Goal: Information Seeking & Learning: Learn about a topic

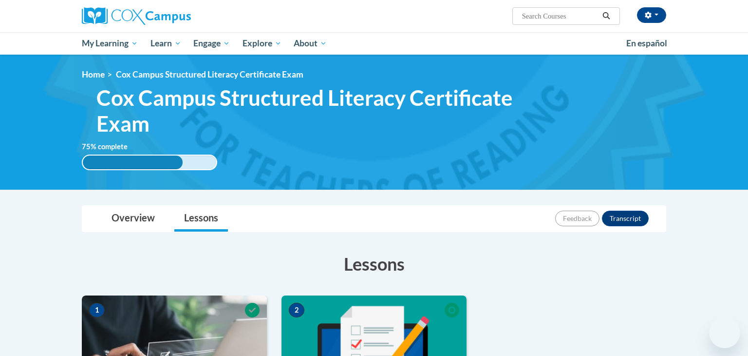
scroll to position [240, 0]
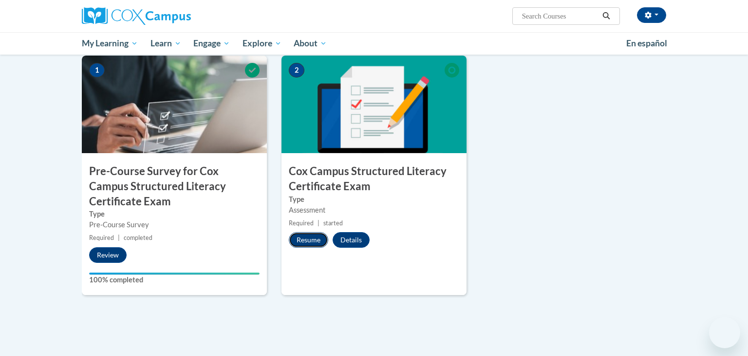
click at [314, 239] on button "Resume" at bounding box center [308, 240] width 39 height 16
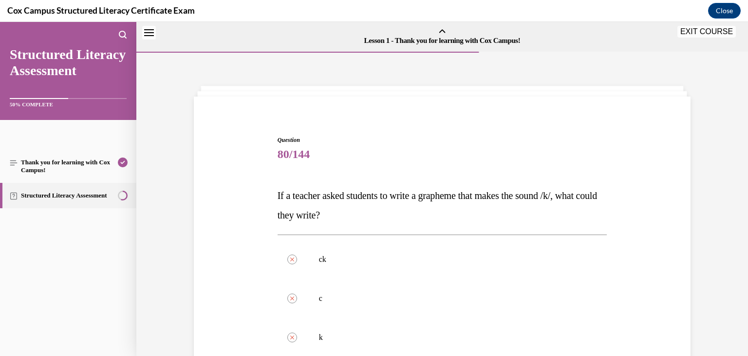
scroll to position [261, 0]
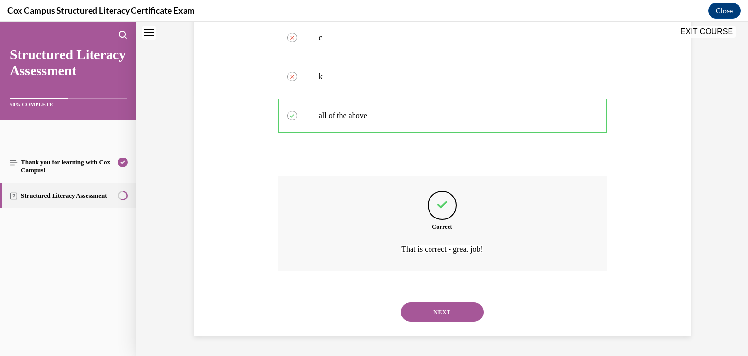
click at [437, 311] on button "NEXT" at bounding box center [442, 311] width 83 height 19
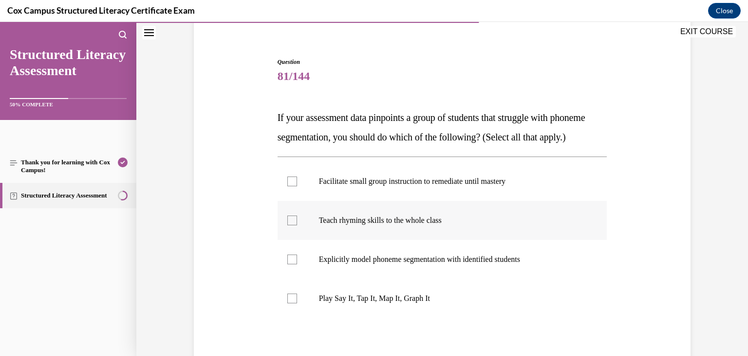
scroll to position [82, 0]
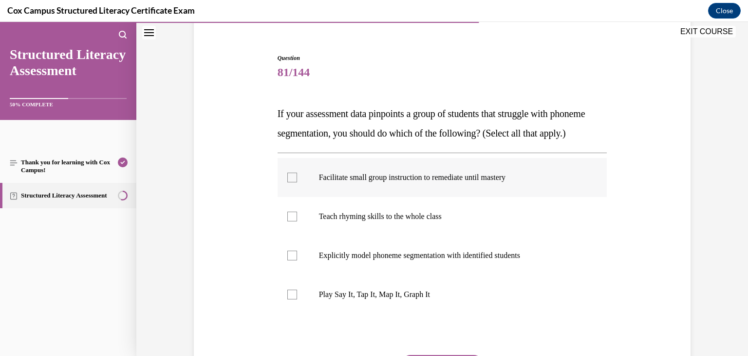
click at [397, 182] on p "Facilitate small group instruction to remediate until mastery" at bounding box center [451, 178] width 264 height 10
click at [297, 182] on input "Facilitate small group instruction to remediate until mastery" at bounding box center [293, 178] width 10 height 10
checkbox input "true"
click at [377, 260] on p "Explicitly model phoneme segmentation with identified students" at bounding box center [451, 255] width 264 height 10
click at [297, 260] on input "Explicitly model phoneme segmentation with identified students" at bounding box center [293, 255] width 10 height 10
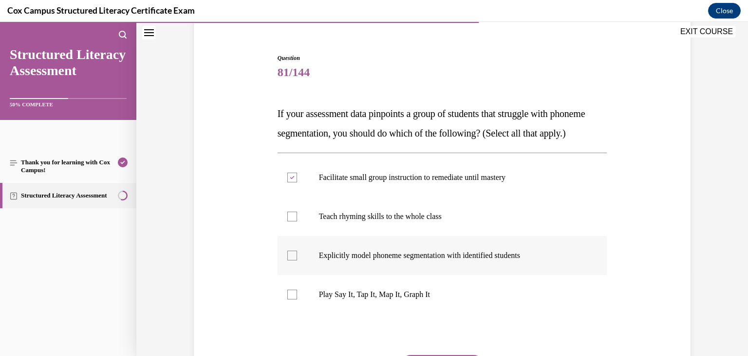
checkbox input "true"
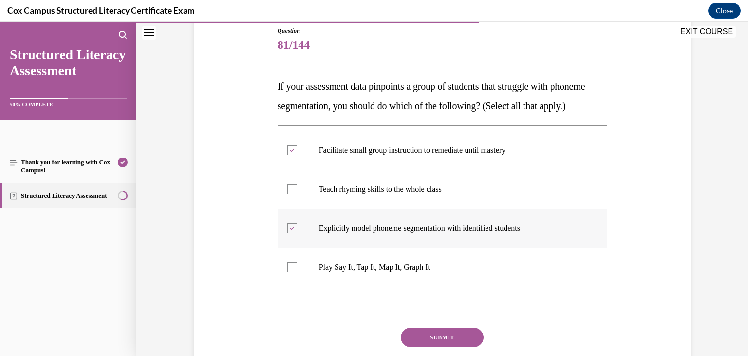
scroll to position [142, 0]
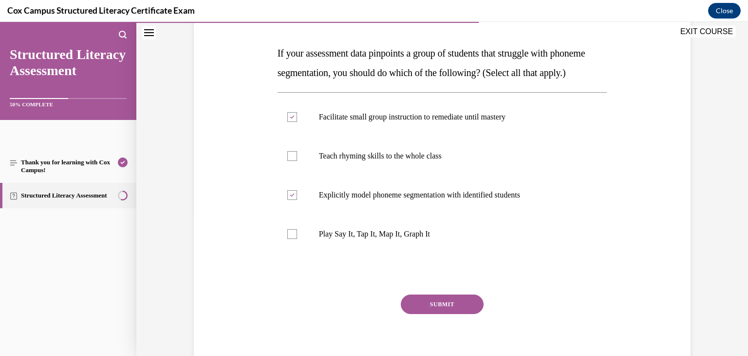
click at [441, 314] on button "SUBMIT" at bounding box center [442, 303] width 83 height 19
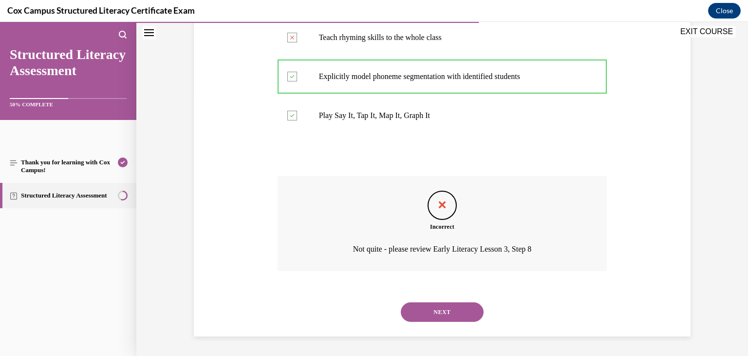
scroll to position [279, 0]
click at [458, 312] on button "NEXT" at bounding box center [442, 311] width 83 height 19
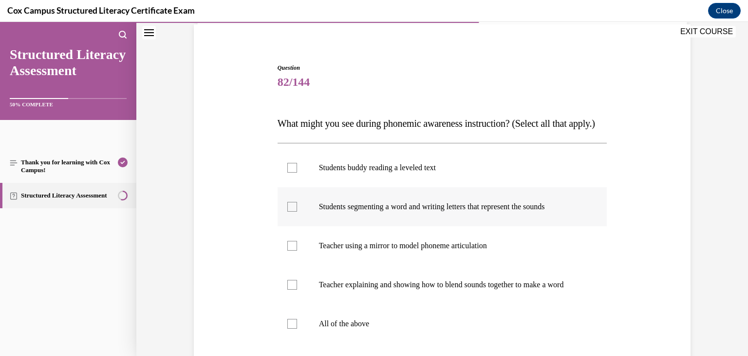
scroll to position [75, 0]
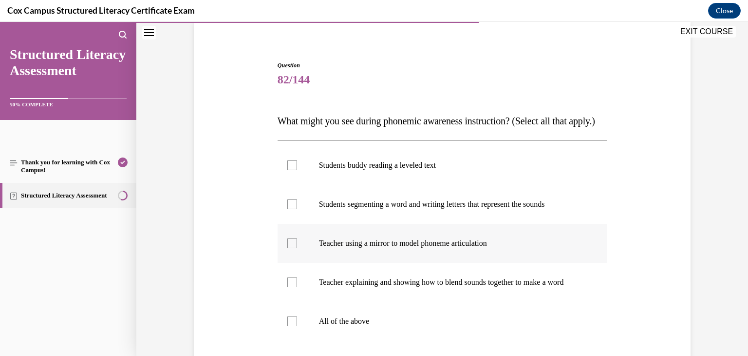
click at [406, 248] on p "Teacher using a mirror to model phoneme articulation" at bounding box center [451, 243] width 264 height 10
click at [297, 248] on input "Teacher using a mirror to model phoneme articulation" at bounding box center [293, 243] width 10 height 10
checkbox input "true"
click at [392, 287] on p "Teacher explaining and showing how to blend sounds together to make a word" at bounding box center [451, 282] width 264 height 10
click at [297, 287] on input "Teacher explaining and showing how to blend sounds together to make a word" at bounding box center [293, 282] width 10 height 10
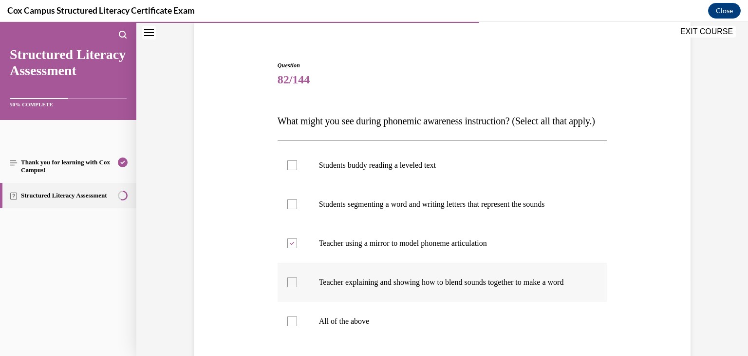
checkbox input "true"
click at [366, 224] on label "Students segmenting a word and writing letters that represent the sounds" at bounding box center [443, 204] width 330 height 39
click at [297, 209] on input "Students segmenting a word and writing letters that represent the sounds" at bounding box center [293, 204] width 10 height 10
checkbox input "true"
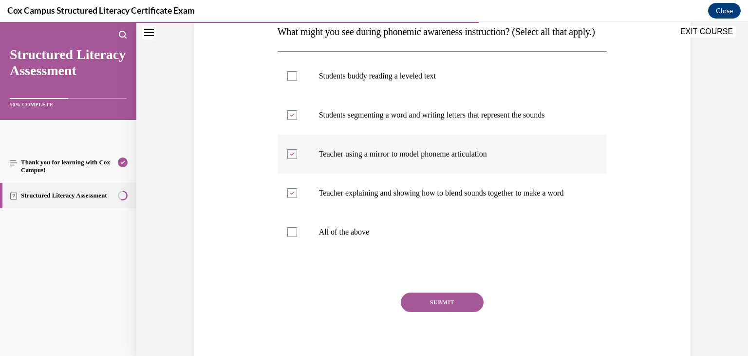
scroll to position [167, 0]
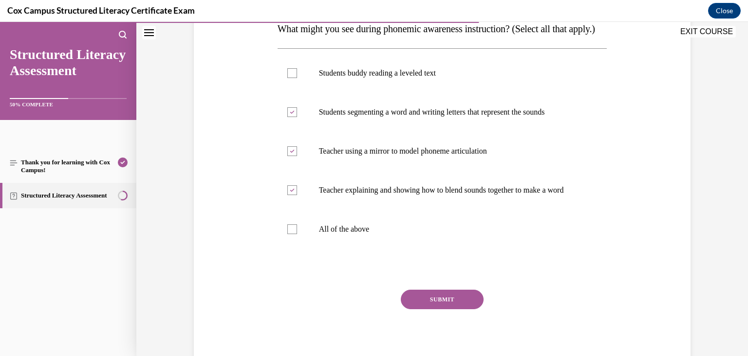
click at [445, 309] on button "SUBMIT" at bounding box center [442, 298] width 83 height 19
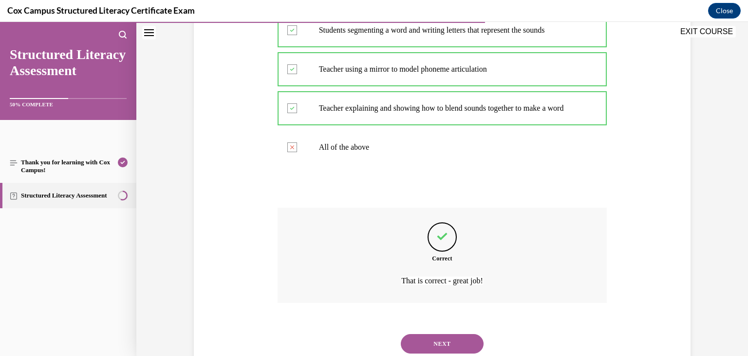
scroll to position [309, 0]
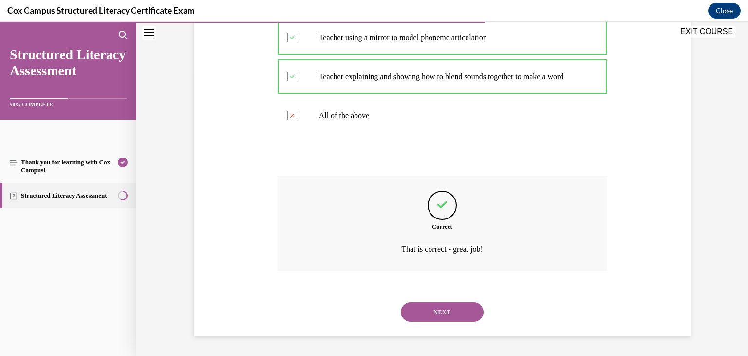
click at [451, 310] on button "NEXT" at bounding box center [442, 311] width 83 height 19
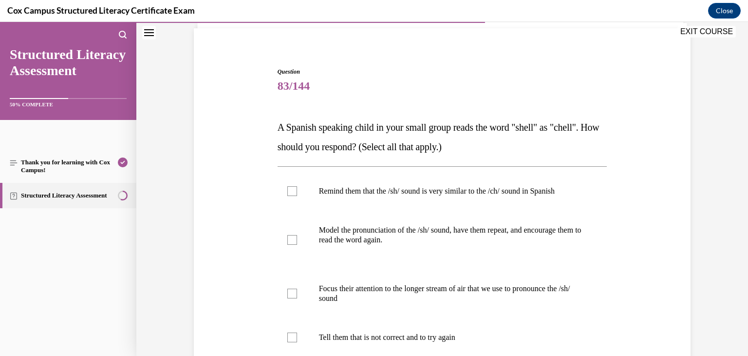
scroll to position [76, 0]
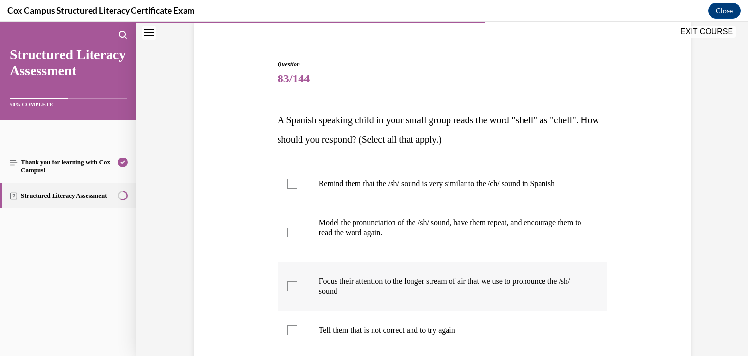
click at [293, 286] on div at bounding box center [293, 286] width 10 height 10
click at [293, 286] on input "Focus their attention to the longer stream of air that we use to pronounce the …" at bounding box center [293, 286] width 10 height 10
checkbox input "true"
click at [295, 235] on div at bounding box center [293, 233] width 10 height 10
click at [295, 235] on input "Model the pronunciation of the /sh/ sound, have them repeat, and encourage them…" at bounding box center [293, 233] width 10 height 10
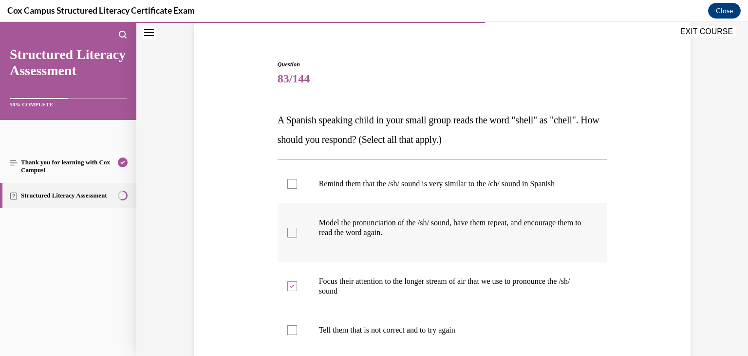
checkbox input "true"
click at [295, 185] on div at bounding box center [293, 184] width 10 height 10
click at [295, 185] on input "Remind them that the /sh/ sound is very similar to the /ch/ sound in Spanish" at bounding box center [293, 184] width 10 height 10
checkbox input "true"
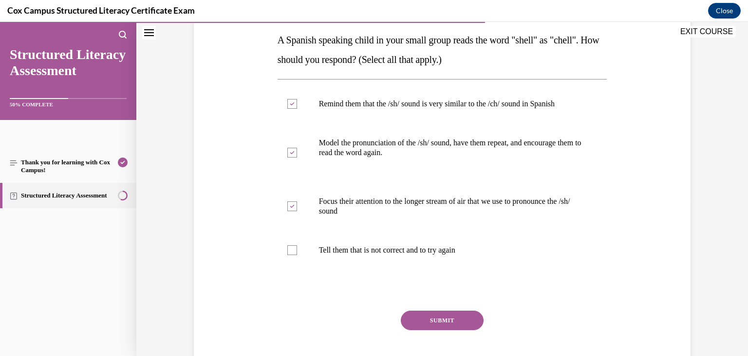
scroll to position [157, 0]
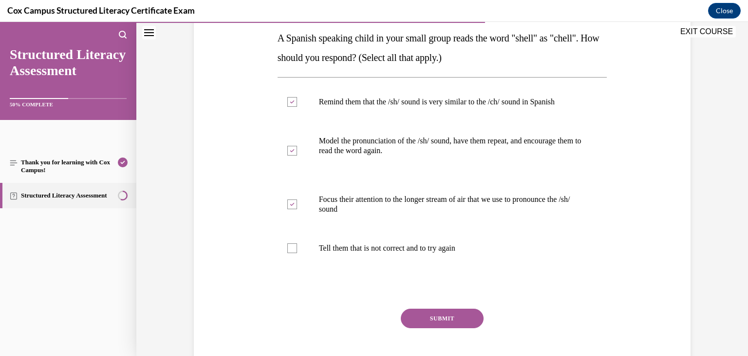
click at [442, 319] on button "SUBMIT" at bounding box center [442, 317] width 83 height 19
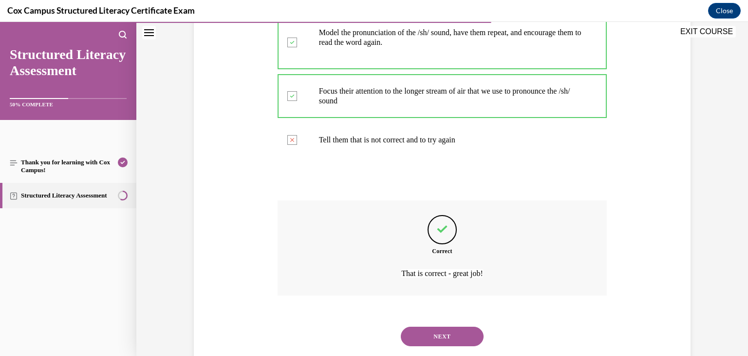
scroll to position [290, 0]
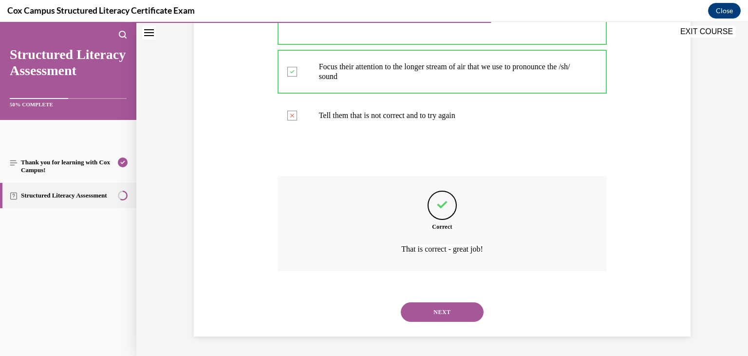
click at [457, 308] on button "NEXT" at bounding box center [442, 311] width 83 height 19
click at [0, 22] on label "Identifying the long vowel sound in a word" at bounding box center [0, 22] width 0 height 0
click at [0, 22] on input "Identifying the long vowel sound in a word" at bounding box center [0, 22] width 0 height 0
radio input "true"
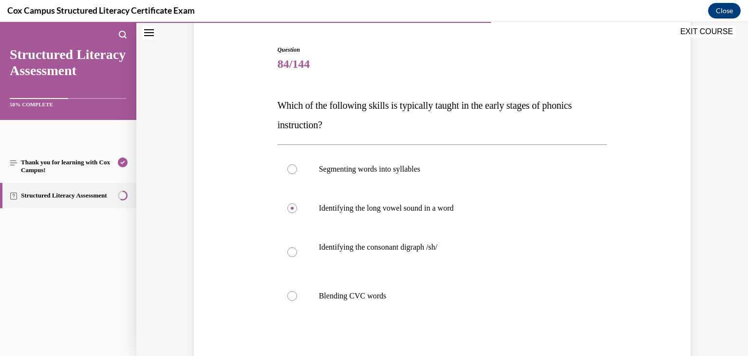
scroll to position [91, 0]
click at [334, 293] on p "Blending CVC words" at bounding box center [451, 295] width 264 height 10
click at [297, 293] on input "Blending CVC words" at bounding box center [293, 295] width 10 height 10
radio input "true"
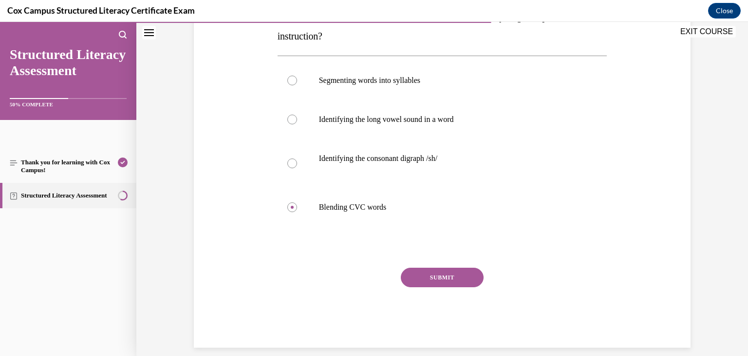
click at [461, 277] on button "SUBMIT" at bounding box center [442, 277] width 83 height 19
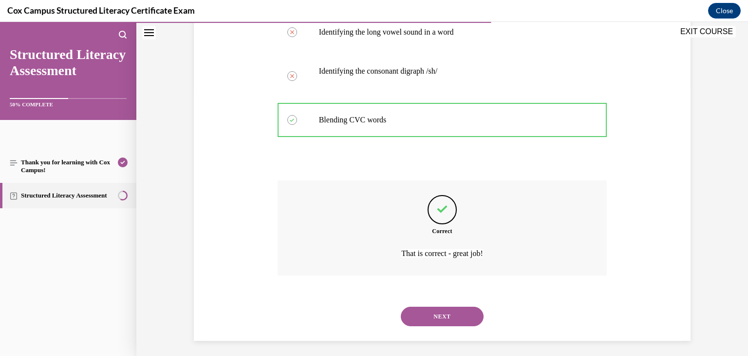
scroll to position [270, 0]
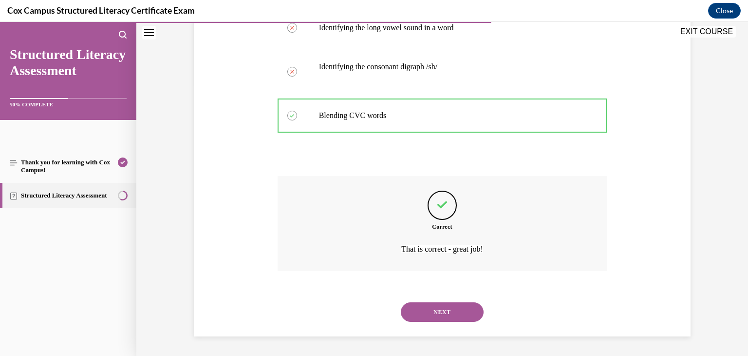
click at [436, 311] on button "NEXT" at bounding box center [442, 311] width 83 height 19
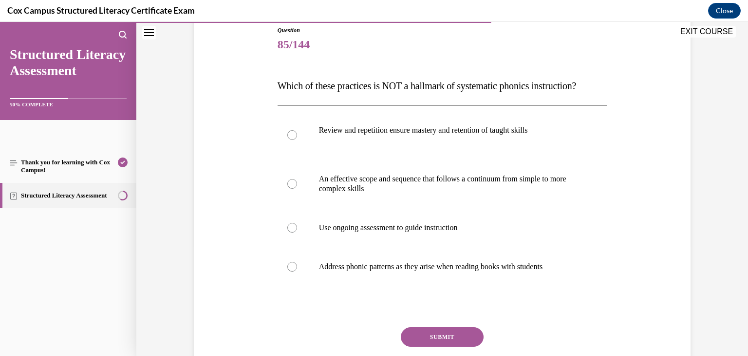
scroll to position [110, 0]
click at [374, 271] on p "Address phonic patterns as they arise when reading books with students" at bounding box center [451, 266] width 264 height 10
click at [297, 271] on input "Address phonic patterns as they arise when reading books with students" at bounding box center [293, 266] width 10 height 10
radio input "true"
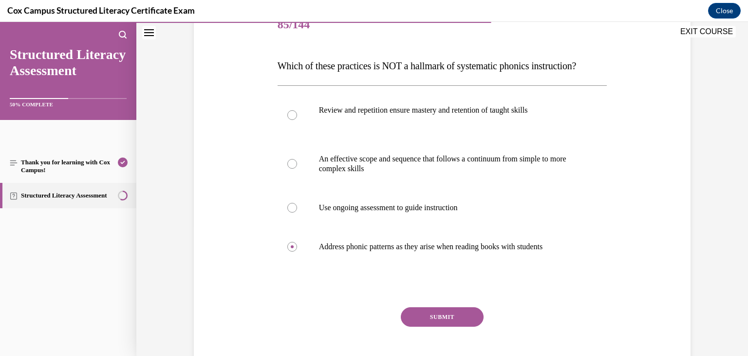
scroll to position [138, 0]
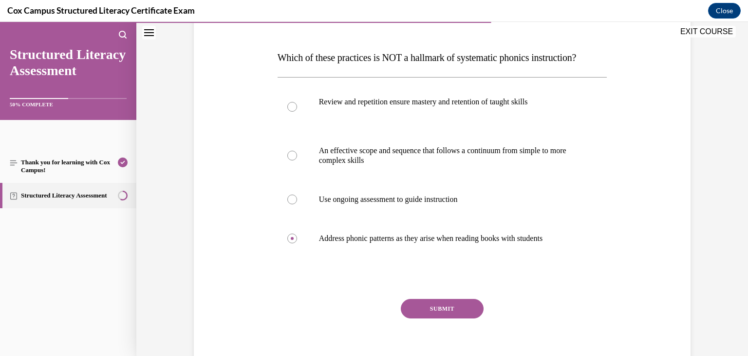
click at [429, 318] on button "SUBMIT" at bounding box center [442, 308] width 83 height 19
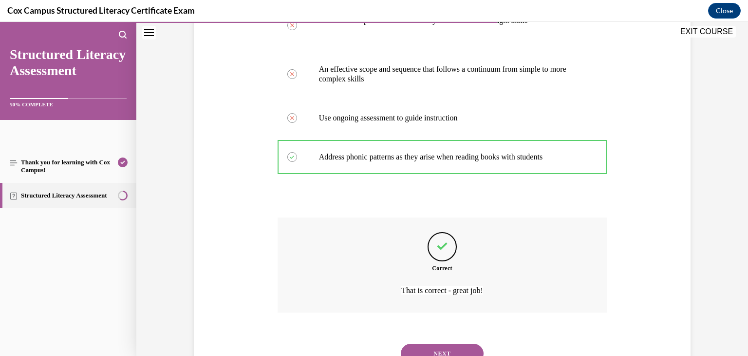
scroll to position [280, 0]
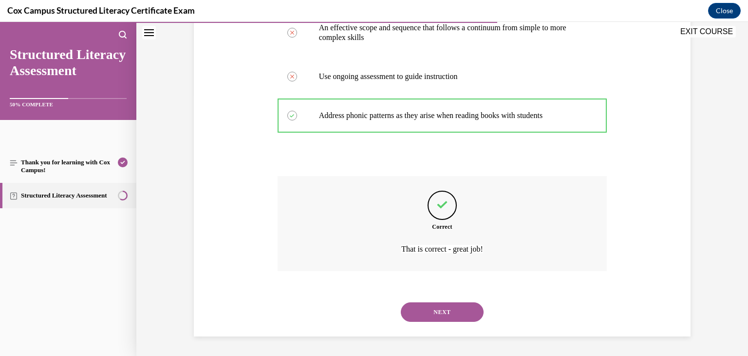
click at [431, 312] on button "NEXT" at bounding box center [442, 311] width 83 height 19
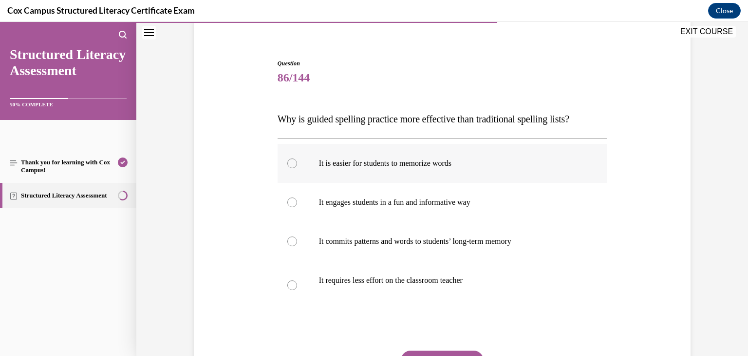
scroll to position [77, 0]
click at [499, 245] on p "It commits patterns and words to students’ long-term memory" at bounding box center [451, 241] width 264 height 10
click at [297, 245] on input "It commits patterns and words to students’ long-term memory" at bounding box center [293, 241] width 10 height 10
radio input "true"
click at [499, 245] on p "It commits patterns and words to students’ long-term memory" at bounding box center [451, 241] width 264 height 10
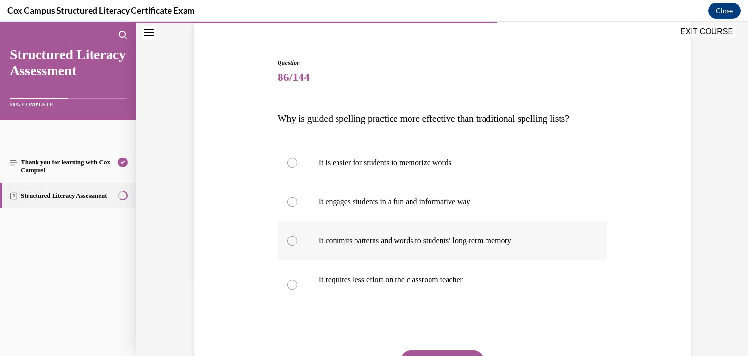
click at [297, 245] on input "It commits patterns and words to students’ long-term memory" at bounding box center [293, 241] width 10 height 10
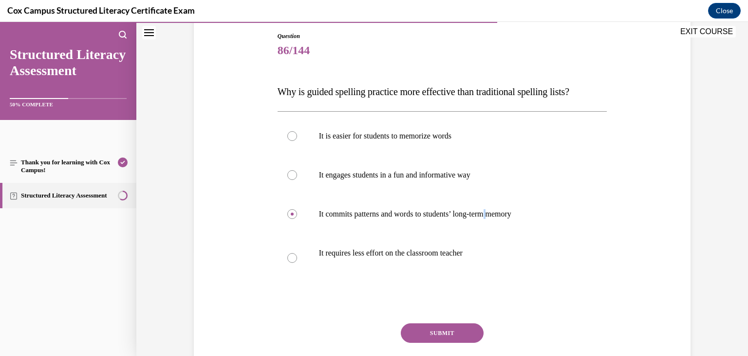
scroll to position [105, 0]
click at [446, 330] on button "SUBMIT" at bounding box center [442, 331] width 83 height 19
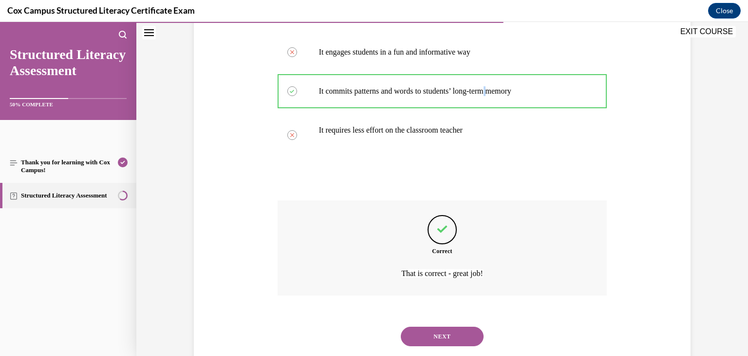
scroll to position [251, 0]
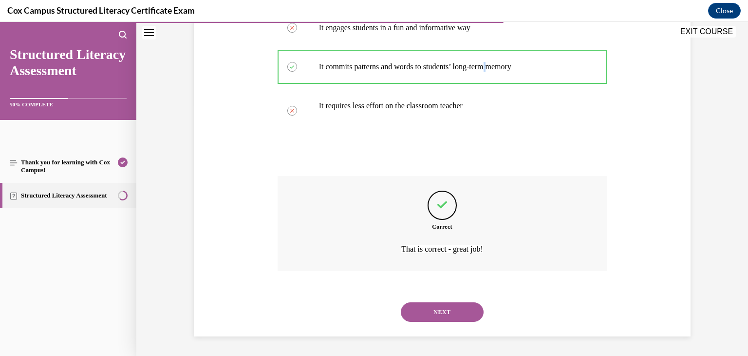
click at [452, 311] on button "NEXT" at bounding box center [442, 311] width 83 height 19
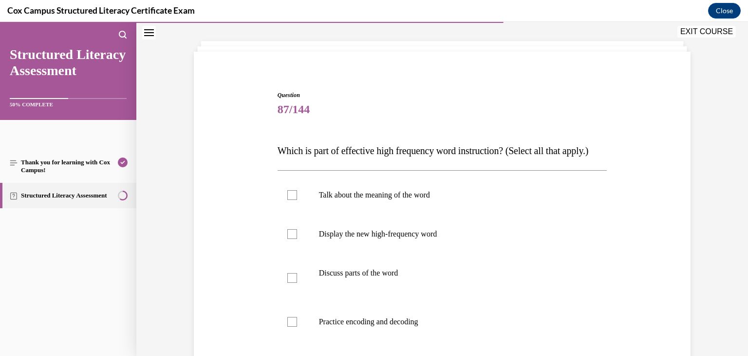
scroll to position [48, 0]
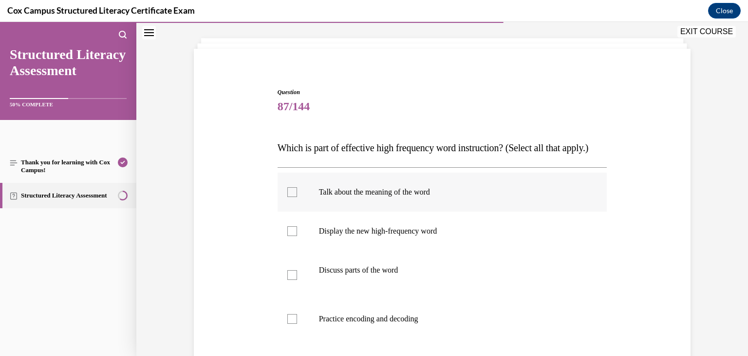
click at [287, 211] on label "Talk about the meaning of the word" at bounding box center [443, 192] width 330 height 39
click at [288, 197] on input "Talk about the meaning of the word" at bounding box center [293, 192] width 10 height 10
checkbox input "true"
click at [295, 236] on div at bounding box center [293, 231] width 10 height 10
click at [295, 236] on input "Display the new high-frequency word" at bounding box center [293, 231] width 10 height 10
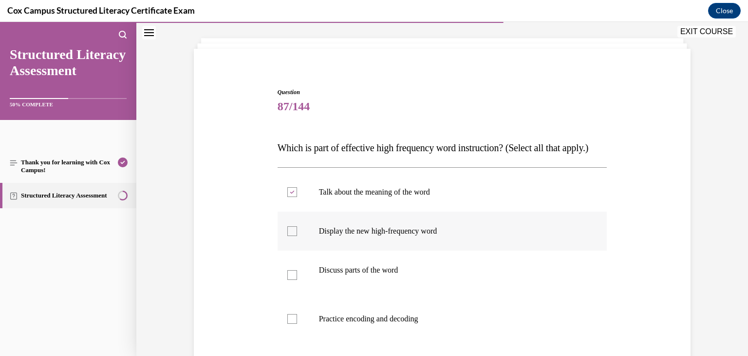
checkbox input "true"
click at [294, 280] on div at bounding box center [293, 275] width 10 height 10
click at [294, 280] on input "Discuss parts of the word" at bounding box center [293, 275] width 10 height 10
checkbox input "true"
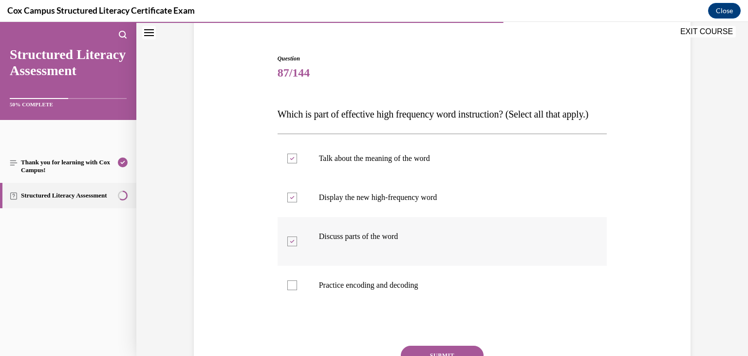
scroll to position [118, 0]
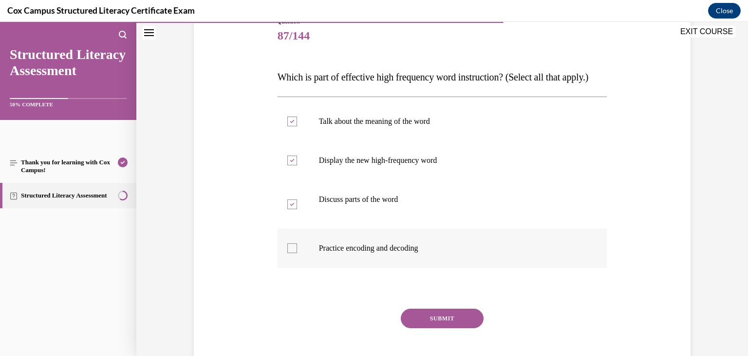
click at [290, 253] on div at bounding box center [293, 248] width 10 height 10
click at [290, 253] on input "Practice encoding and decoding" at bounding box center [293, 248] width 10 height 10
checkbox input "true"
click at [445, 328] on button "SUBMIT" at bounding box center [442, 317] width 83 height 19
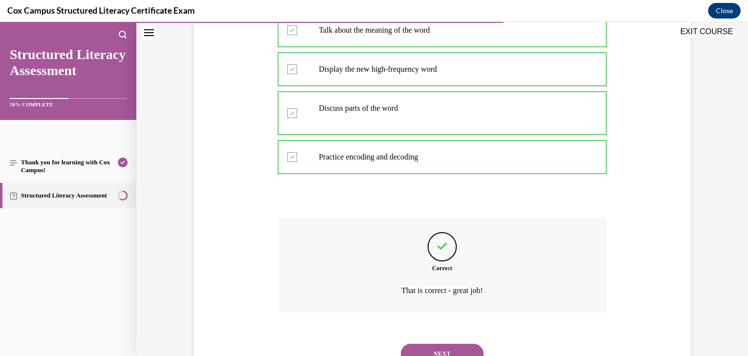
scroll to position [270, 0]
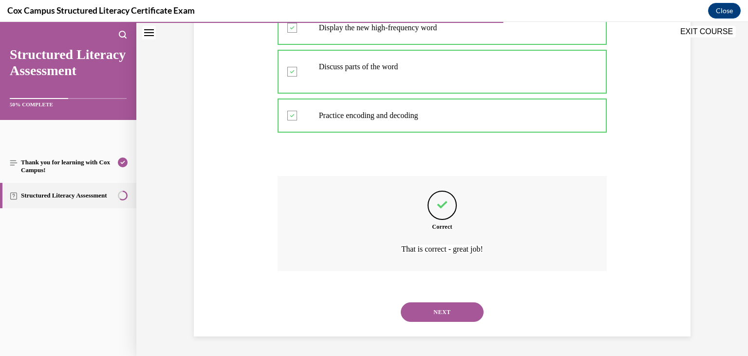
click at [446, 312] on button "NEXT" at bounding box center [442, 311] width 83 height 19
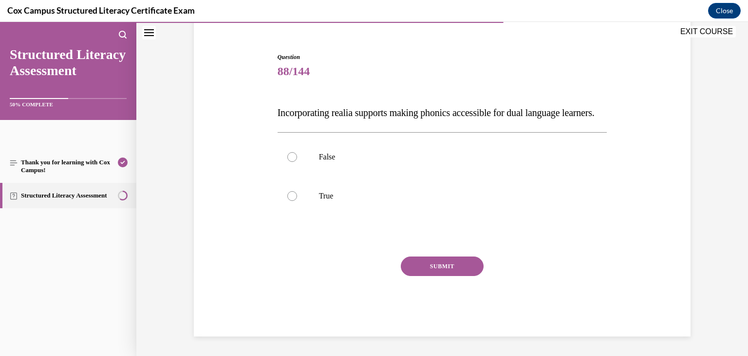
scroll to position [102, 0]
click at [331, 197] on p "True" at bounding box center [451, 196] width 264 height 10
click at [297, 197] on input "True" at bounding box center [293, 196] width 10 height 10
radio input "true"
click at [446, 266] on button "SUBMIT" at bounding box center [442, 265] width 83 height 19
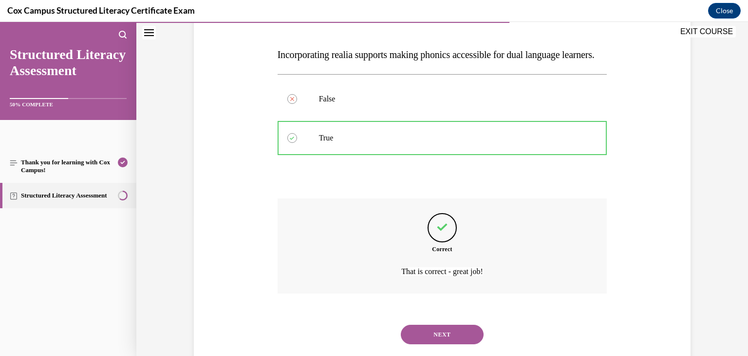
scroll to position [183, 0]
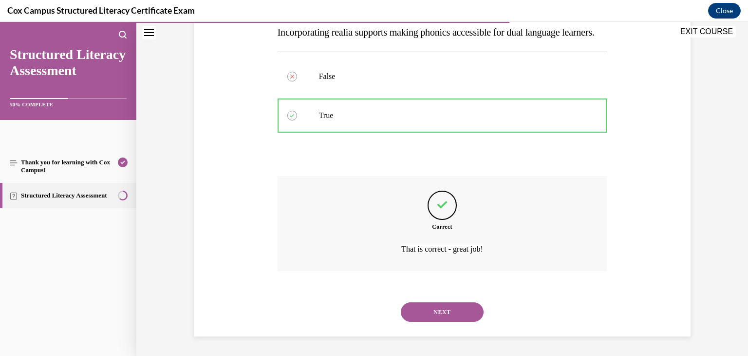
click at [444, 310] on button "NEXT" at bounding box center [442, 311] width 83 height 19
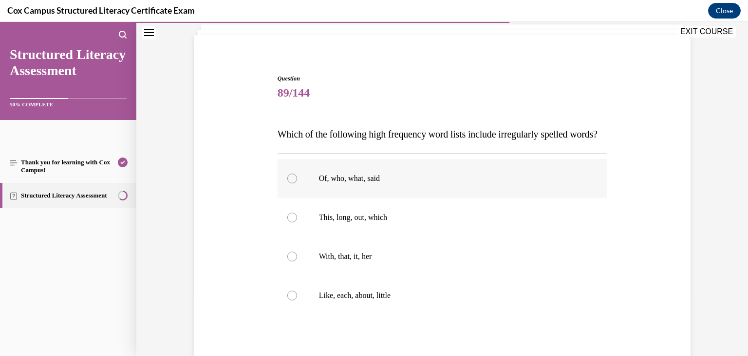
scroll to position [68, 0]
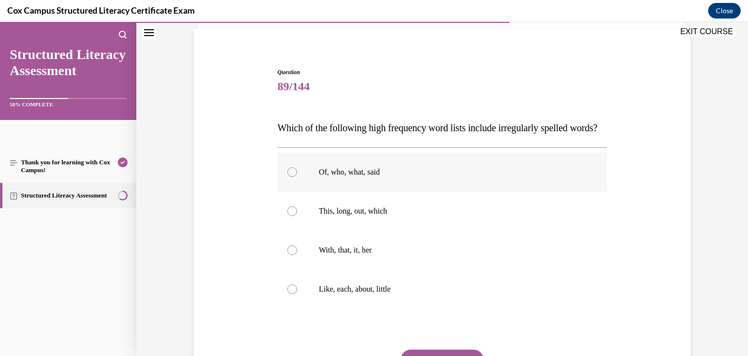
click at [362, 177] on p "Of, who, what, said" at bounding box center [451, 172] width 264 height 10
click at [297, 177] on input "Of, who, what, said" at bounding box center [293, 172] width 10 height 10
radio input "true"
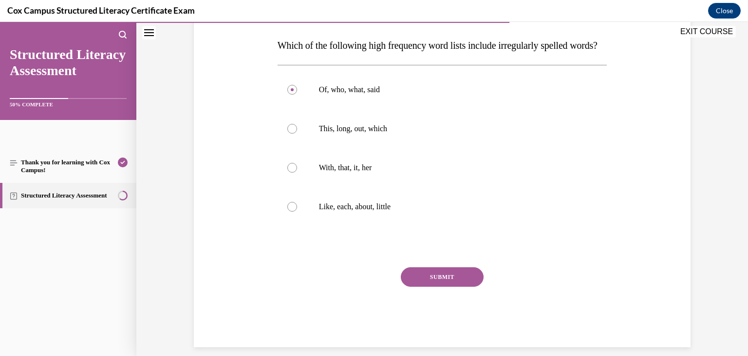
click at [451, 287] on button "SUBMIT" at bounding box center [442, 276] width 83 height 19
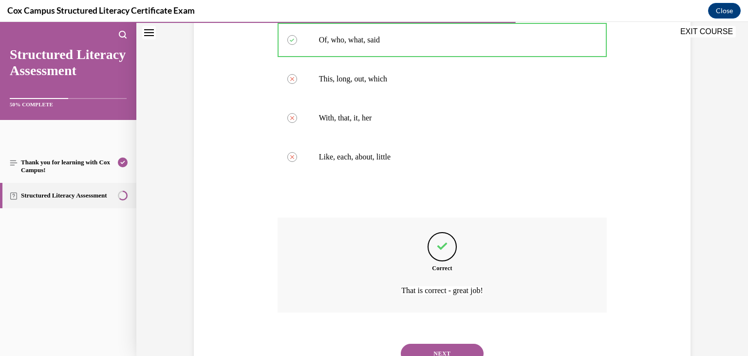
scroll to position [261, 0]
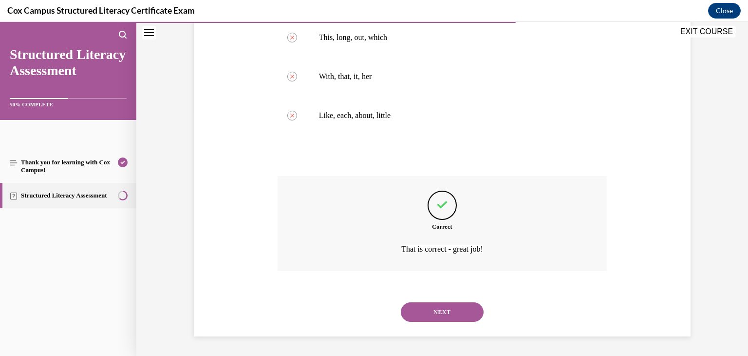
click at [455, 313] on button "NEXT" at bounding box center [442, 311] width 83 height 19
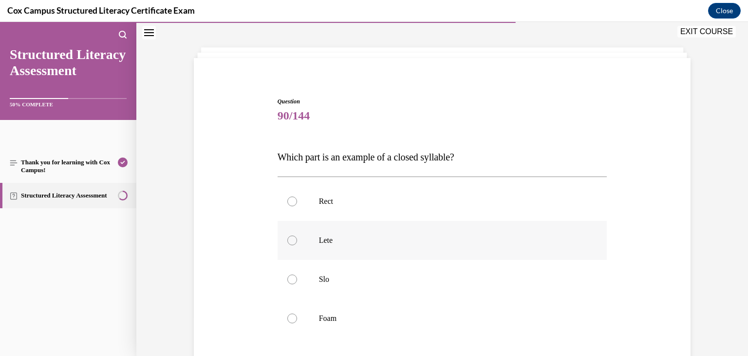
scroll to position [56, 0]
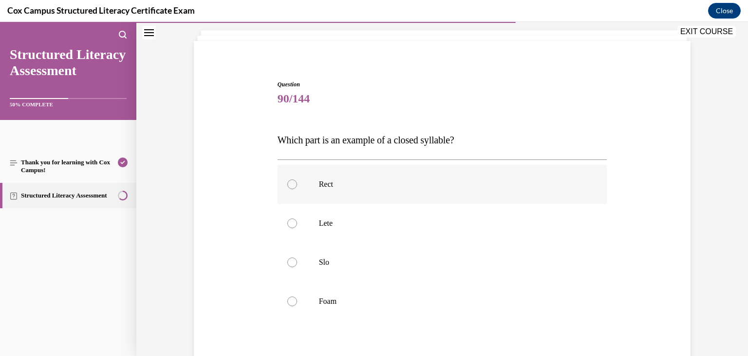
click at [338, 198] on label "Rect" at bounding box center [443, 184] width 330 height 39
click at [297, 189] on input "Rect" at bounding box center [293, 184] width 10 height 10
radio input "true"
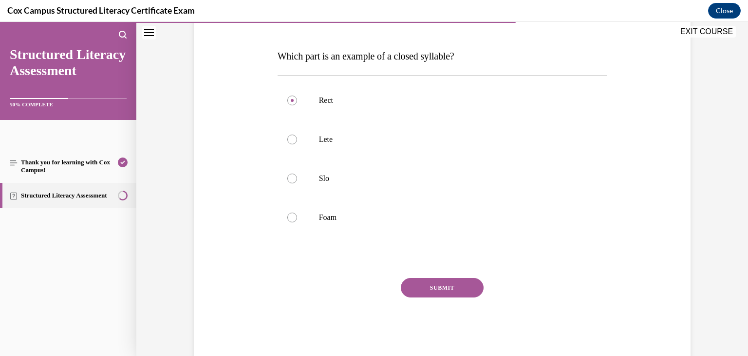
click at [460, 288] on button "SUBMIT" at bounding box center [442, 287] width 83 height 19
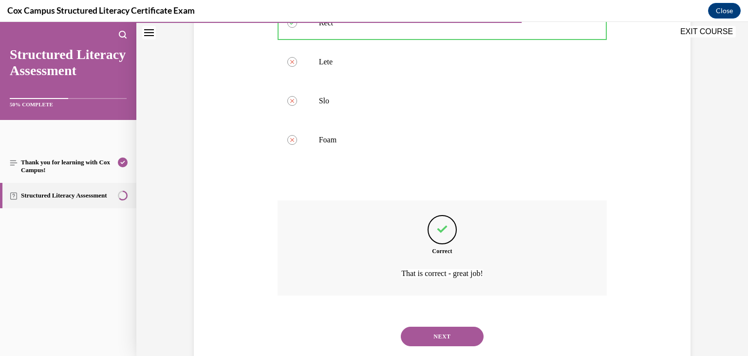
scroll to position [241, 0]
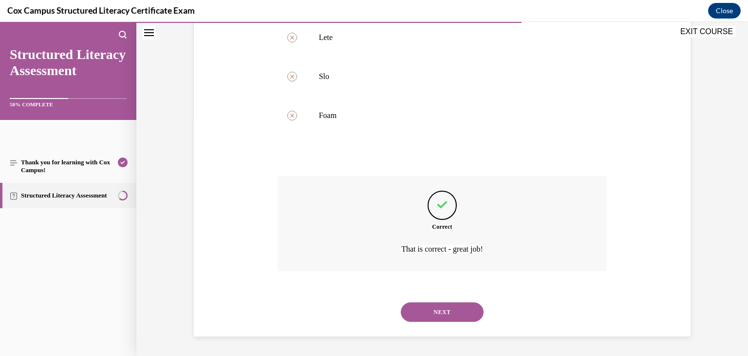
click at [454, 310] on button "NEXT" at bounding box center [442, 311] width 83 height 19
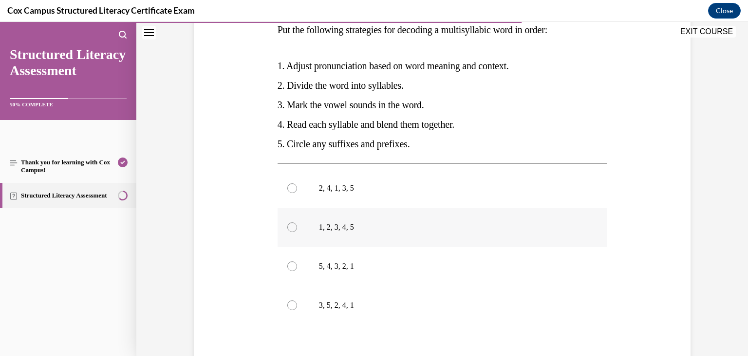
scroll to position [166, 0]
click at [346, 311] on label "3, 5, 2, 4, 1" at bounding box center [443, 305] width 330 height 39
click at [297, 310] on input "3, 5, 2, 4, 1" at bounding box center [293, 305] width 10 height 10
radio input "true"
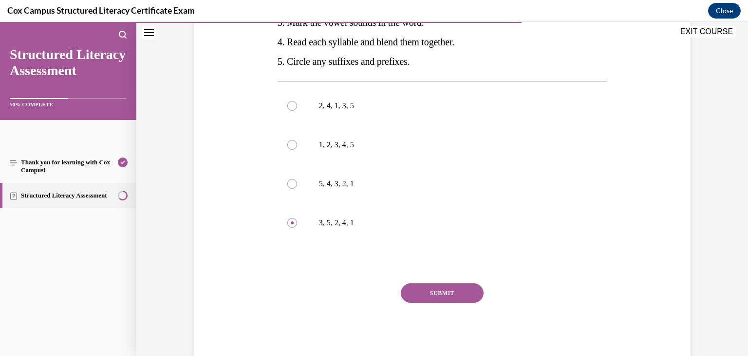
scroll to position [255, 0]
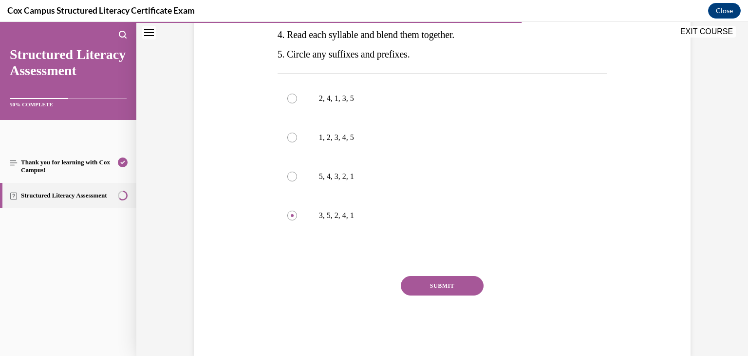
click at [450, 285] on button "SUBMIT" at bounding box center [442, 285] width 83 height 19
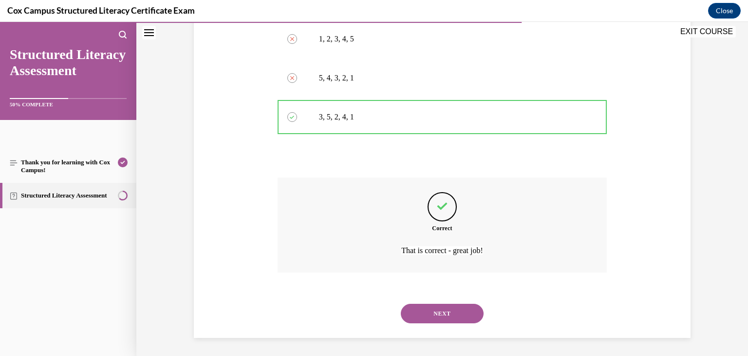
scroll to position [355, 0]
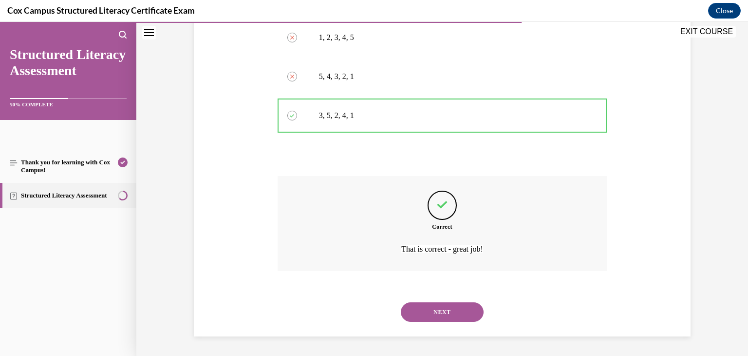
click at [438, 311] on button "NEXT" at bounding box center [442, 311] width 83 height 19
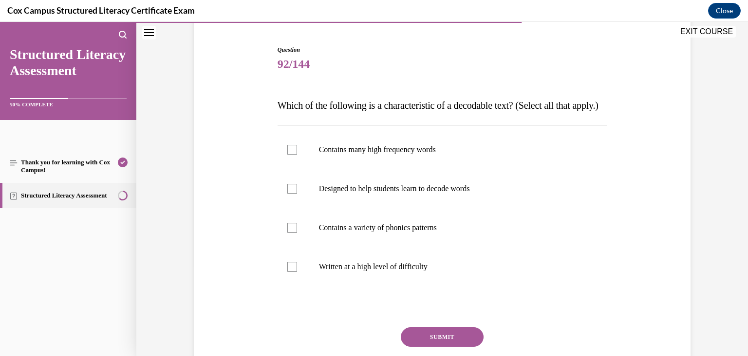
scroll to position [92, 0]
click at [294, 153] on div at bounding box center [293, 148] width 10 height 10
click at [294, 153] on input "Contains many high frequency words" at bounding box center [293, 148] width 10 height 10
checkbox input "true"
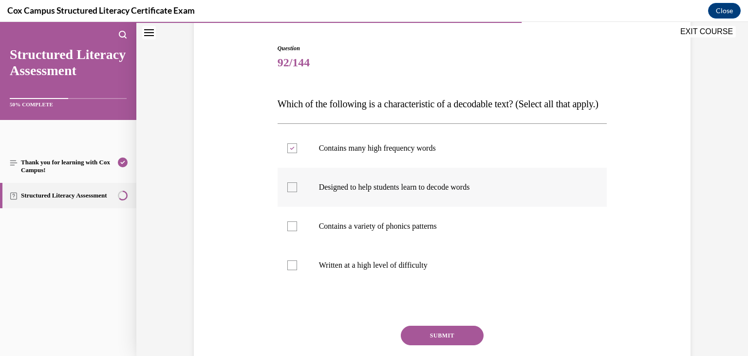
click at [293, 192] on div at bounding box center [293, 187] width 10 height 10
click at [293, 192] on input "Designed to help students learn to decode words" at bounding box center [293, 187] width 10 height 10
checkbox input "true"
click at [295, 231] on div at bounding box center [293, 226] width 10 height 10
click at [295, 231] on input "Contains a variety of phonics patterns" at bounding box center [293, 226] width 10 height 10
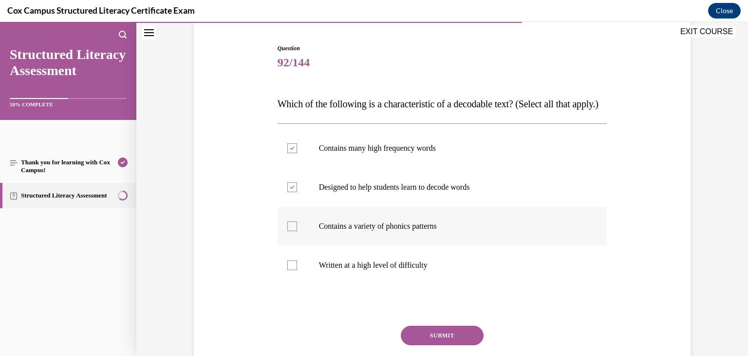
checkbox input "true"
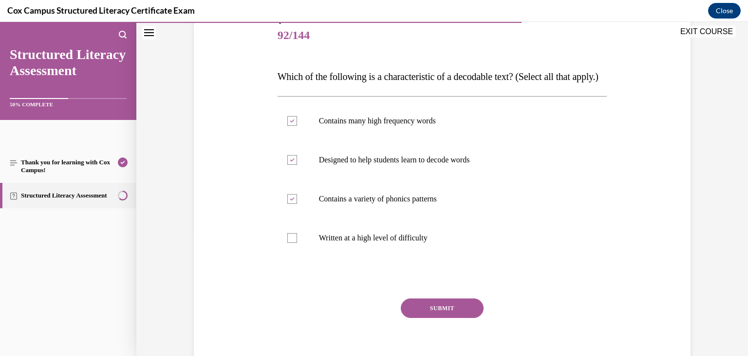
scroll to position [120, 0]
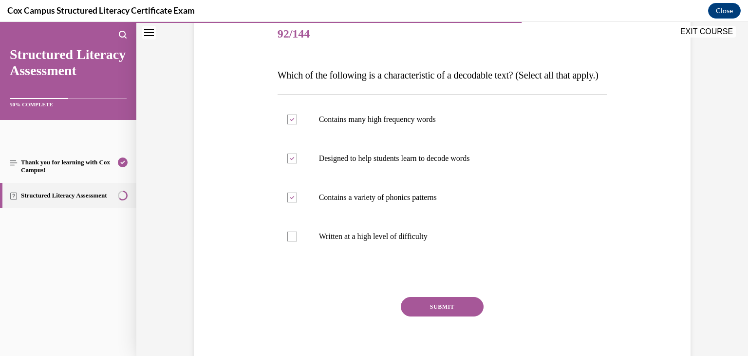
click at [454, 316] on button "SUBMIT" at bounding box center [442, 306] width 83 height 19
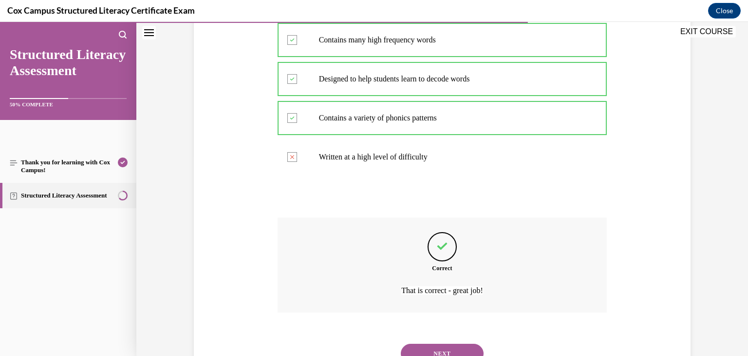
scroll to position [261, 0]
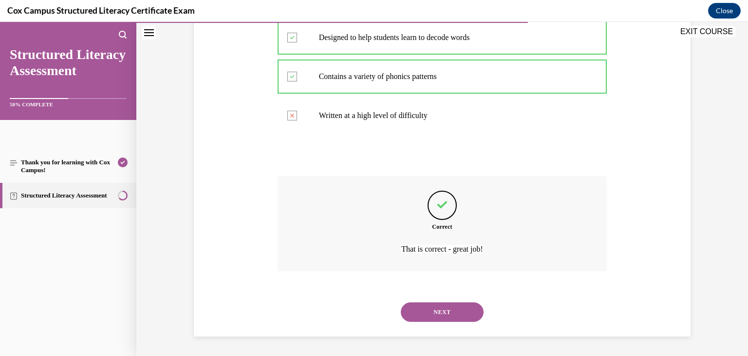
click at [456, 312] on button "NEXT" at bounding box center [442, 311] width 83 height 19
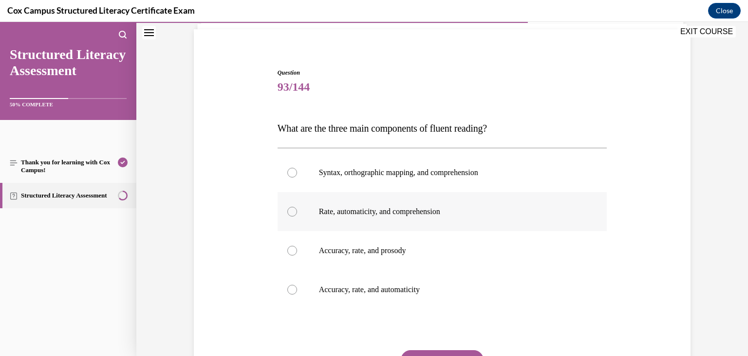
scroll to position [68, 0]
click at [261, 213] on div "Question 93/144 What are the three main components of fluent reading?   Syntax,…" at bounding box center [443, 233] width 502 height 391
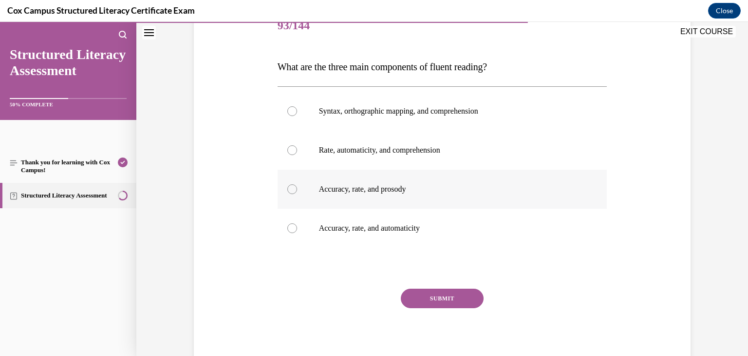
scroll to position [140, 0]
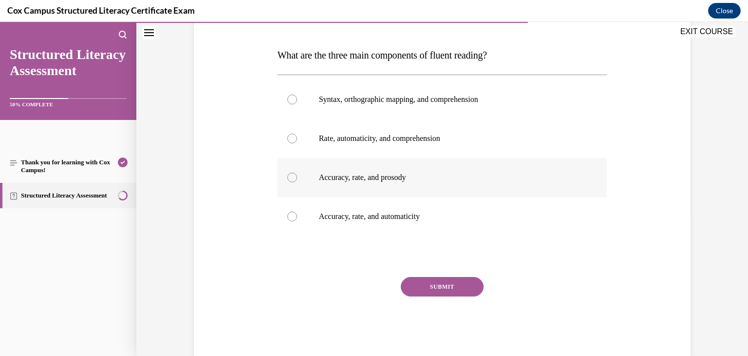
click at [383, 180] on p "Accuracy, rate, and prosody" at bounding box center [451, 178] width 264 height 10
click at [297, 180] on input "Accuracy, rate, and prosody" at bounding box center [293, 178] width 10 height 10
radio input "true"
click at [429, 286] on button "SUBMIT" at bounding box center [442, 286] width 83 height 19
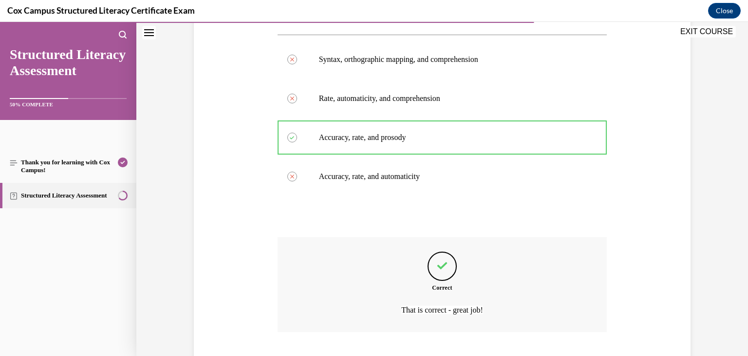
scroll to position [241, 0]
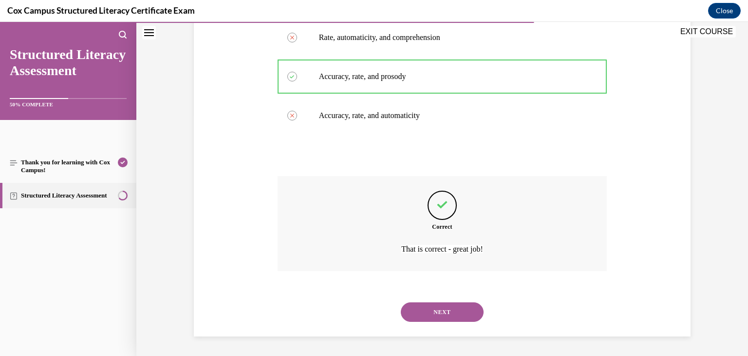
click at [448, 311] on button "NEXT" at bounding box center [442, 311] width 83 height 19
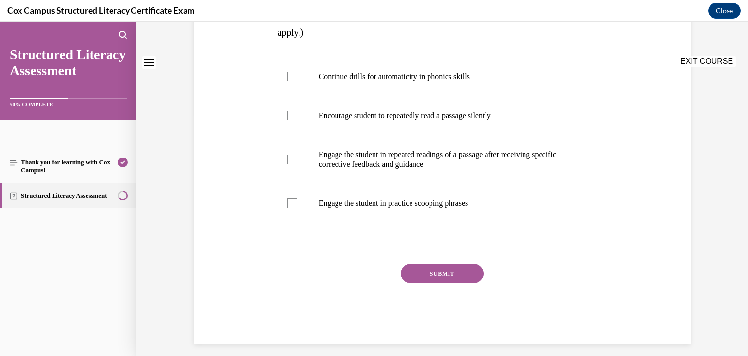
scroll to position [0, 0]
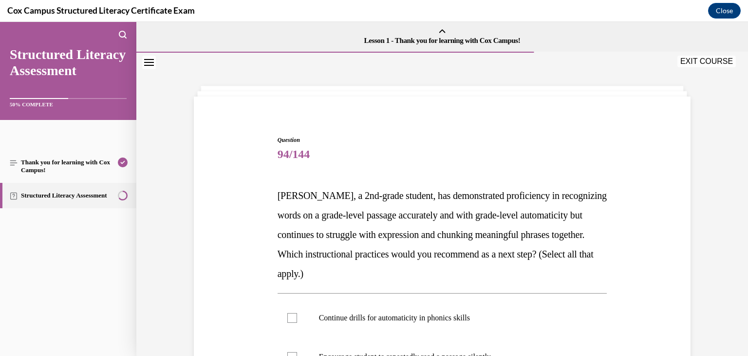
click at [707, 158] on div "Question 94/144 Jamie, a 2nd-grade student, has demonstrated proficiency in rec…" at bounding box center [442, 329] width 612 height 552
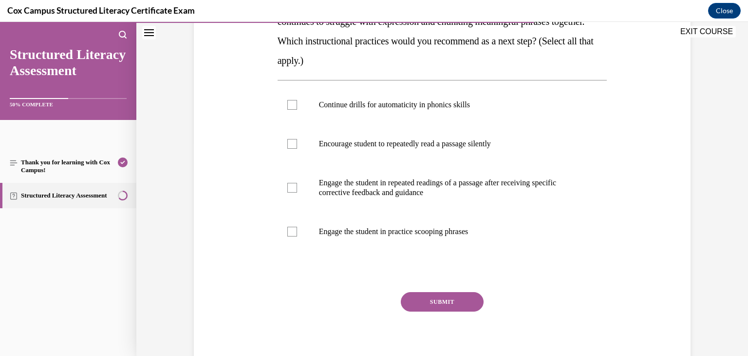
scroll to position [241, 0]
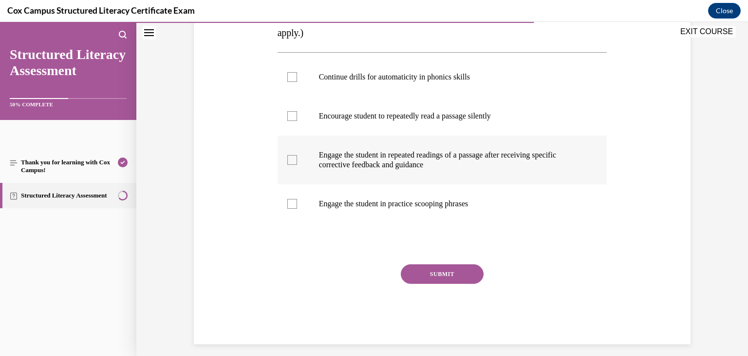
click at [295, 160] on div at bounding box center [293, 160] width 10 height 10
click at [295, 160] on input "Engage the student in repeated readings of a passage after receiving specific c…" at bounding box center [293, 160] width 10 height 10
checkbox input "true"
click at [296, 206] on div at bounding box center [293, 204] width 10 height 10
click at [296, 206] on input "Engage the student in practice scooping phrases" at bounding box center [293, 204] width 10 height 10
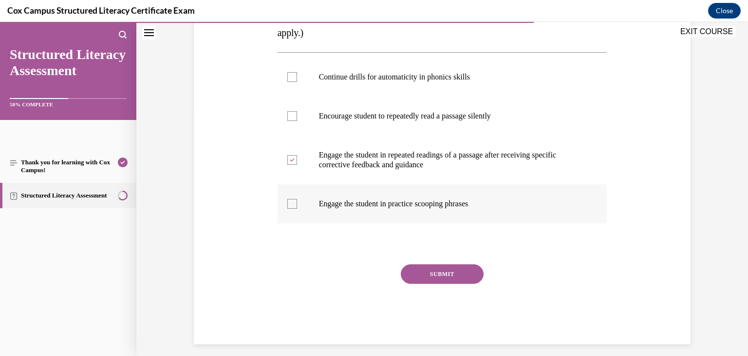
checkbox input "true"
click at [447, 274] on button "SUBMIT" at bounding box center [442, 273] width 83 height 19
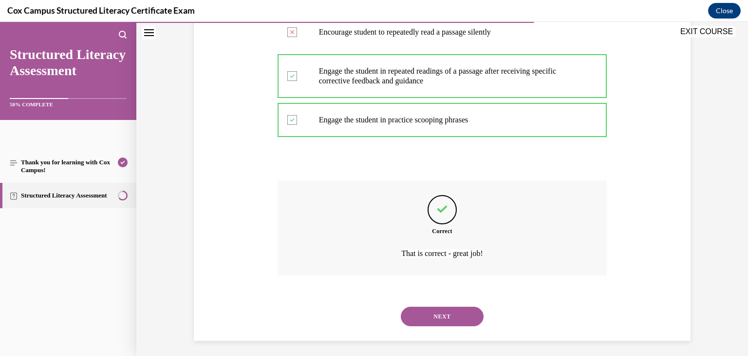
scroll to position [329, 0]
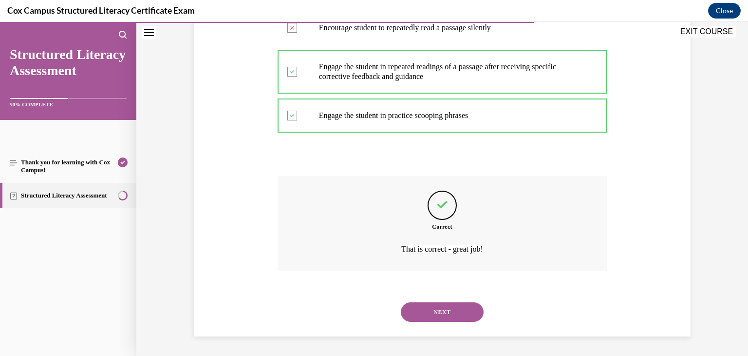
click at [448, 310] on button "NEXT" at bounding box center [442, 311] width 83 height 19
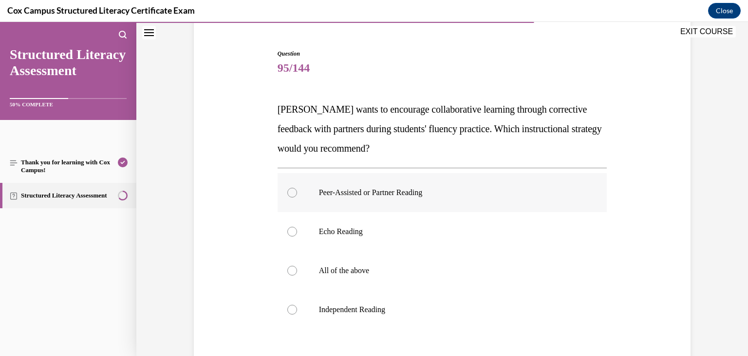
scroll to position [87, 0]
click at [411, 192] on p "Peer-Assisted or Partner Reading" at bounding box center [451, 192] width 264 height 10
click at [297, 192] on input "Peer-Assisted or Partner Reading" at bounding box center [293, 192] width 10 height 10
radio input "true"
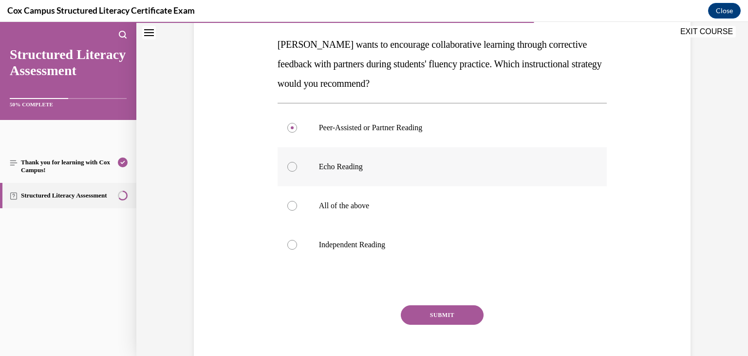
scroll to position [155, 0]
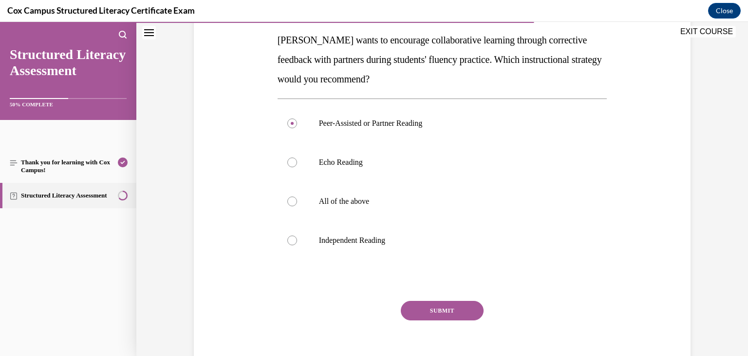
click at [443, 308] on button "SUBMIT" at bounding box center [442, 310] width 83 height 19
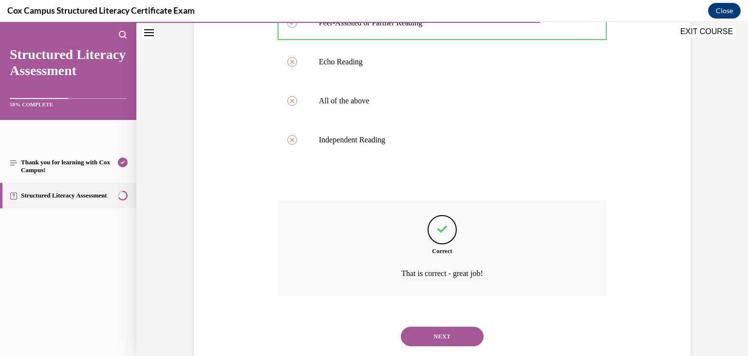
scroll to position [280, 0]
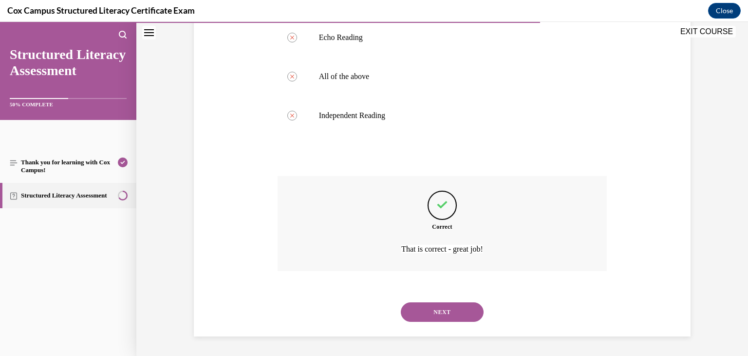
click at [450, 310] on button "NEXT" at bounding box center [442, 311] width 83 height 19
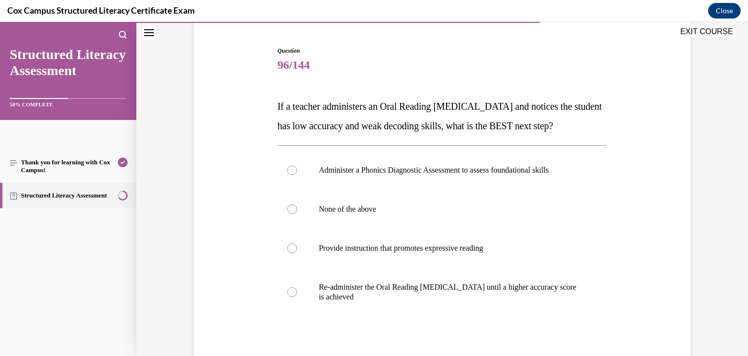
scroll to position [93, 0]
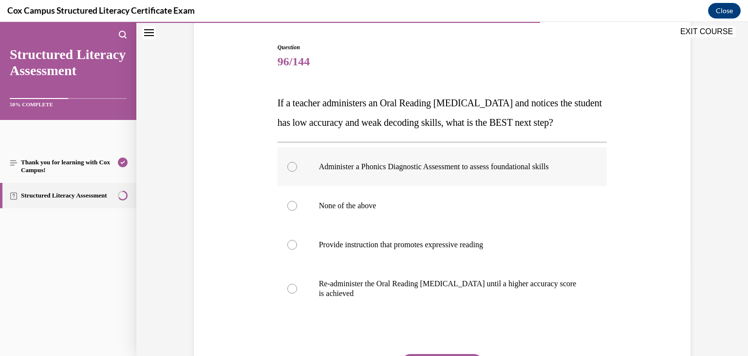
click at [360, 172] on p "Administer a Phonics Diagnostic Assessment to assess foundational skills" at bounding box center [451, 167] width 264 height 10
click at [297, 172] on input "Administer a Phonics Diagnostic Assessment to assess foundational skills" at bounding box center [293, 167] width 10 height 10
radio input "true"
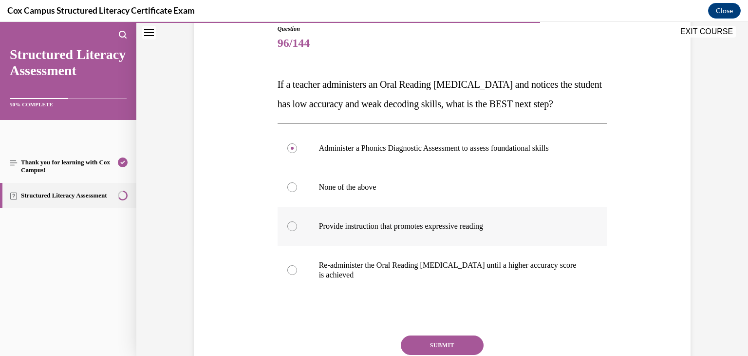
scroll to position [173, 0]
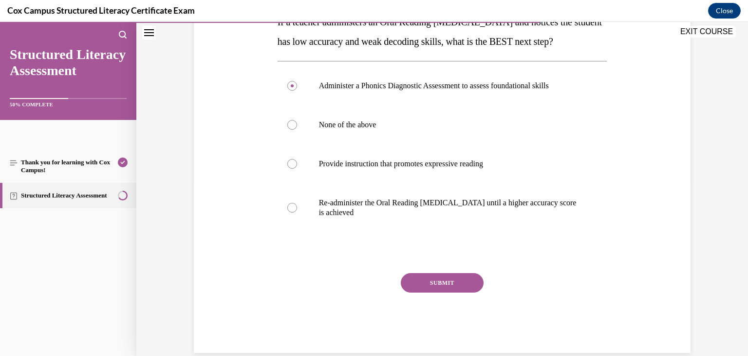
click at [453, 292] on button "SUBMIT" at bounding box center [442, 282] width 83 height 19
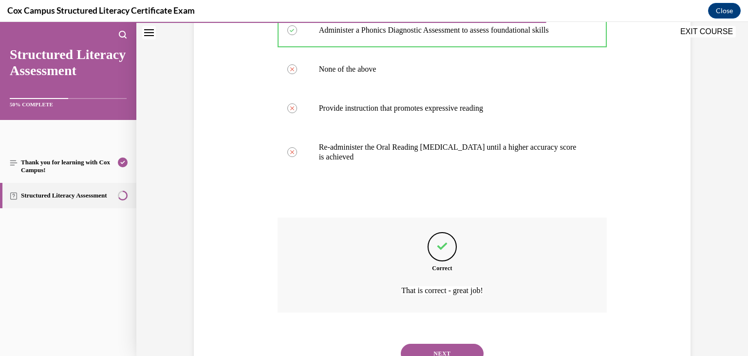
scroll to position [290, 0]
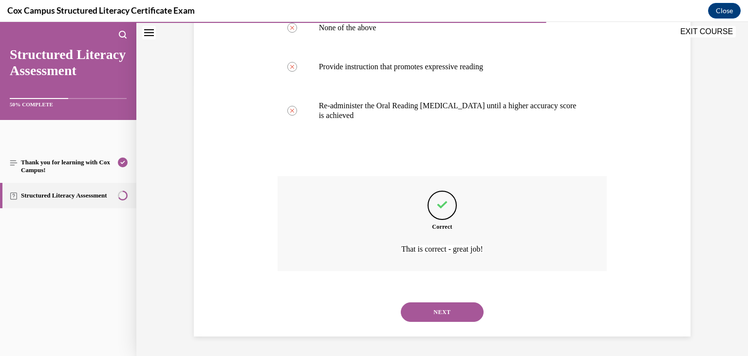
click at [448, 312] on button "NEXT" at bounding box center [442, 311] width 83 height 19
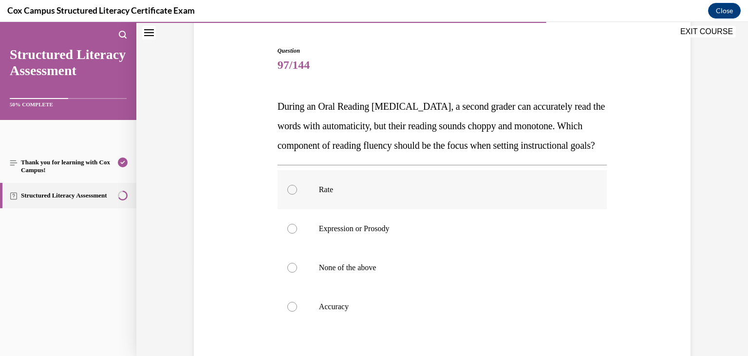
scroll to position [94, 0]
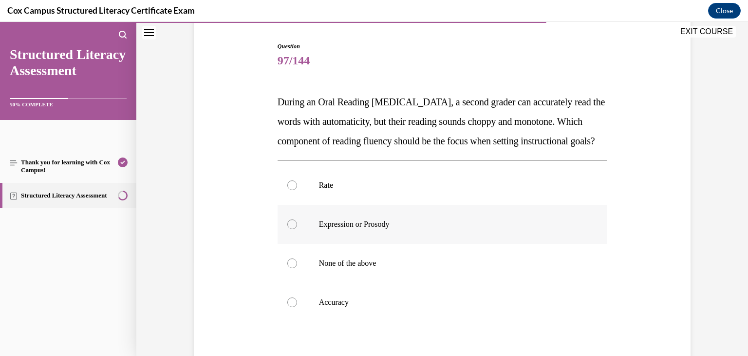
click at [364, 229] on p "Expression or Prosody" at bounding box center [451, 224] width 264 height 10
click at [297, 229] on input "Expression or Prosody" at bounding box center [293, 224] width 10 height 10
radio input "true"
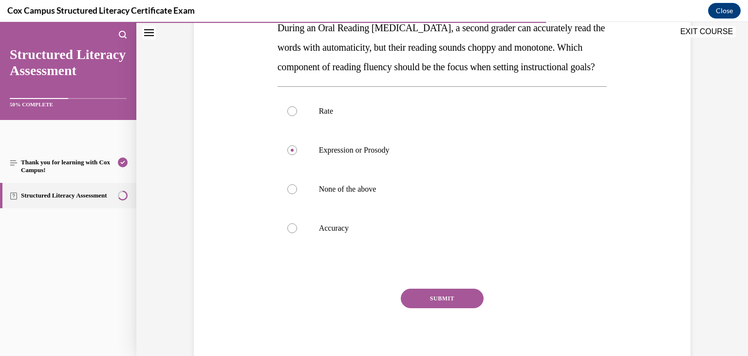
scroll to position [173, 0]
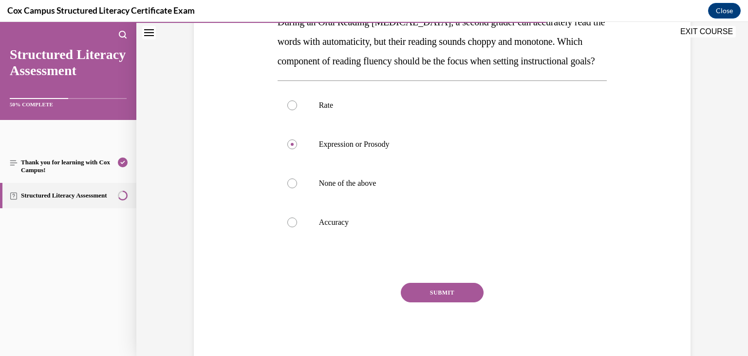
click at [430, 302] on button "SUBMIT" at bounding box center [442, 292] width 83 height 19
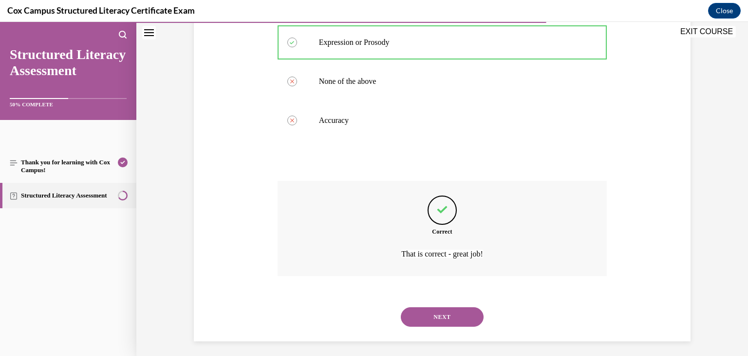
scroll to position [300, 0]
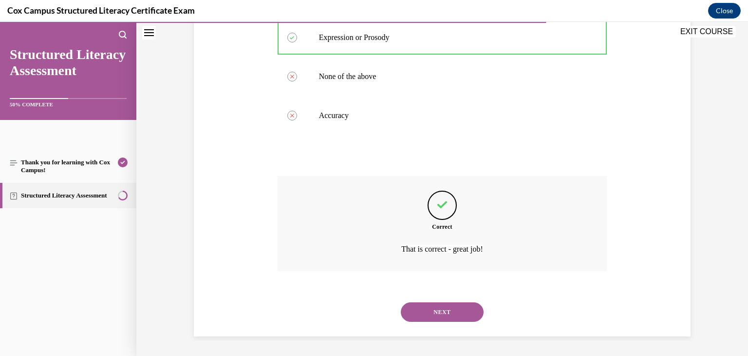
click at [448, 314] on button "NEXT" at bounding box center [442, 311] width 83 height 19
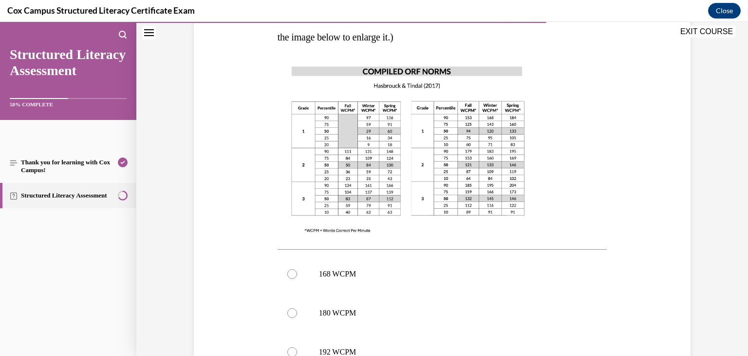
scroll to position [253, 0]
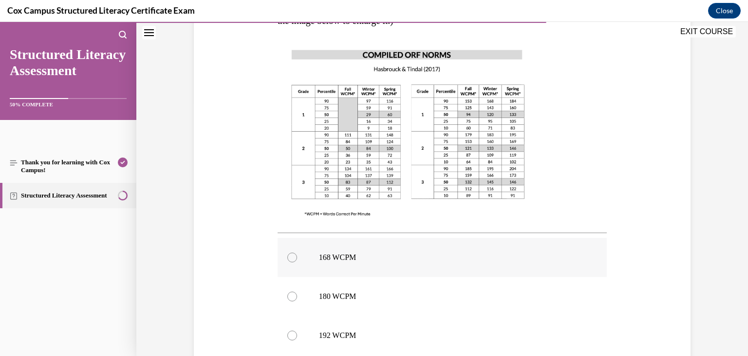
click at [328, 257] on p "168 WCPM" at bounding box center [451, 257] width 264 height 10
click at [297, 257] on input "168 WCPM" at bounding box center [293, 257] width 10 height 10
radio input "true"
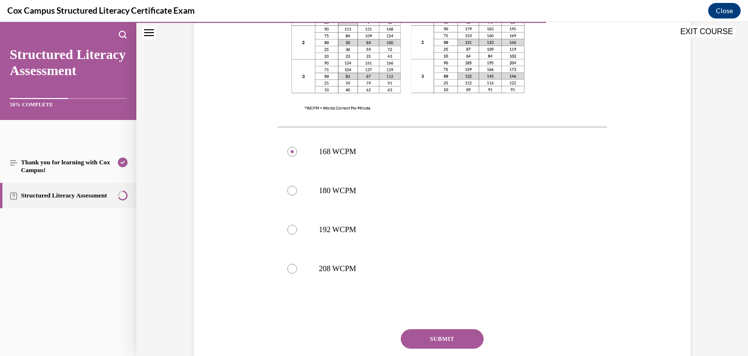
scroll to position [361, 0]
click at [450, 335] on button "SUBMIT" at bounding box center [442, 336] width 83 height 19
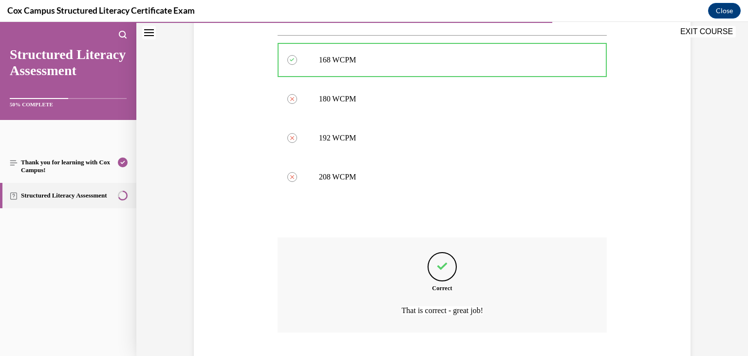
scroll to position [512, 0]
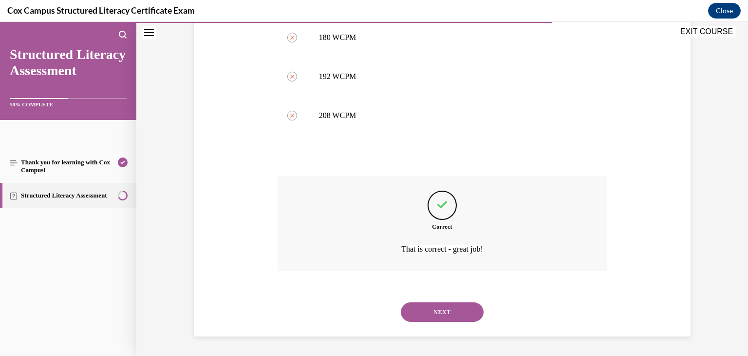
click at [452, 314] on button "NEXT" at bounding box center [442, 311] width 83 height 19
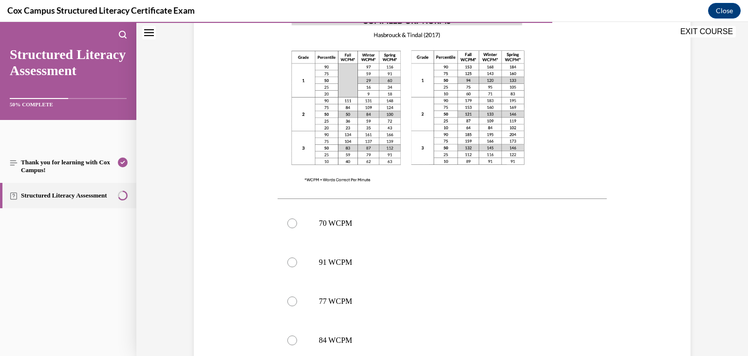
scroll to position [268, 0]
click at [339, 300] on p "77 WCPM" at bounding box center [451, 300] width 264 height 10
click at [297, 300] on input "77 WCPM" at bounding box center [293, 300] width 10 height 10
radio input "true"
click at [339, 300] on p "77 WCPM" at bounding box center [451, 300] width 264 height 10
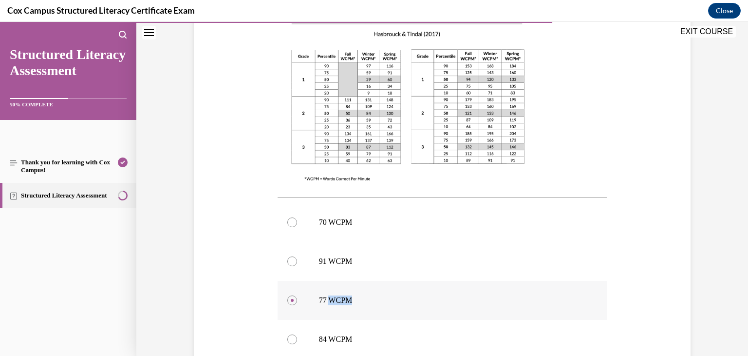
click at [297, 300] on input "77 WCPM" at bounding box center [293, 300] width 10 height 10
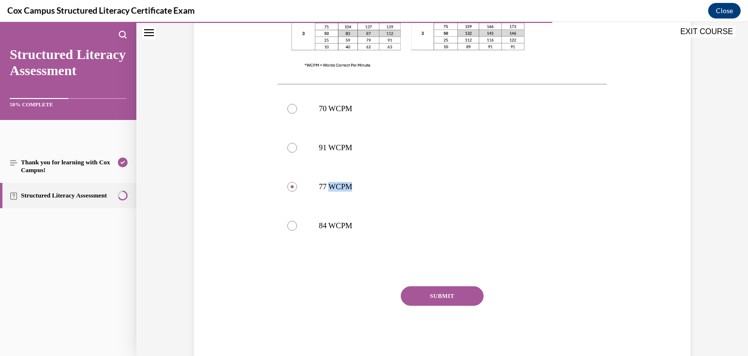
click at [465, 296] on button "SUBMIT" at bounding box center [442, 295] width 83 height 19
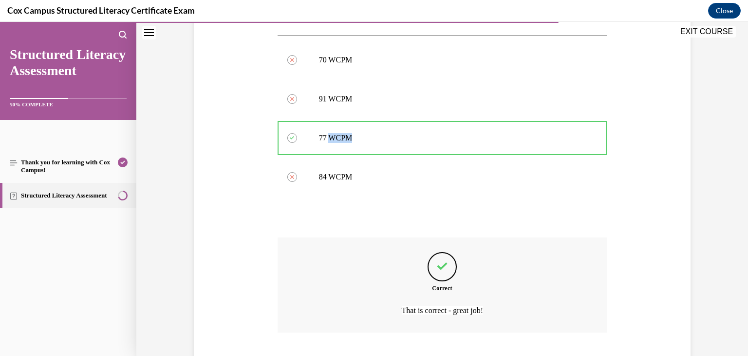
scroll to position [492, 0]
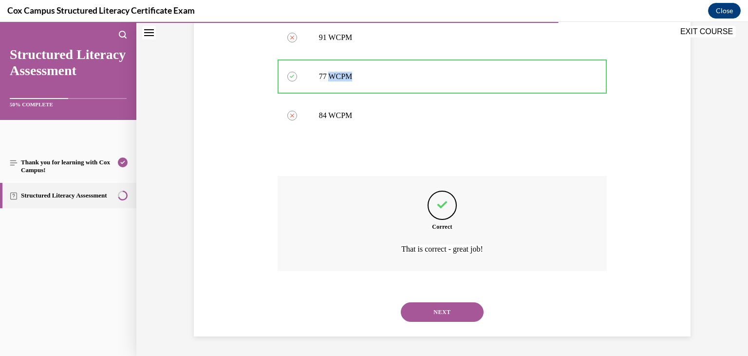
click at [457, 313] on button "NEXT" at bounding box center [442, 311] width 83 height 19
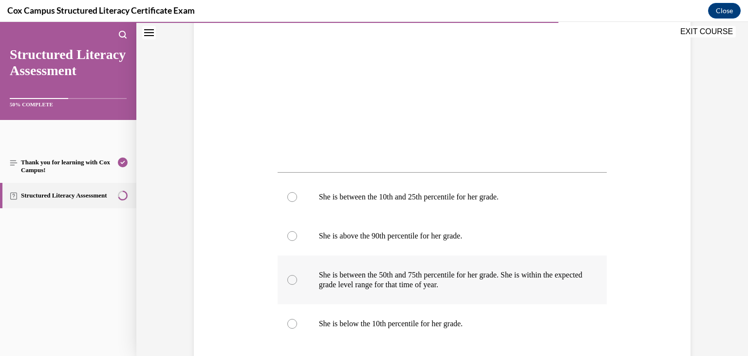
scroll to position [335, 0]
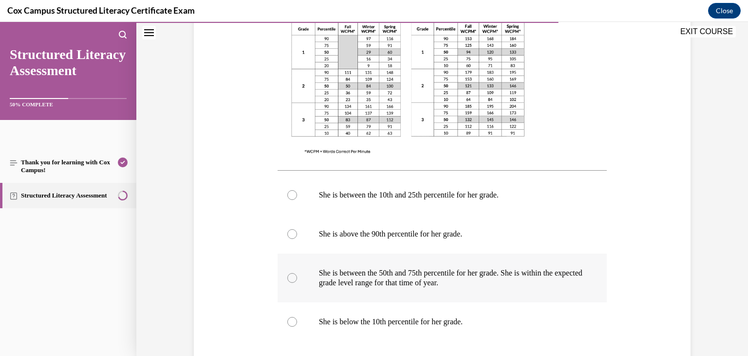
click at [435, 281] on p "She is between the 50th and 75th percentile for her grade. She is within the ex…" at bounding box center [451, 277] width 264 height 19
click at [297, 281] on input "She is between the 50th and 75th percentile for her grade. She is within the ex…" at bounding box center [293, 278] width 10 height 10
radio input "true"
click at [435, 281] on p "She is between the 50th and 75th percentile for her grade. She is within the ex…" at bounding box center [451, 277] width 264 height 19
click at [297, 281] on input "She is between the 50th and 75th percentile for her grade. She is within the ex…" at bounding box center [293, 278] width 10 height 10
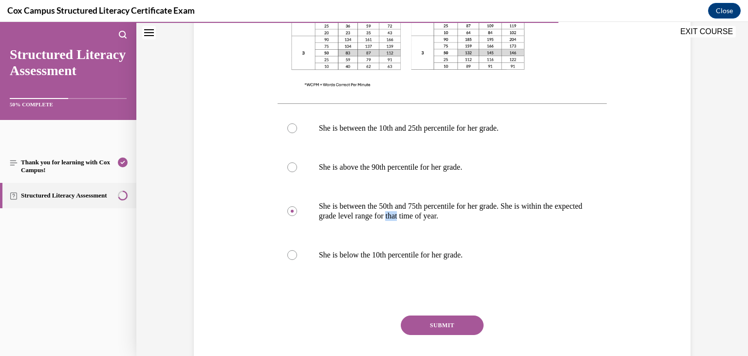
scroll to position [403, 0]
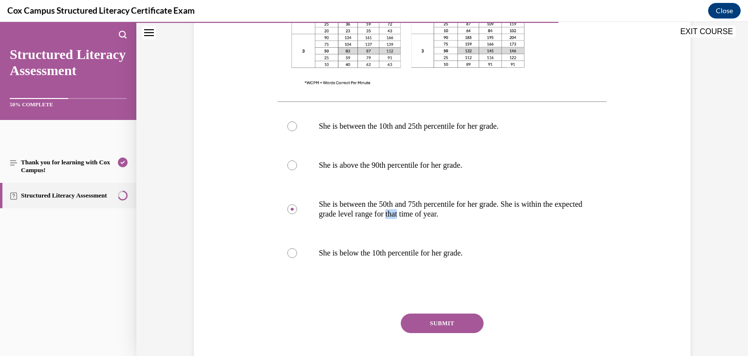
click at [448, 323] on button "SUBMIT" at bounding box center [442, 322] width 83 height 19
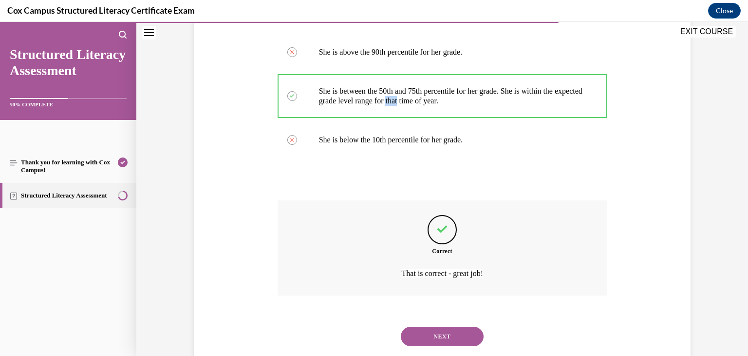
scroll to position [541, 0]
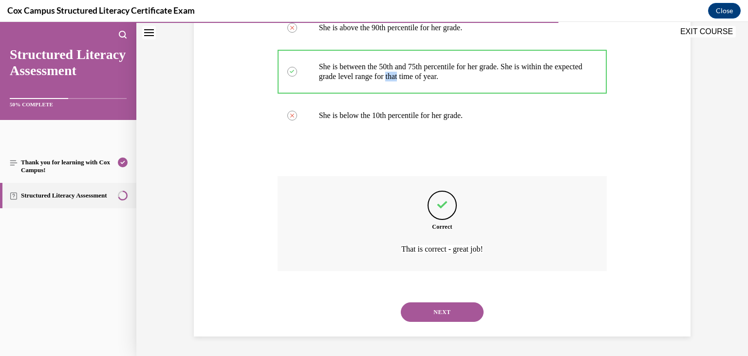
click at [449, 317] on button "NEXT" at bounding box center [442, 311] width 83 height 19
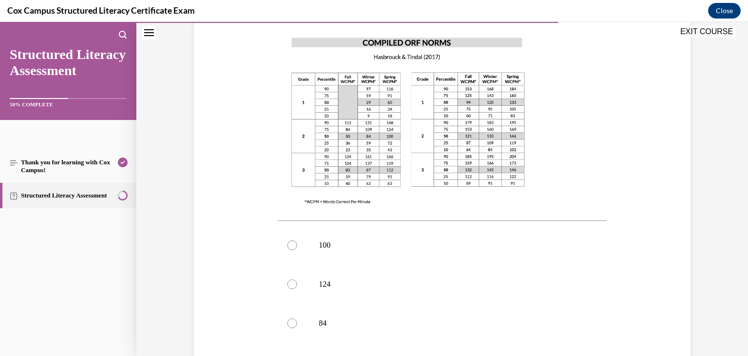
scroll to position [292, 0]
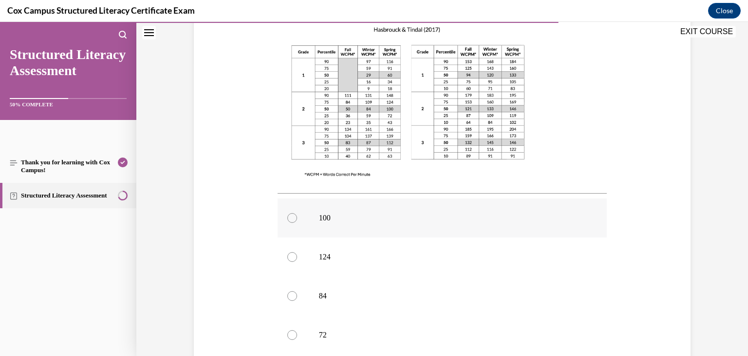
click at [333, 213] on p "100" at bounding box center [451, 218] width 264 height 10
click at [297, 213] on input "100" at bounding box center [293, 218] width 10 height 10
radio input "true"
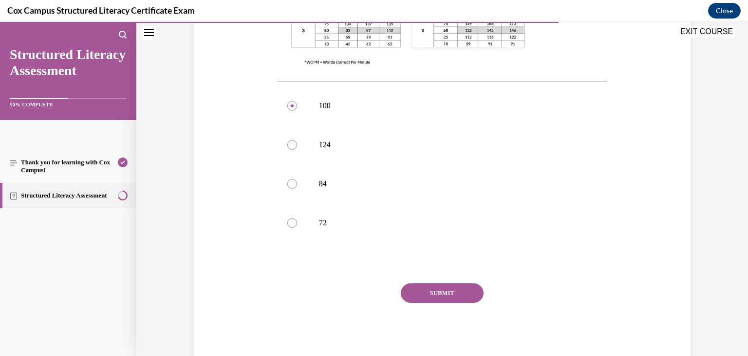
click at [451, 283] on button "SUBMIT" at bounding box center [442, 292] width 83 height 19
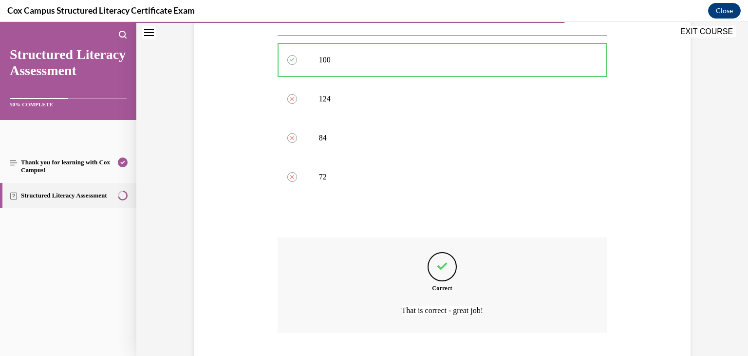
scroll to position [492, 0]
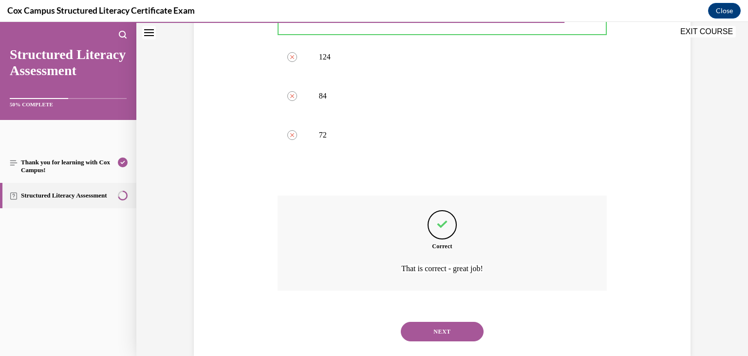
click at [453, 322] on button "NEXT" at bounding box center [442, 331] width 83 height 19
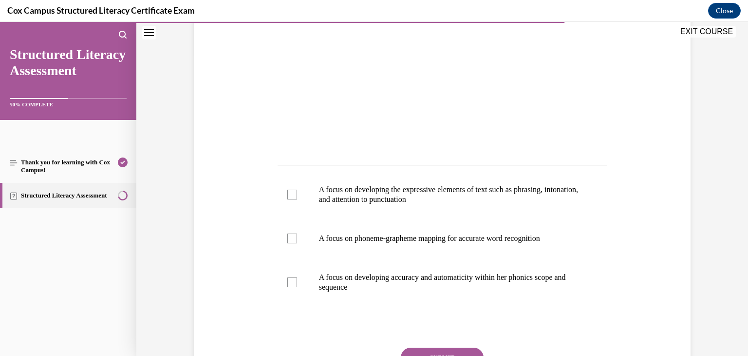
scroll to position [307, 0]
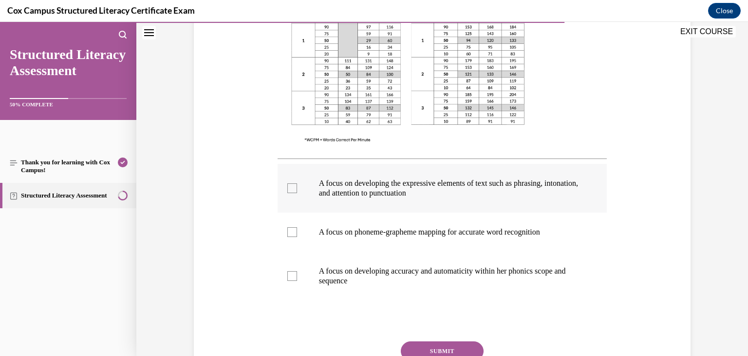
click at [295, 189] on div at bounding box center [293, 188] width 10 height 10
click at [295, 189] on input "A focus on developing the expressive elements of text such as phrasing, intonat…" at bounding box center [293, 188] width 10 height 10
checkbox input "true"
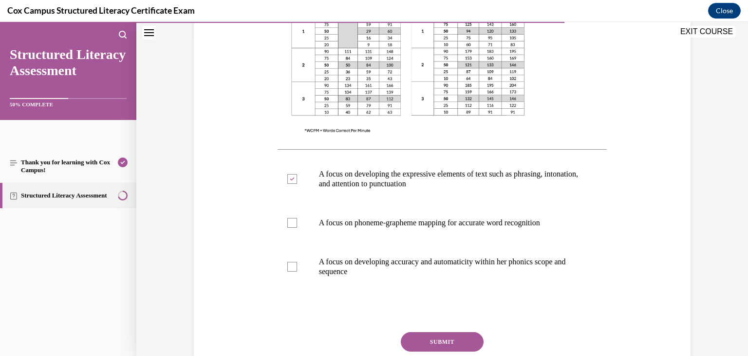
scroll to position [317, 0]
click at [293, 219] on div at bounding box center [293, 222] width 10 height 10
click at [293, 219] on input "A focus on phoneme-grapheme mapping for accurate word recognition" at bounding box center [293, 222] width 10 height 10
checkbox input "true"
click at [453, 340] on button "SUBMIT" at bounding box center [442, 340] width 83 height 19
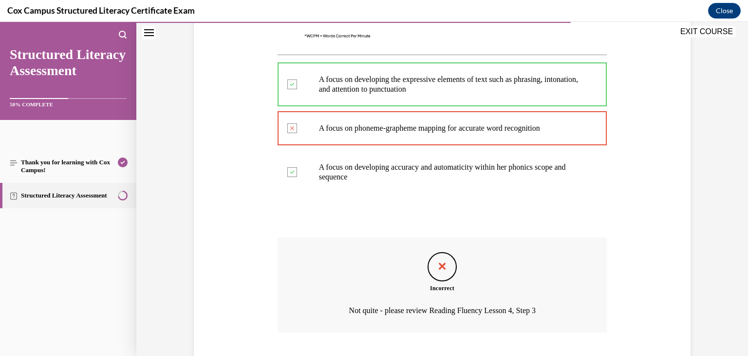
drag, startPoint x: 453, startPoint y: 340, endPoint x: 402, endPoint y: 270, distance: 85.8
click at [451, 339] on div "Question 102/144 Given that Kaia’s Oral Reading Fluency passage WCPM falls with…" at bounding box center [443, 60] width 330 height 673
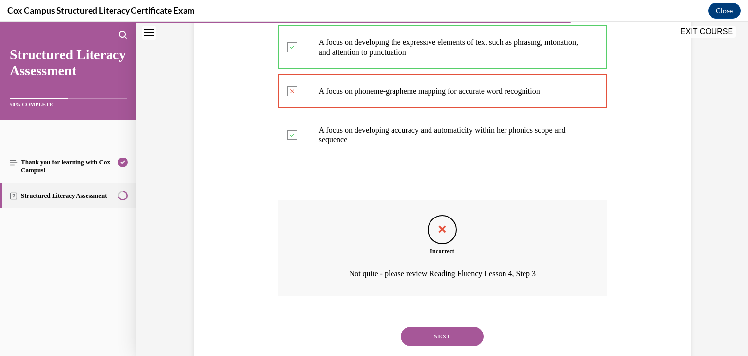
scroll to position [473, 0]
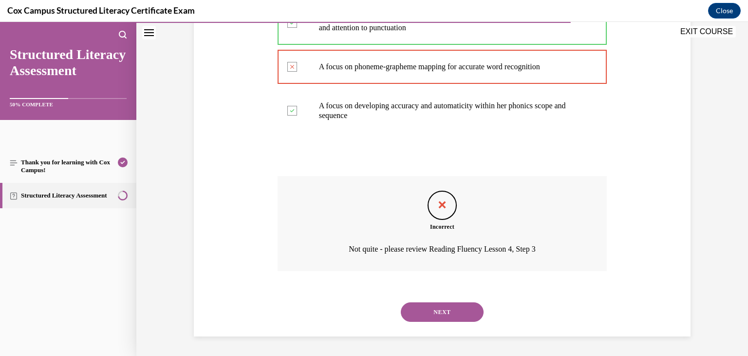
click at [433, 314] on button "NEXT" at bounding box center [442, 311] width 83 height 19
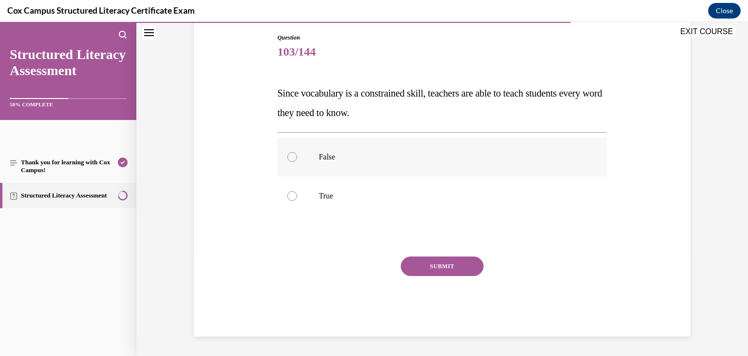
click at [322, 159] on p "False" at bounding box center [451, 157] width 264 height 10
click at [297, 159] on input "False" at bounding box center [293, 157] width 10 height 10
radio input "true"
click at [424, 268] on button "SUBMIT" at bounding box center [442, 265] width 83 height 19
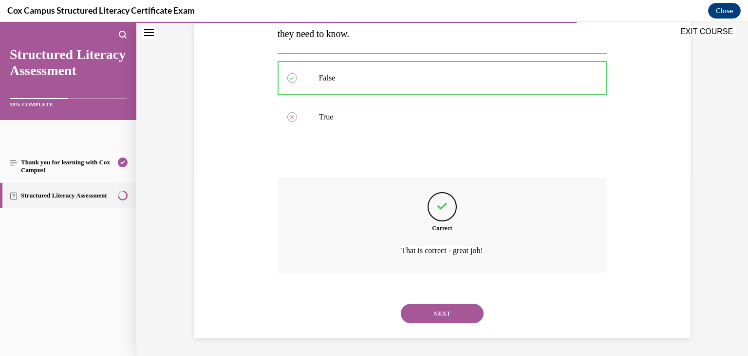
scroll to position [183, 0]
click at [450, 312] on button "NEXT" at bounding box center [442, 311] width 83 height 19
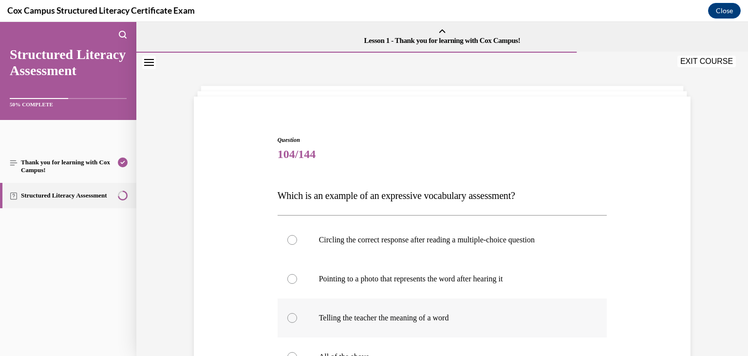
click at [336, 319] on p "Telling the teacher the meaning of a word" at bounding box center [451, 318] width 264 height 10
click at [297, 319] on input "Telling the teacher the meaning of a word" at bounding box center [293, 318] width 10 height 10
radio input "true"
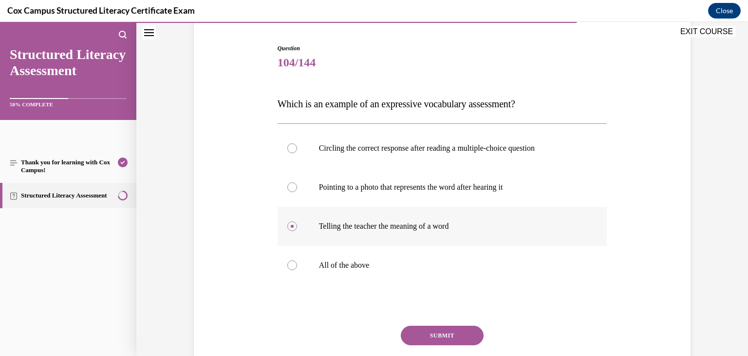
scroll to position [105, 0]
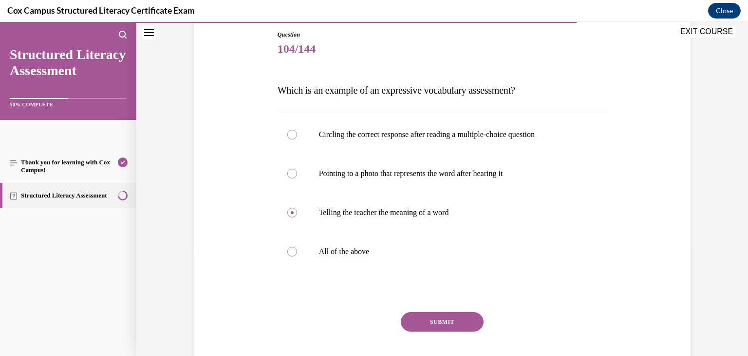
click at [449, 322] on button "SUBMIT" at bounding box center [442, 321] width 83 height 19
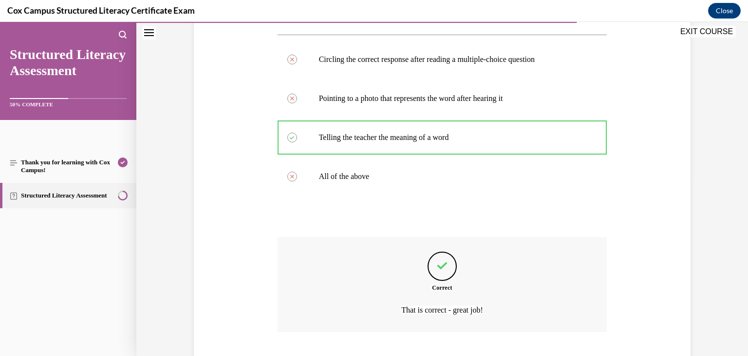
scroll to position [241, 0]
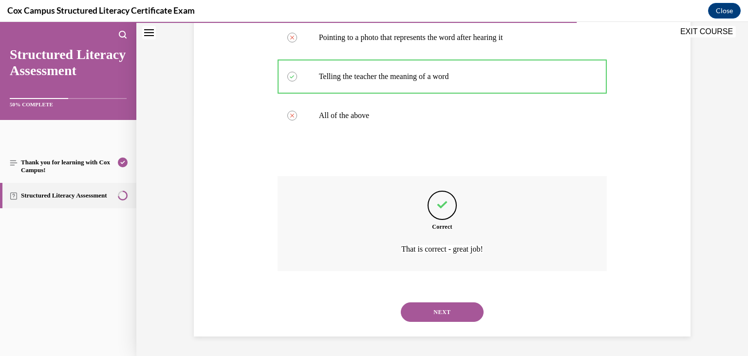
click at [444, 313] on button "NEXT" at bounding box center [442, 311] width 83 height 19
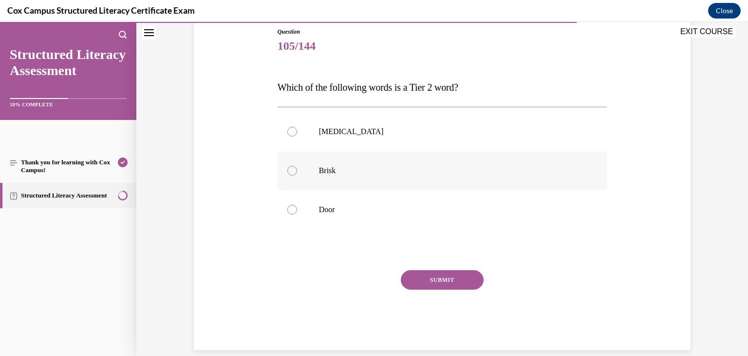
click at [330, 179] on label "Brisk" at bounding box center [443, 170] width 330 height 39
click at [297, 175] on input "Brisk" at bounding box center [293, 171] width 10 height 10
radio input "true"
click at [424, 283] on button "SUBMIT" at bounding box center [442, 279] width 83 height 19
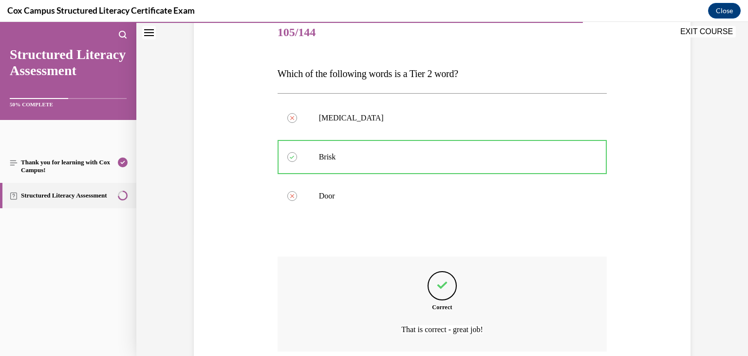
scroll to position [202, 0]
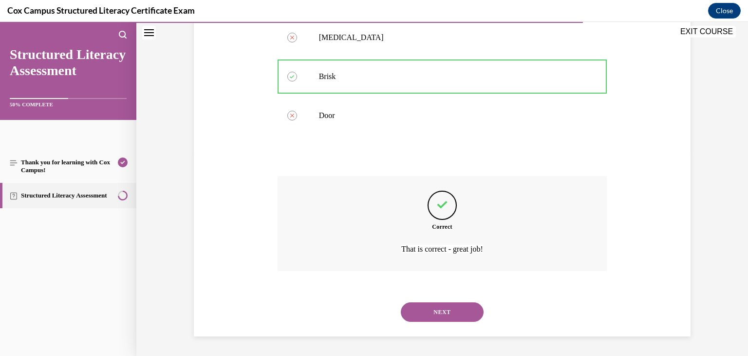
click at [445, 312] on button "NEXT" at bounding box center [442, 311] width 83 height 19
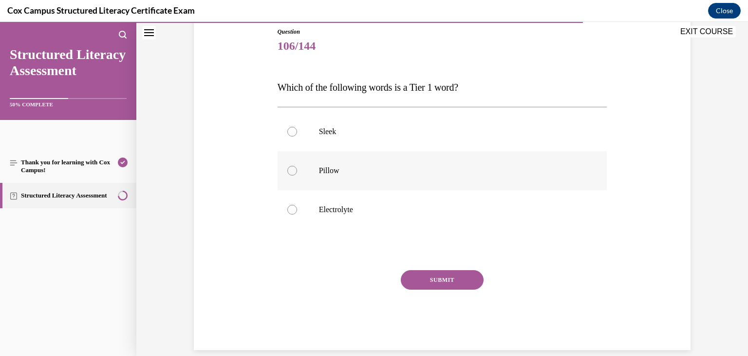
click at [349, 178] on label "Pillow" at bounding box center [443, 170] width 330 height 39
click at [297, 175] on input "Pillow" at bounding box center [293, 171] width 10 height 10
radio input "true"
click at [450, 280] on button "SUBMIT" at bounding box center [442, 279] width 83 height 19
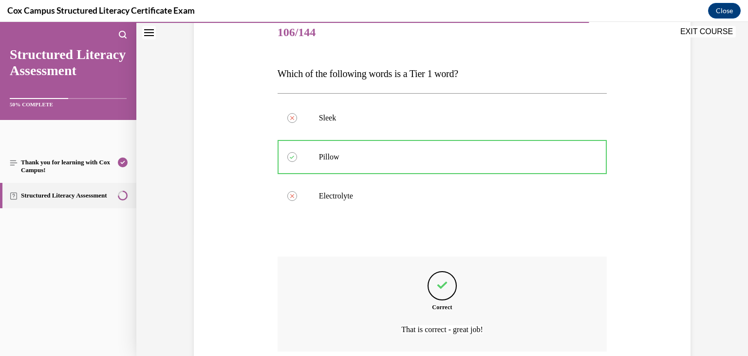
scroll to position [202, 0]
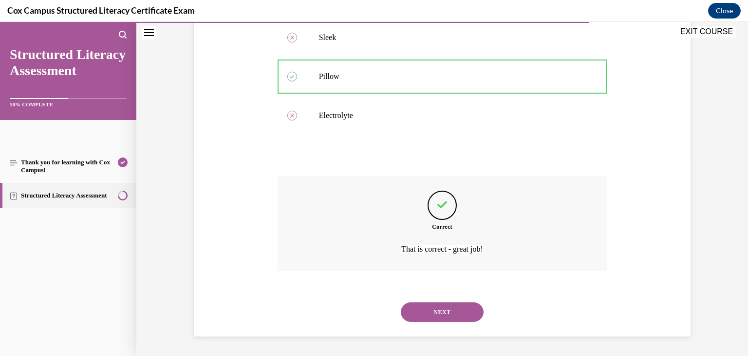
click at [451, 309] on button "NEXT" at bounding box center [442, 311] width 83 height 19
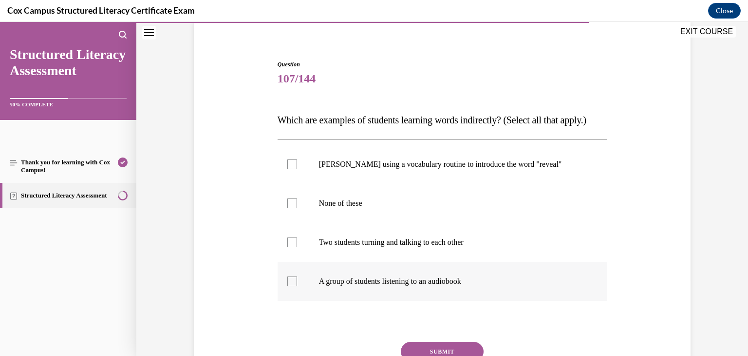
scroll to position [76, 0]
click at [290, 247] on div at bounding box center [293, 242] width 10 height 10
click at [290, 247] on input "Two students turning and talking to each other" at bounding box center [293, 242] width 10 height 10
checkbox input "true"
click at [292, 286] on div at bounding box center [293, 281] width 10 height 10
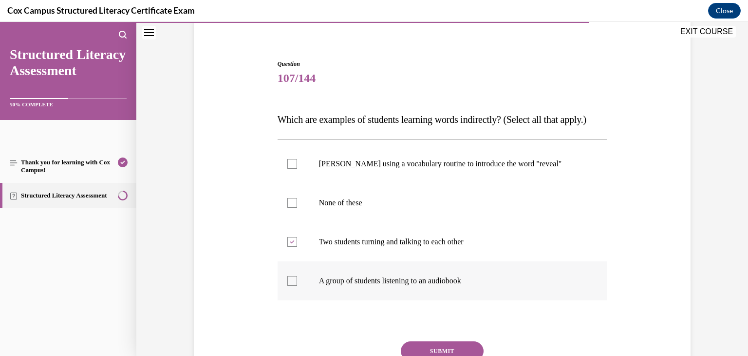
click at [292, 286] on input "A group of students listening to an audiobook" at bounding box center [293, 281] width 10 height 10
checkbox input "true"
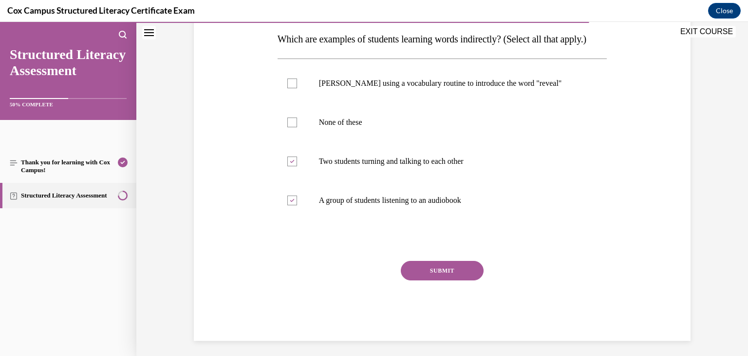
scroll to position [157, 0]
click at [430, 280] on button "SUBMIT" at bounding box center [442, 269] width 83 height 19
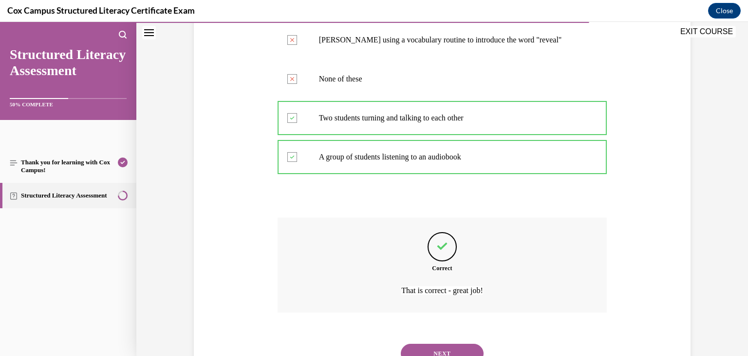
scroll to position [261, 0]
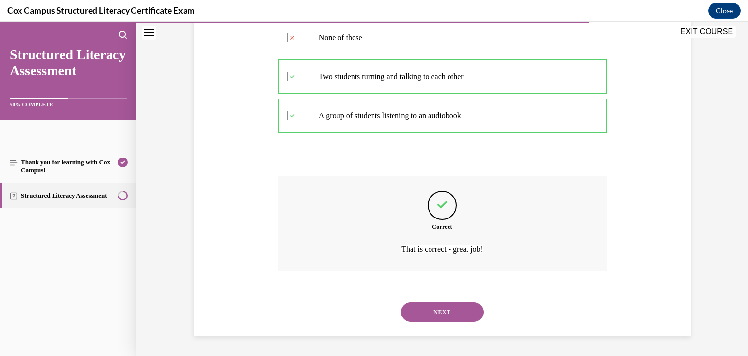
click at [441, 312] on button "NEXT" at bounding box center [442, 311] width 83 height 19
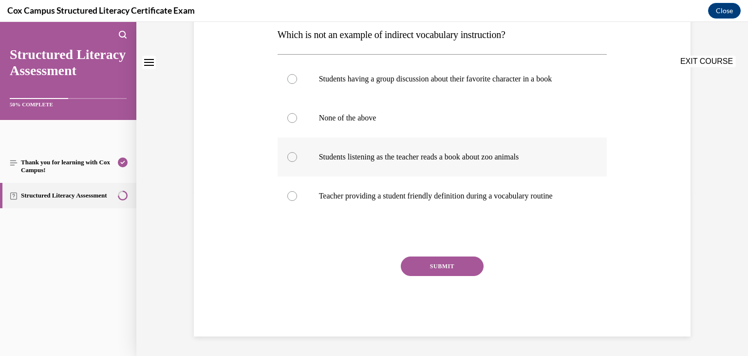
scroll to position [0, 0]
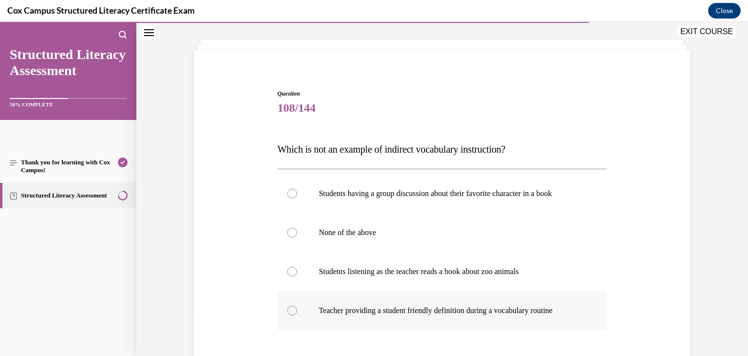
click at [366, 314] on p "Teacher providing a student friendly definition during a vocabulary routine" at bounding box center [451, 311] width 264 height 10
click at [297, 314] on input "Teacher providing a student friendly definition during a vocabulary routine" at bounding box center [293, 311] width 10 height 10
radio input "true"
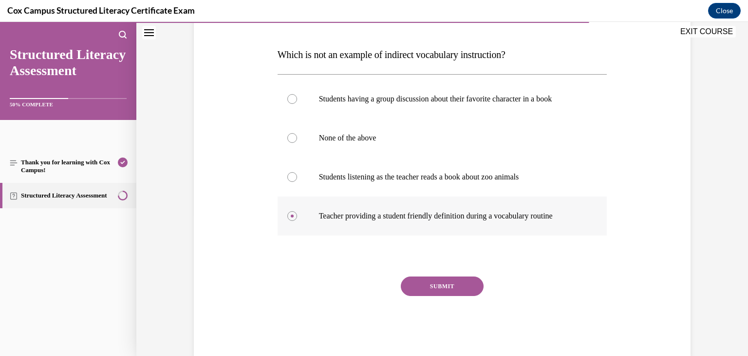
scroll to position [146, 0]
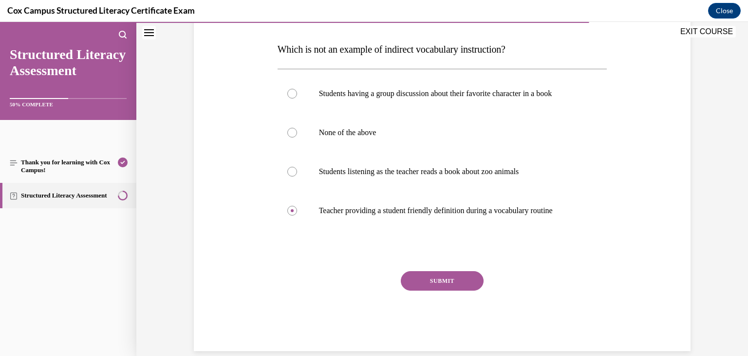
click at [423, 281] on button "SUBMIT" at bounding box center [442, 280] width 83 height 19
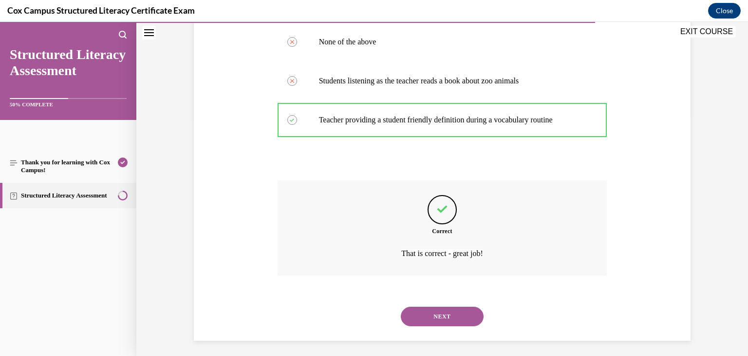
scroll to position [241, 0]
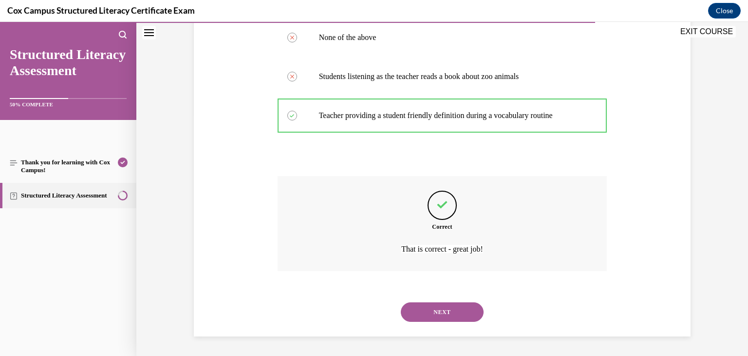
click at [448, 310] on button "NEXT" at bounding box center [442, 311] width 83 height 19
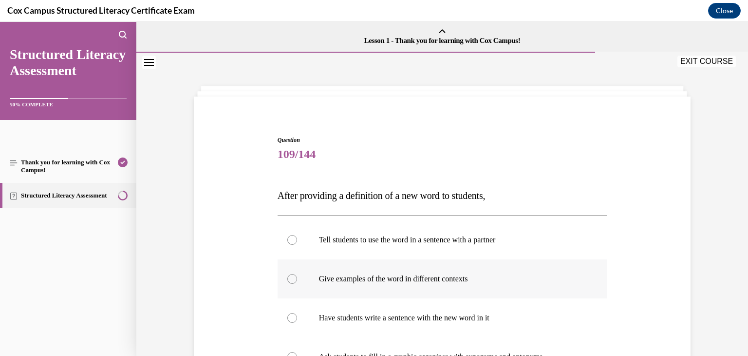
click at [350, 280] on p "Give examples of the word in different contexts" at bounding box center [451, 279] width 264 height 10
click at [297, 280] on input "Give examples of the word in different contexts" at bounding box center [293, 279] width 10 height 10
radio input "true"
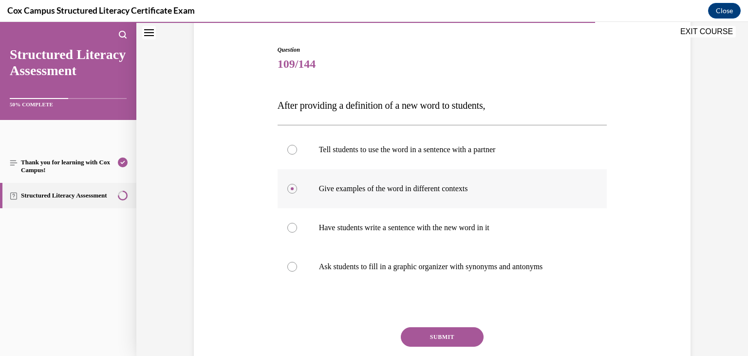
scroll to position [93, 0]
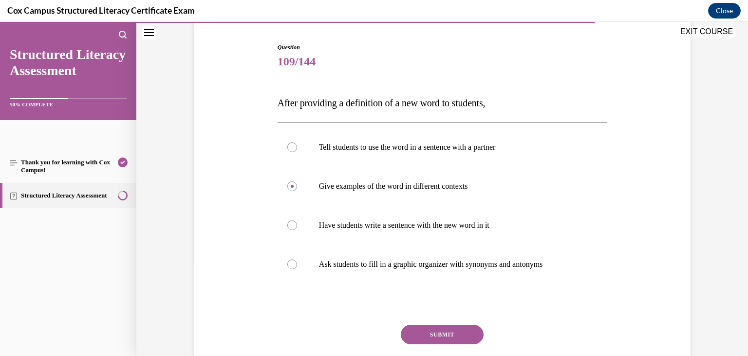
click at [421, 334] on button "SUBMIT" at bounding box center [442, 334] width 83 height 19
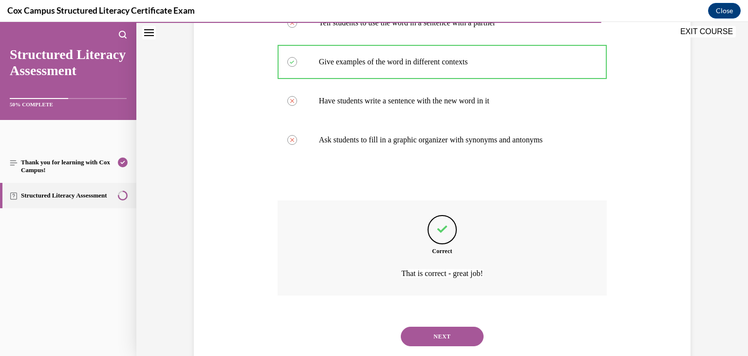
scroll to position [241, 0]
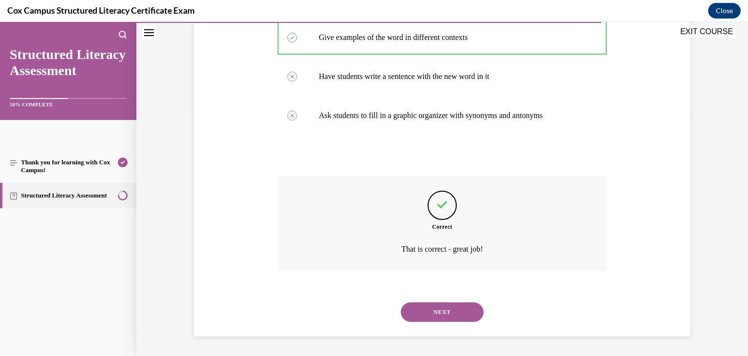
click at [429, 313] on button "NEXT" at bounding box center [442, 311] width 83 height 19
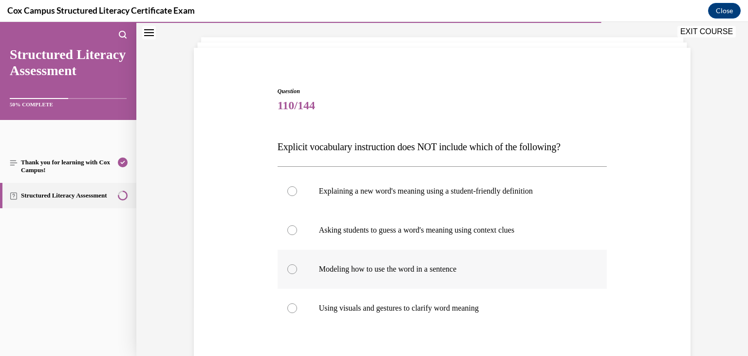
scroll to position [50, 0]
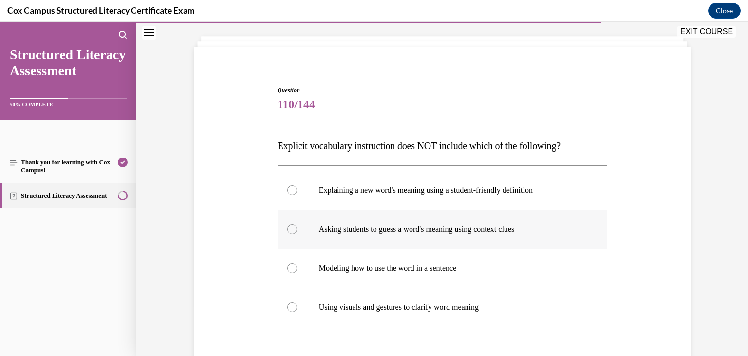
click at [394, 231] on p "Asking students to guess a word's meaning using context clues" at bounding box center [451, 229] width 264 height 10
click at [297, 231] on input "Asking students to guess a word's meaning using context clues" at bounding box center [293, 229] width 10 height 10
radio input "true"
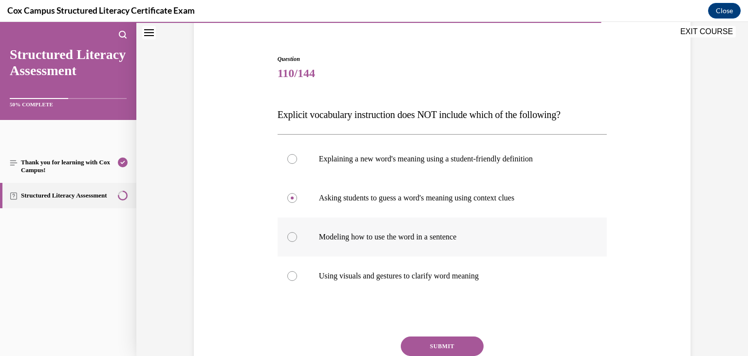
scroll to position [133, 0]
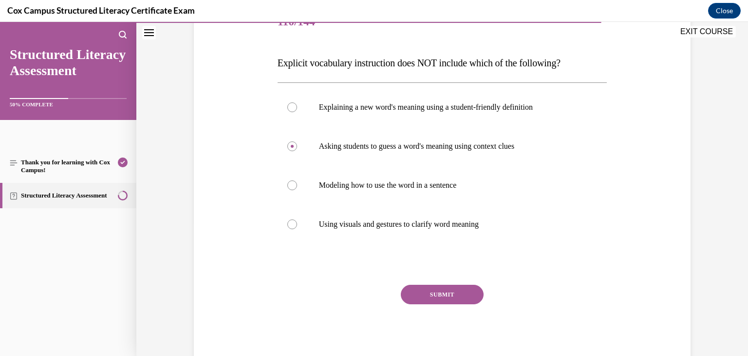
click at [436, 295] on button "SUBMIT" at bounding box center [442, 294] width 83 height 19
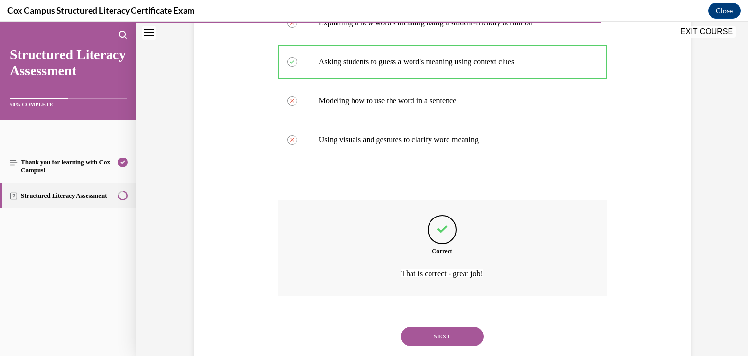
scroll to position [241, 0]
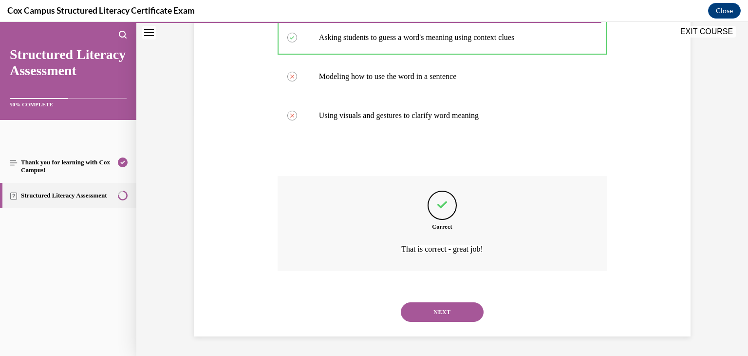
click at [447, 310] on button "NEXT" at bounding box center [442, 311] width 83 height 19
click at [0, 22] on label "Vocabulary Self-Assessment" at bounding box center [0, 22] width 0 height 0
click at [0, 22] on input "Vocabulary Self-Assessment" at bounding box center [0, 22] width 0 height 0
radio input "true"
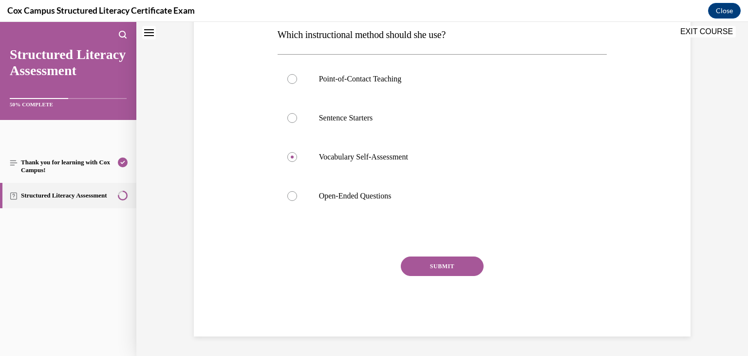
scroll to position [0, 0]
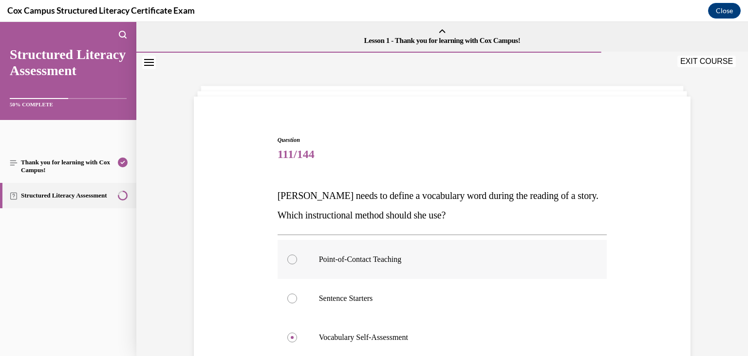
click at [394, 256] on p "Point-of-Contact Teaching" at bounding box center [451, 259] width 264 height 10
click at [297, 256] on input "Point-of-Contact Teaching" at bounding box center [293, 259] width 10 height 10
radio input "true"
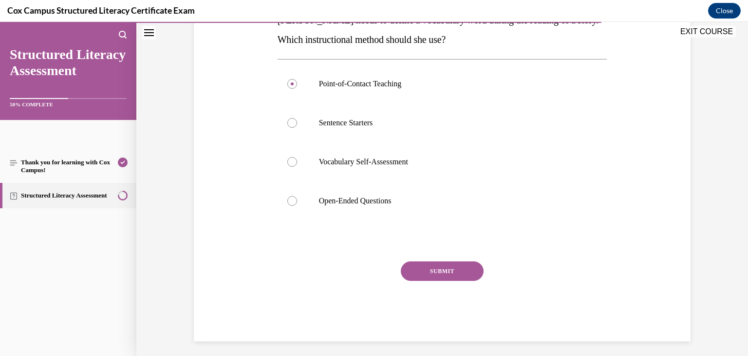
scroll to position [177, 0]
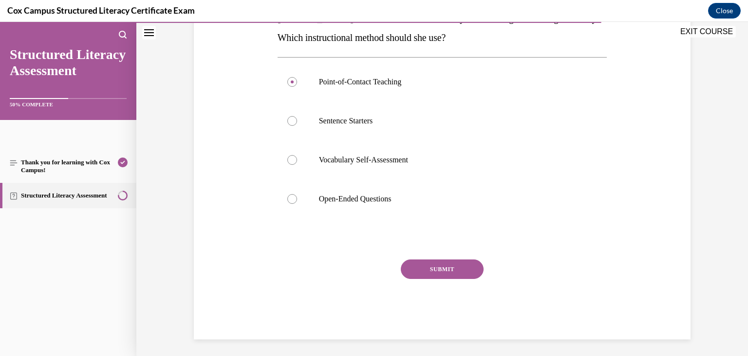
click at [455, 268] on button "SUBMIT" at bounding box center [442, 268] width 83 height 19
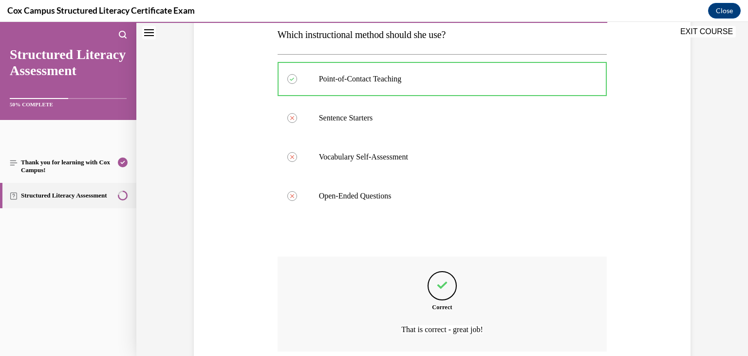
scroll to position [261, 0]
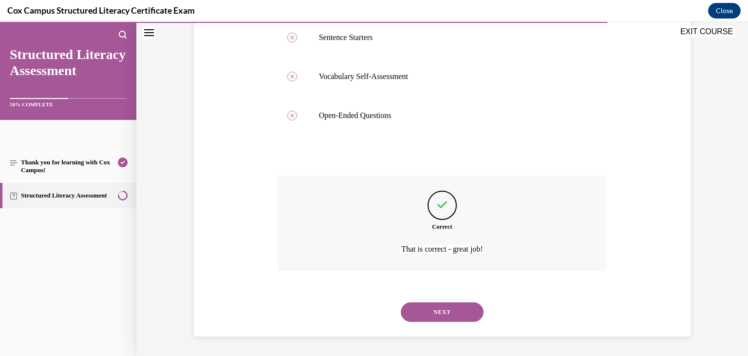
click at [441, 313] on button "NEXT" at bounding box center [442, 311] width 83 height 19
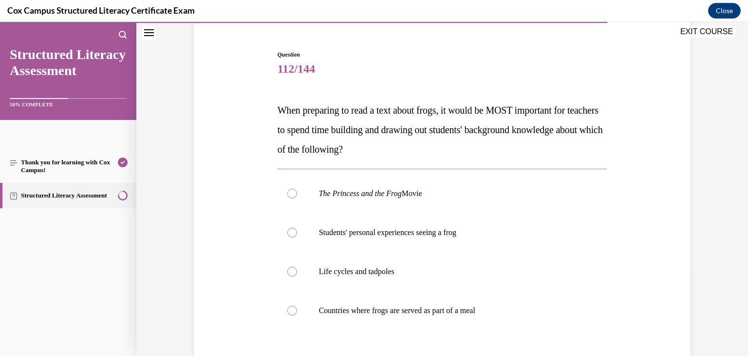
scroll to position [88, 0]
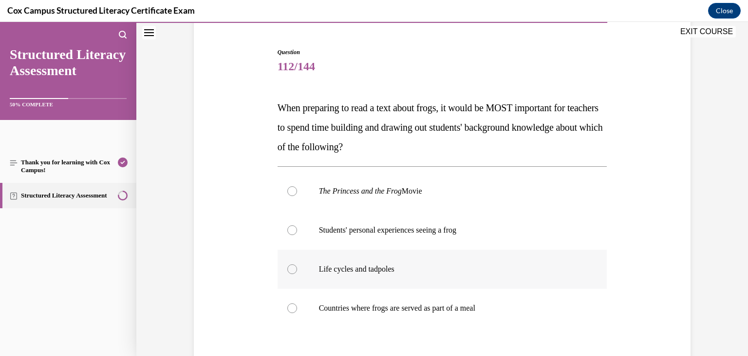
click at [344, 268] on p "Life cycles and tadpoles" at bounding box center [451, 269] width 264 height 10
click at [297, 268] on input "Life cycles and tadpoles" at bounding box center [293, 269] width 10 height 10
radio input "true"
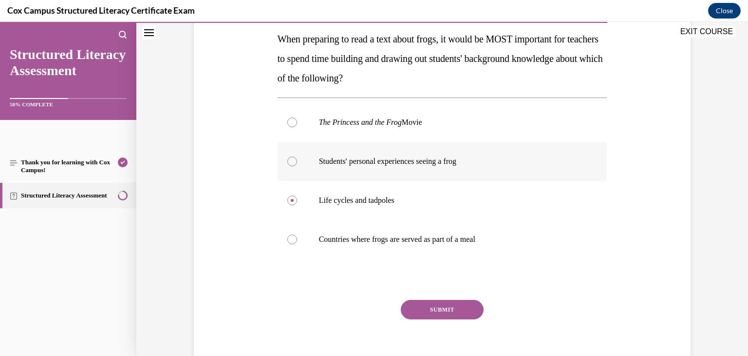
scroll to position [200, 0]
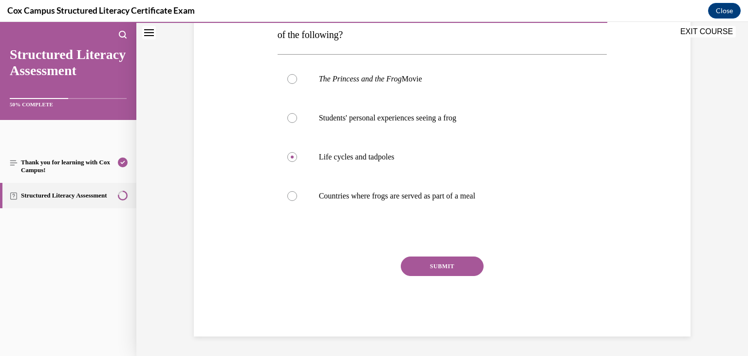
click at [456, 267] on button "SUBMIT" at bounding box center [442, 265] width 83 height 19
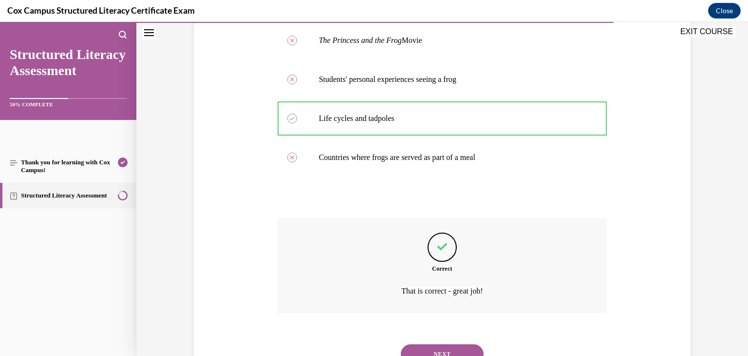
scroll to position [280, 0]
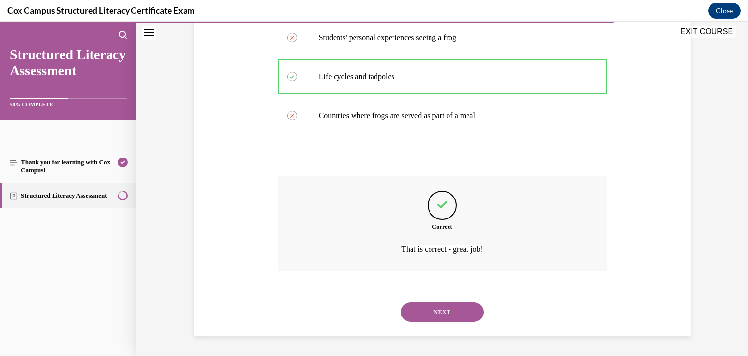
click at [441, 308] on button "NEXT" at bounding box center [442, 311] width 83 height 19
click at [0, 22] on label "Problem/Solution" at bounding box center [0, 22] width 0 height 0
click at [0, 22] on input "Problem/Solution" at bounding box center [0, 22] width 0 height 0
radio input "true"
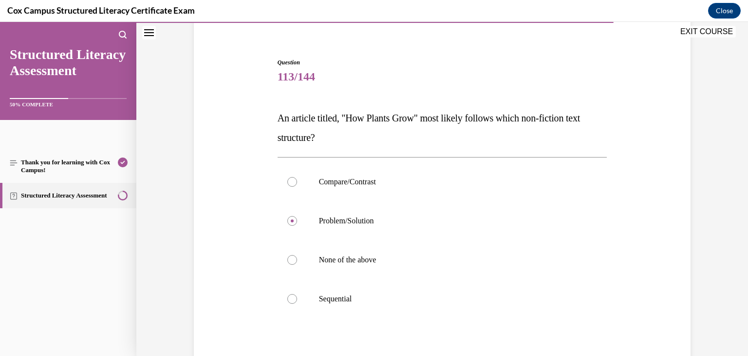
scroll to position [91, 0]
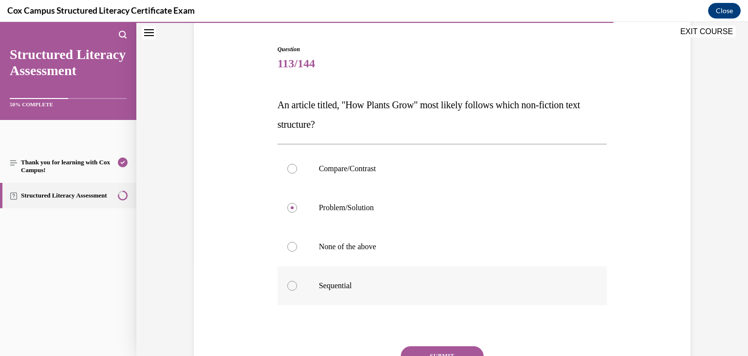
click at [341, 283] on p "Sequential" at bounding box center [451, 286] width 264 height 10
click at [297, 283] on input "Sequential" at bounding box center [293, 286] width 10 height 10
radio input "true"
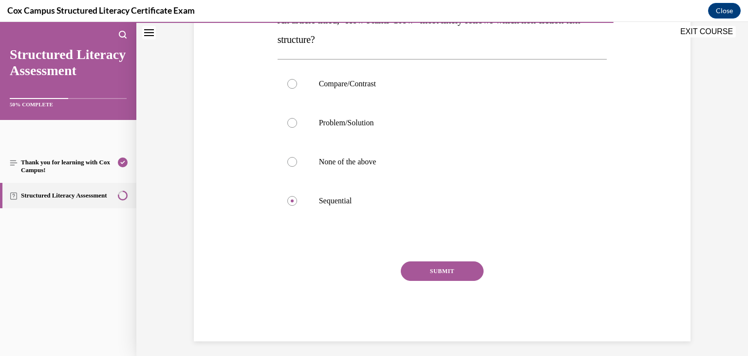
scroll to position [177, 0]
click at [442, 271] on button "SUBMIT" at bounding box center [442, 269] width 83 height 19
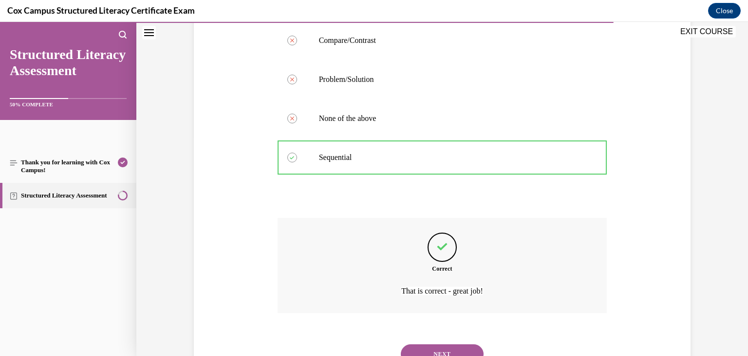
scroll to position [261, 0]
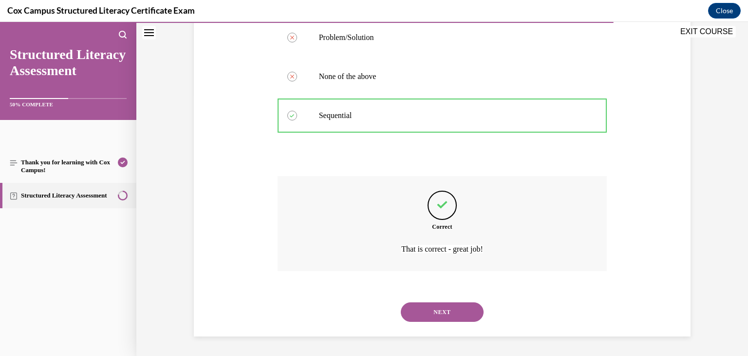
click at [425, 314] on button "NEXT" at bounding box center [442, 311] width 83 height 19
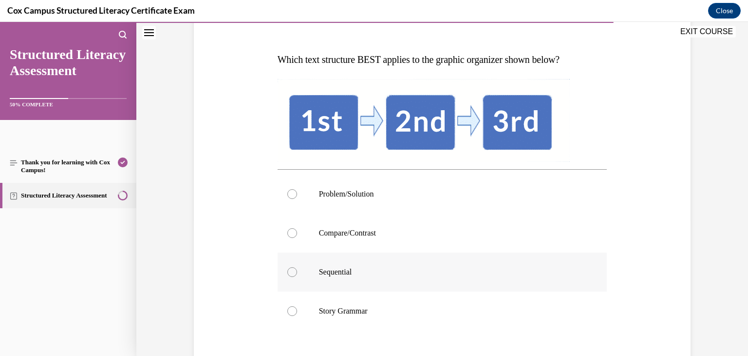
scroll to position [137, 0]
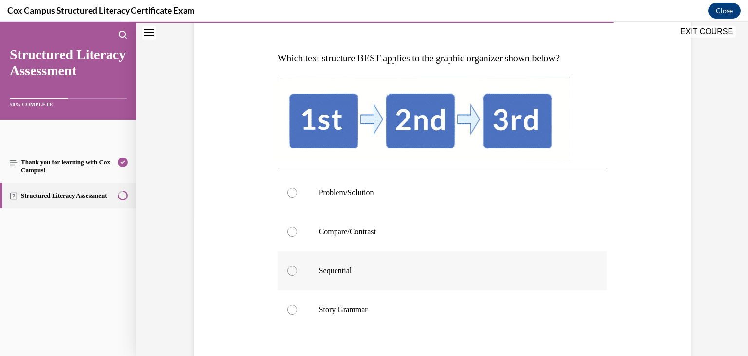
click at [369, 269] on p "Sequential" at bounding box center [451, 271] width 264 height 10
click at [297, 269] on input "Sequential" at bounding box center [293, 271] width 10 height 10
radio input "true"
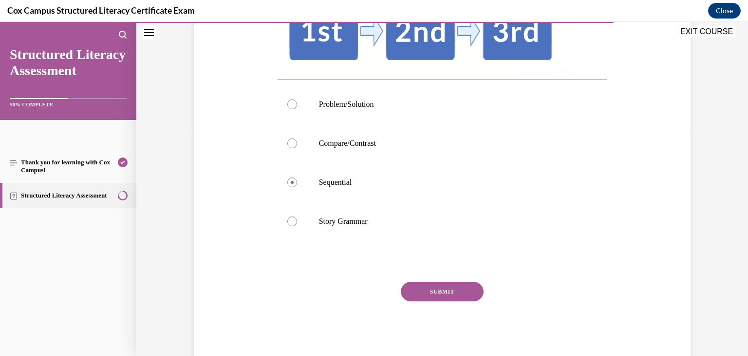
scroll to position [229, 0]
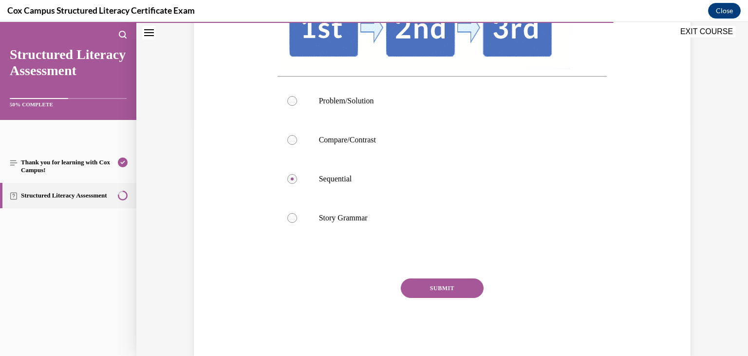
click at [454, 289] on button "SUBMIT" at bounding box center [442, 287] width 83 height 19
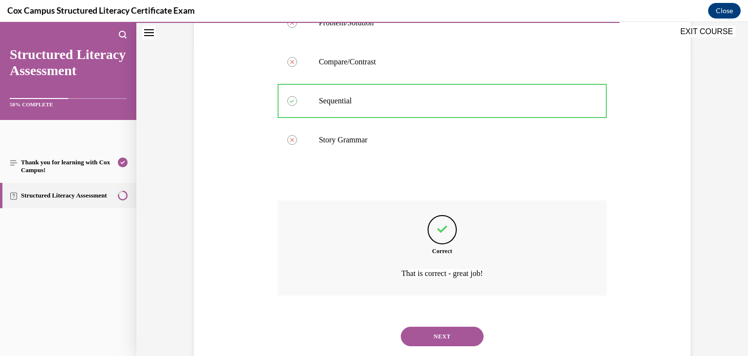
scroll to position [331, 0]
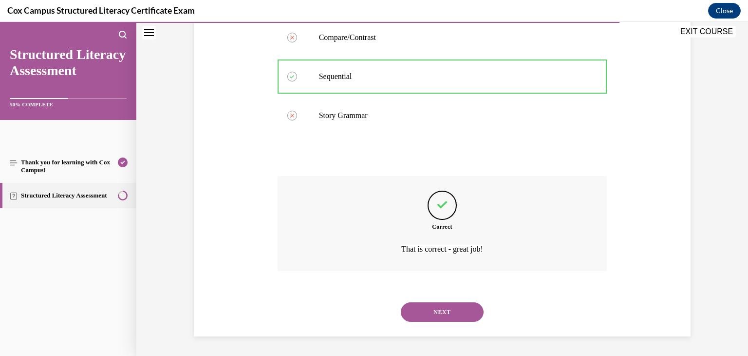
click at [429, 319] on button "NEXT" at bounding box center [442, 311] width 83 height 19
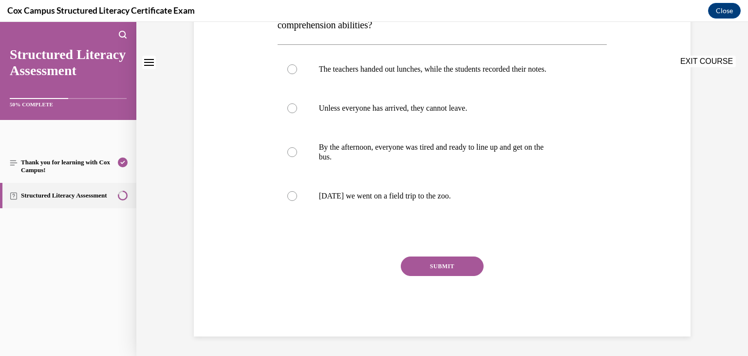
scroll to position [0, 0]
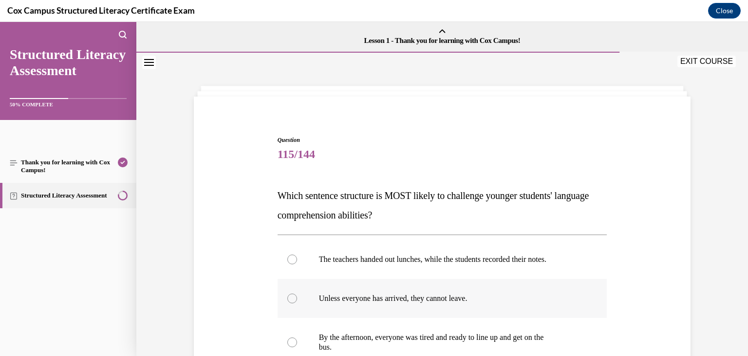
click at [352, 306] on label "Unless everyone has arrived, they cannot leave." at bounding box center [443, 298] width 330 height 39
click at [297, 303] on input "Unless everyone has arrived, they cannot leave." at bounding box center [293, 298] width 10 height 10
radio input "true"
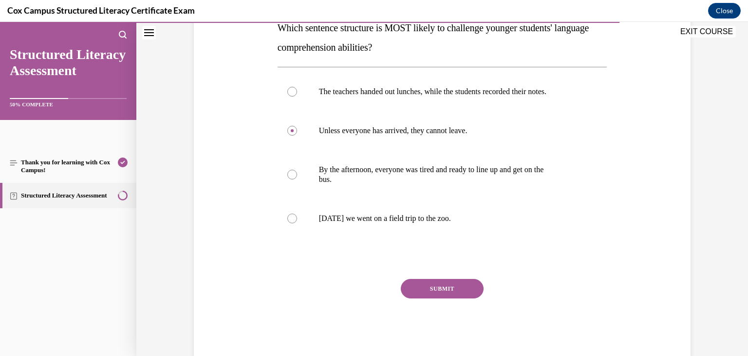
scroll to position [168, 0]
click at [444, 289] on button "SUBMIT" at bounding box center [442, 288] width 83 height 19
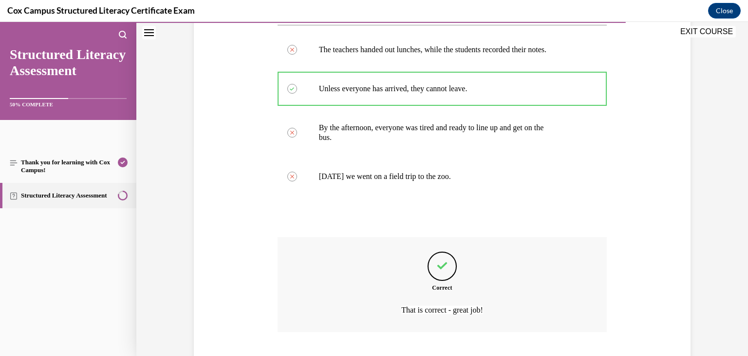
scroll to position [270, 0]
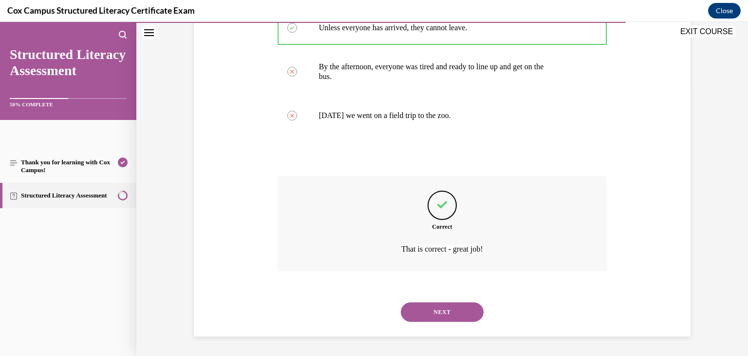
click at [447, 311] on button "NEXT" at bounding box center [442, 311] width 83 height 19
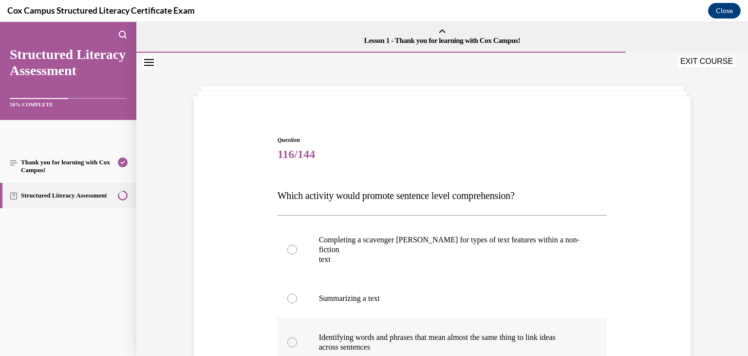
click at [437, 332] on p "Identifying words and phrases that mean almost the same thing to link ideas" at bounding box center [451, 337] width 264 height 10
click at [297, 337] on input "Identifying words and phrases that mean almost the same thing to link ideas acr…" at bounding box center [293, 342] width 10 height 10
radio input "true"
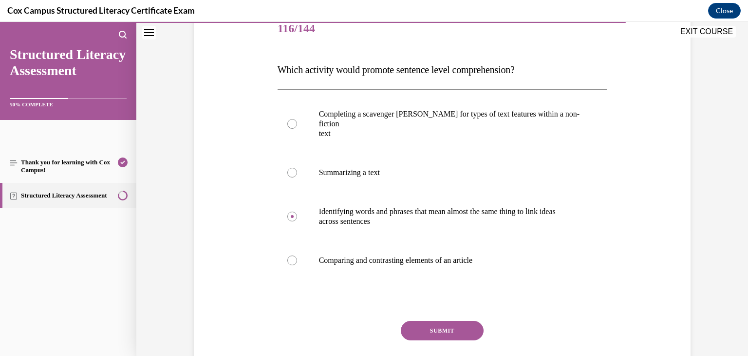
click at [462, 321] on button "SUBMIT" at bounding box center [442, 330] width 83 height 19
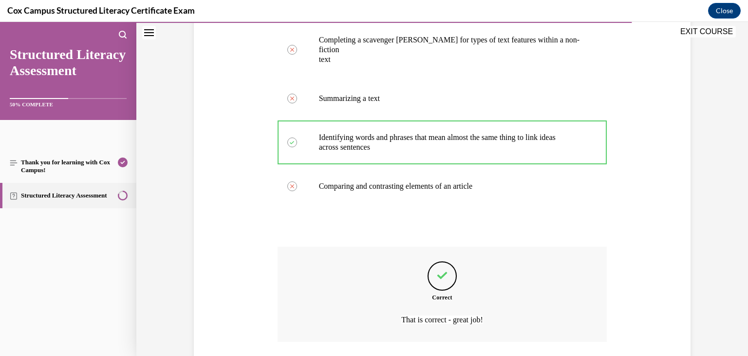
scroll to position [261, 0]
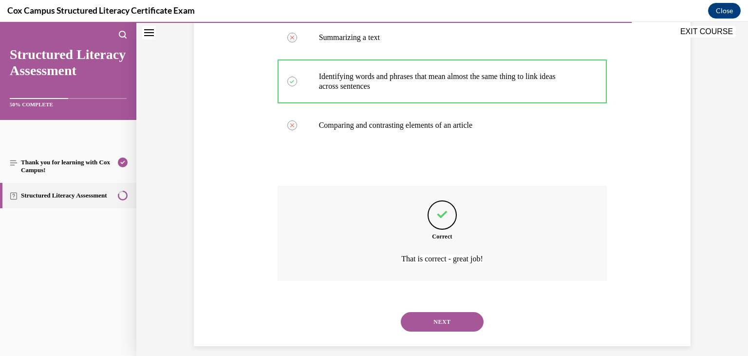
click at [464, 312] on button "NEXT" at bounding box center [442, 321] width 83 height 19
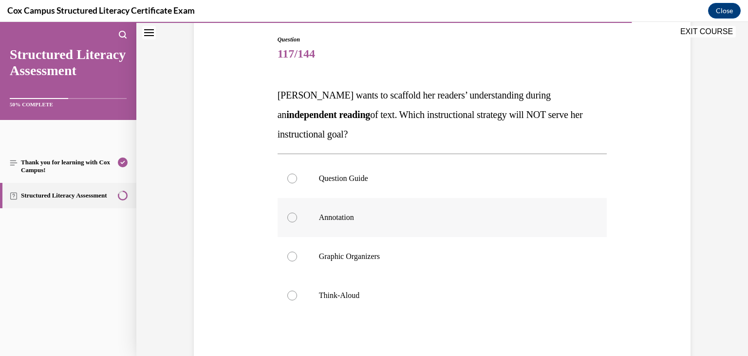
scroll to position [101, 0]
click at [339, 173] on p "Question Guide" at bounding box center [451, 178] width 264 height 10
click at [297, 173] on input "Question Guide" at bounding box center [293, 178] width 10 height 10
radio input "true"
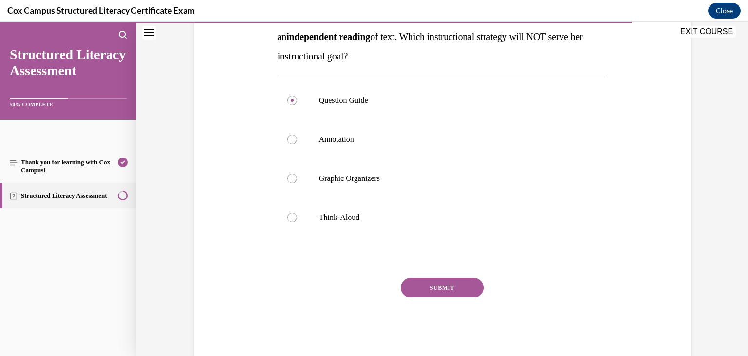
click at [462, 286] on button "SUBMIT" at bounding box center [442, 287] width 83 height 19
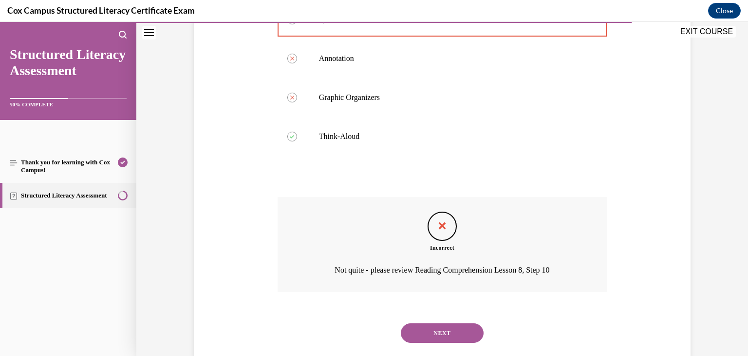
scroll to position [280, 0]
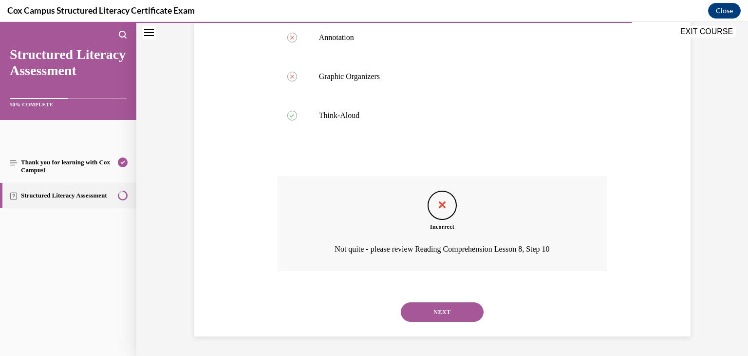
click at [455, 311] on button "NEXT" at bounding box center [442, 311] width 83 height 19
click at [0, 22] on label "Stopping during reading to ask students to apply their background knowledge to …" at bounding box center [0, 22] width 0 height 0
click at [0, 22] on input "Stopping during reading to ask students to apply their background knowledge to …" at bounding box center [0, 22] width 0 height 0
radio input "true"
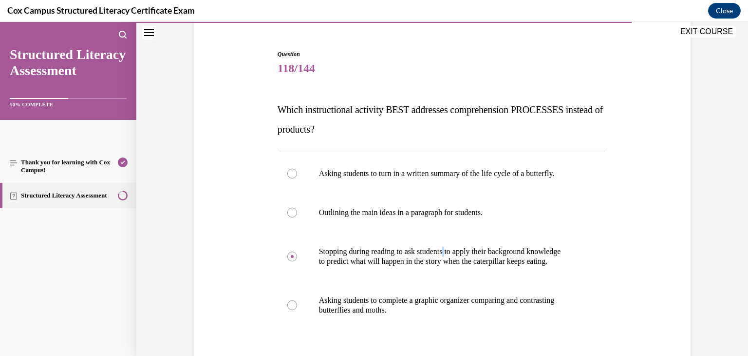
scroll to position [94, 0]
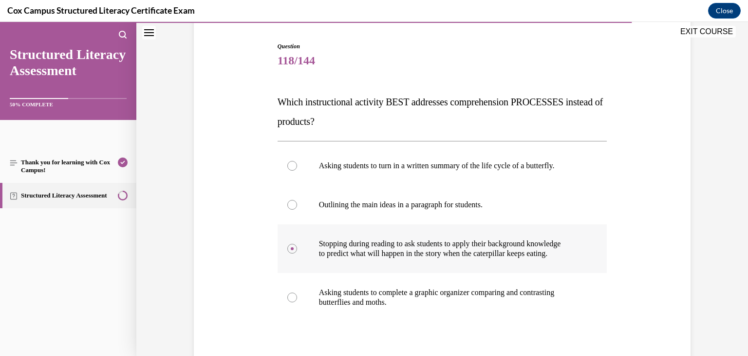
click at [396, 250] on p "to predict what will happen in the story when the caterpillar keeps eating." at bounding box center [451, 254] width 264 height 10
click at [297, 250] on input "Stopping during reading to ask students to apply their background knowledge to …" at bounding box center [293, 249] width 10 height 10
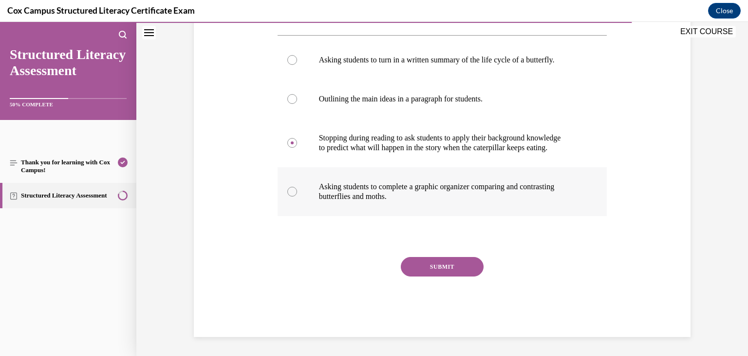
scroll to position [200, 0]
click at [463, 266] on button "SUBMIT" at bounding box center [442, 265] width 83 height 19
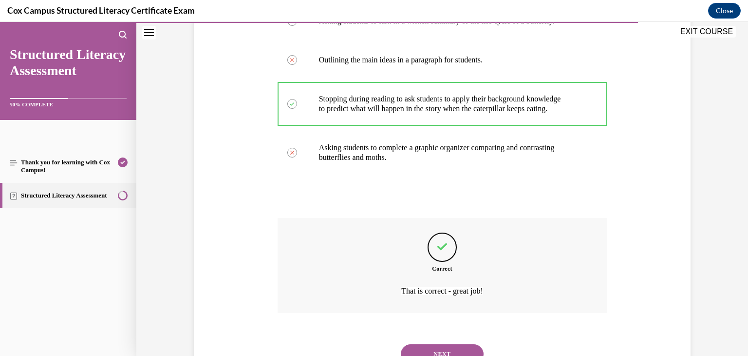
scroll to position [280, 0]
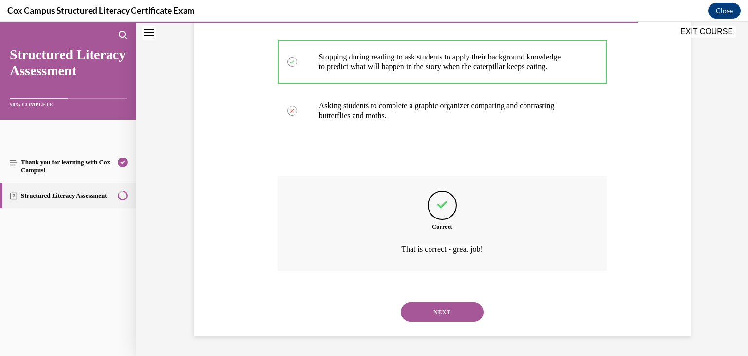
click at [445, 312] on button "NEXT" at bounding box center [442, 311] width 83 height 19
click at [0, 22] on p "Plays on the playground" at bounding box center [0, 22] width 0 height 0
click at [0, 22] on input "Plays on the playground" at bounding box center [0, 22] width 0 height 0
radio input "true"
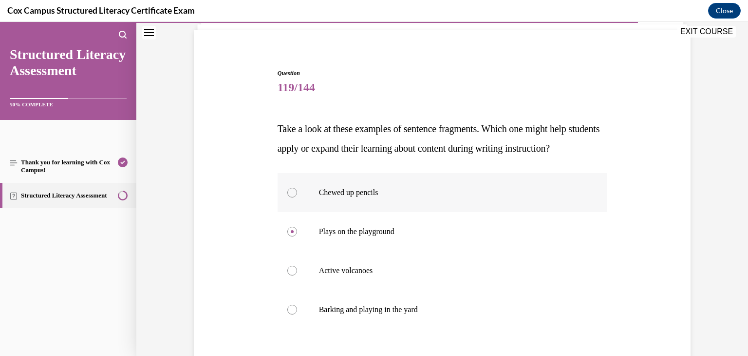
scroll to position [72, 0]
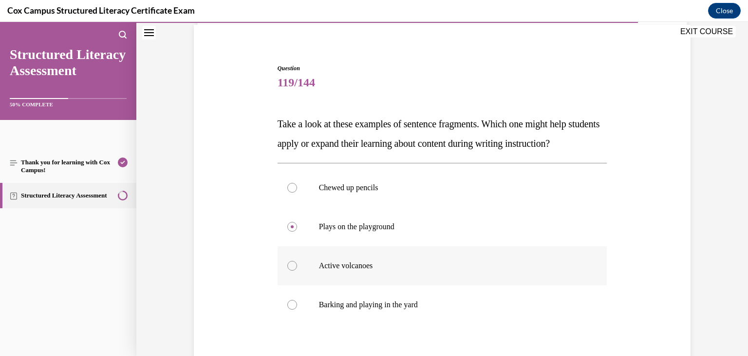
click at [322, 270] on p "Active volcanoes" at bounding box center [451, 266] width 264 height 10
click at [297, 270] on input "Active volcanoes" at bounding box center [293, 266] width 10 height 10
radio input "true"
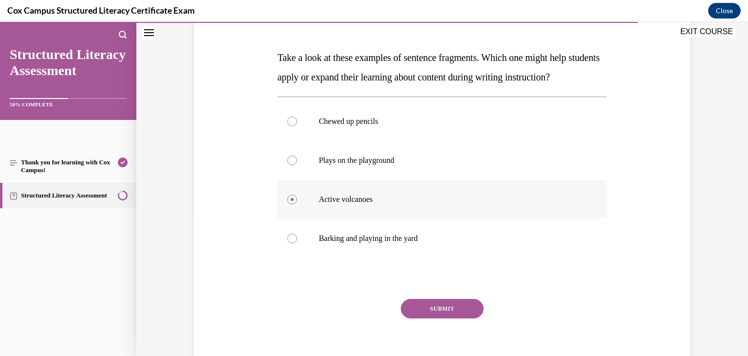
scroll to position [169, 0]
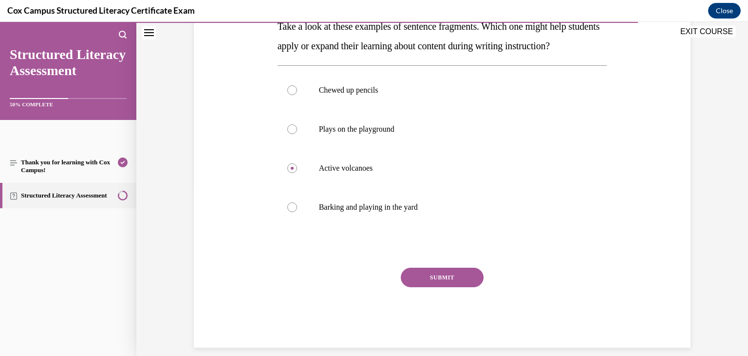
click at [442, 287] on button "SUBMIT" at bounding box center [442, 277] width 83 height 19
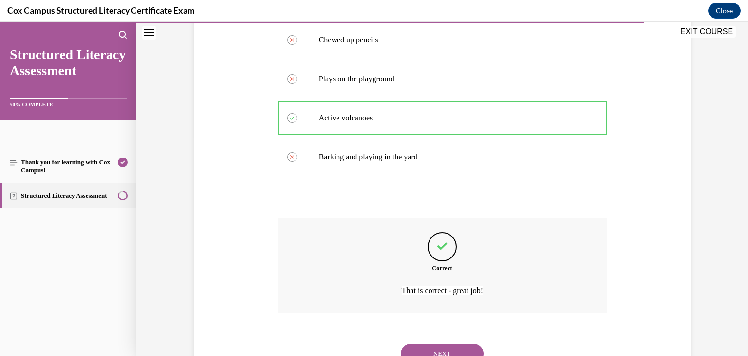
scroll to position [280, 0]
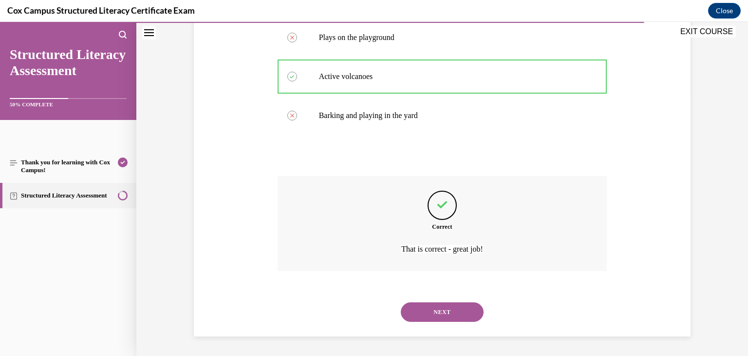
click at [439, 310] on button "NEXT" at bounding box center [442, 311] width 83 height 19
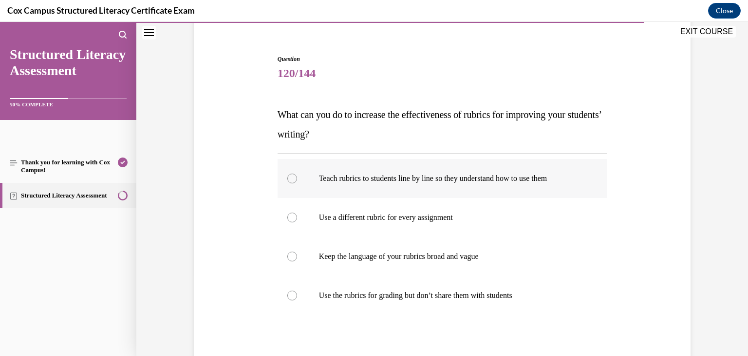
scroll to position [87, 0]
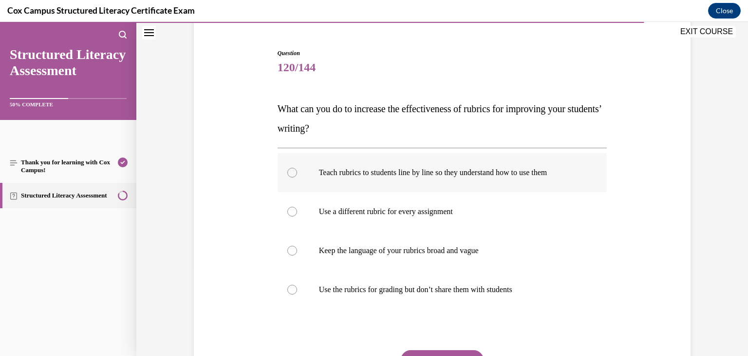
click at [371, 173] on p "Teach rubrics to students line by line so they understand how to use them" at bounding box center [451, 173] width 264 height 10
click at [297, 173] on input "Teach rubrics to students line by line so they understand how to use them" at bounding box center [293, 173] width 10 height 10
radio input "true"
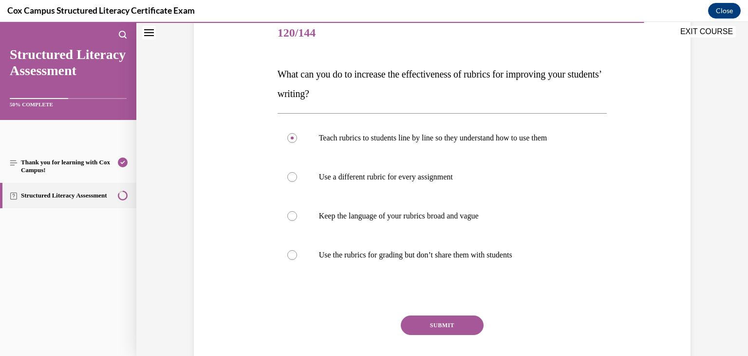
scroll to position [141, 0]
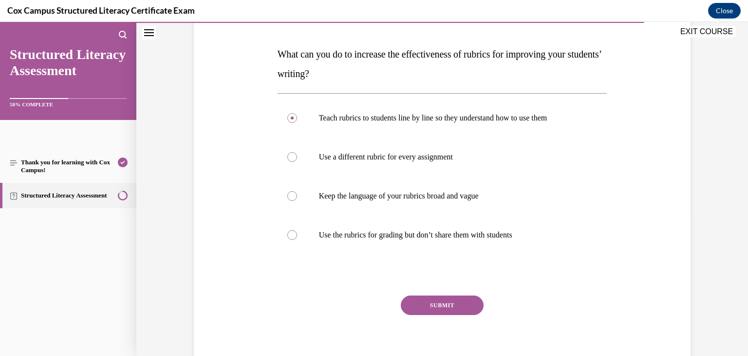
click at [447, 304] on button "SUBMIT" at bounding box center [442, 304] width 83 height 19
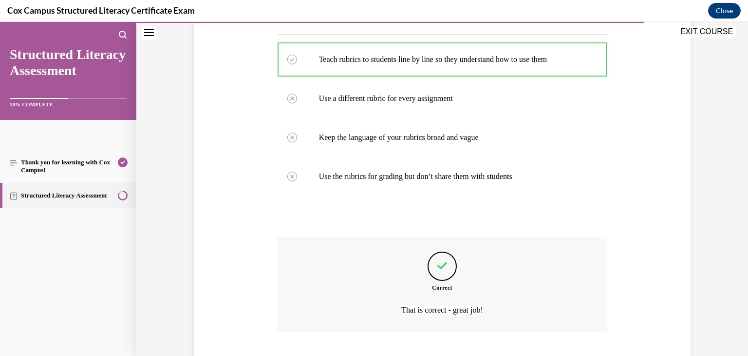
scroll to position [261, 0]
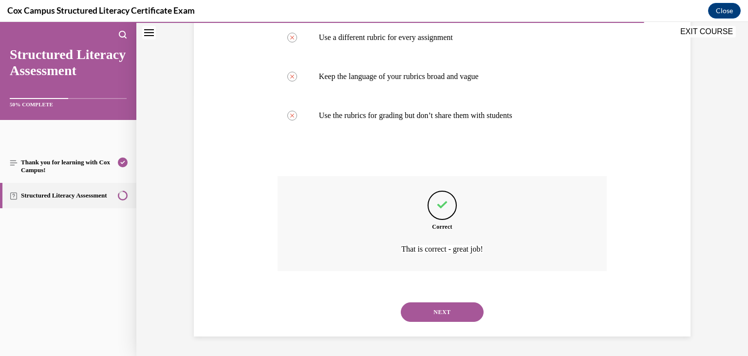
click at [448, 312] on button "NEXT" at bounding box center [442, 311] width 83 height 19
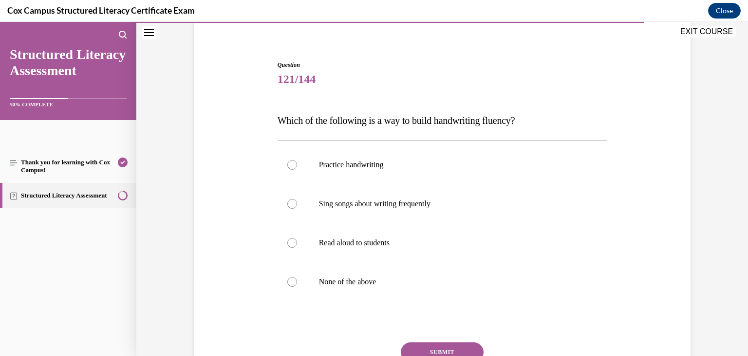
scroll to position [90, 0]
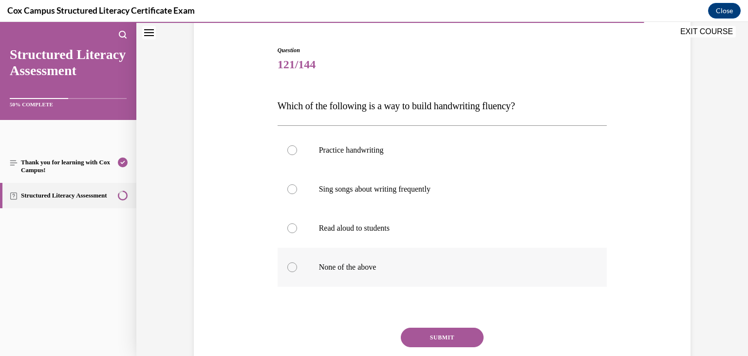
click at [361, 270] on p "None of the above" at bounding box center [451, 267] width 264 height 10
click at [297, 270] on input "None of the above" at bounding box center [293, 267] width 10 height 10
radio input "true"
click at [443, 336] on button "SUBMIT" at bounding box center [442, 336] width 83 height 19
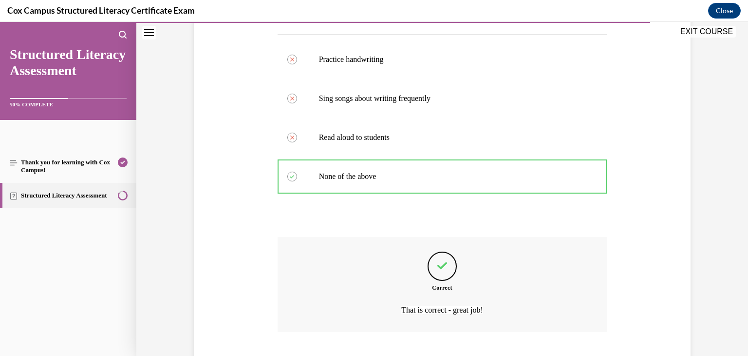
scroll to position [241, 0]
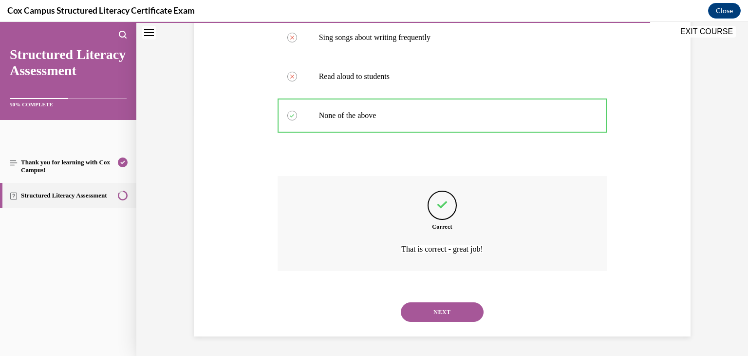
click at [448, 313] on button "NEXT" at bounding box center [442, 311] width 83 height 19
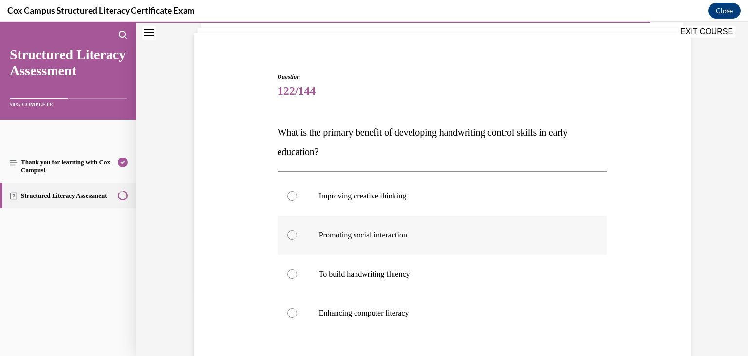
scroll to position [64, 0]
click at [355, 271] on p "To build handwriting fluency" at bounding box center [451, 273] width 264 height 10
click at [297, 271] on input "To build handwriting fluency" at bounding box center [293, 273] width 10 height 10
radio input "true"
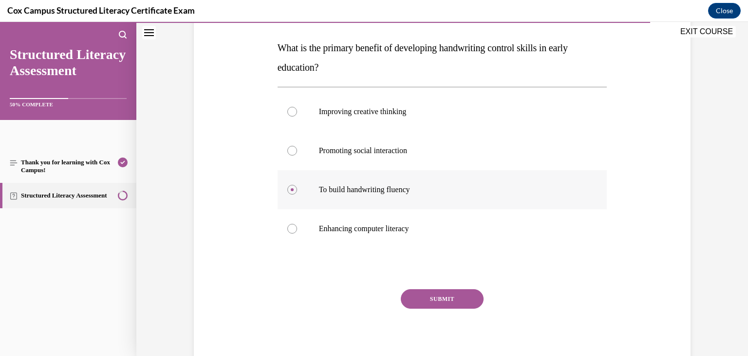
scroll to position [153, 0]
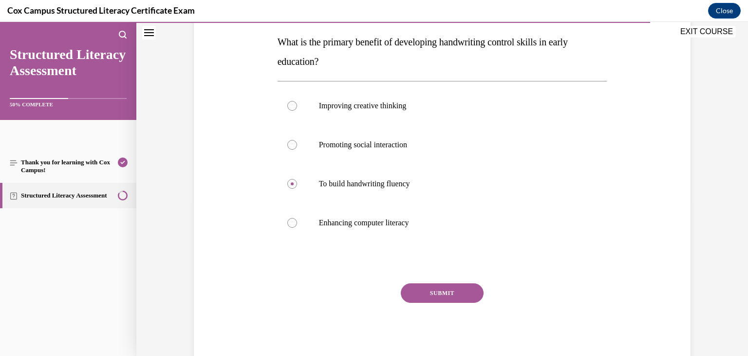
click at [440, 291] on button "SUBMIT" at bounding box center [442, 292] width 83 height 19
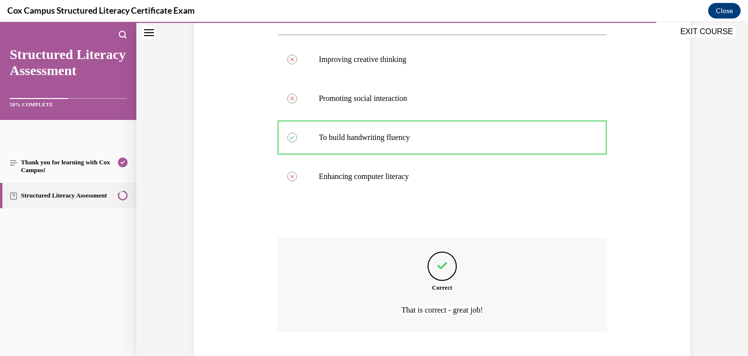
scroll to position [261, 0]
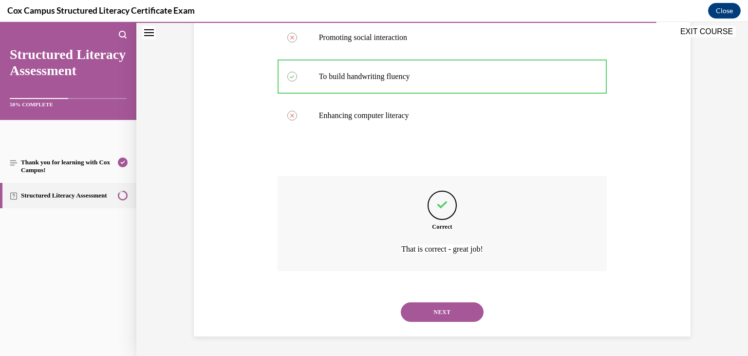
click at [439, 314] on button "NEXT" at bounding box center [442, 311] width 83 height 19
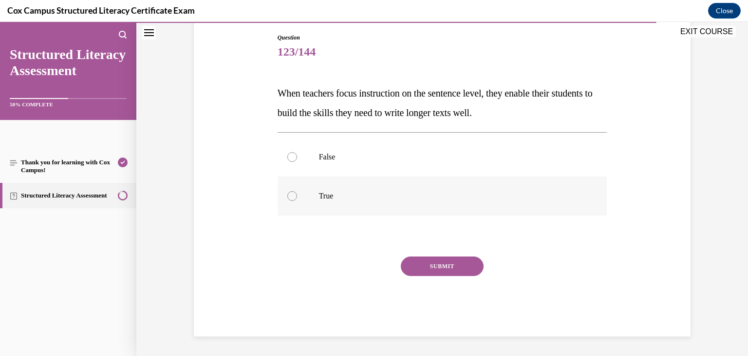
click at [330, 199] on p "True" at bounding box center [451, 196] width 264 height 10
click at [297, 199] on input "True" at bounding box center [293, 196] width 10 height 10
radio input "true"
click at [432, 267] on button "SUBMIT" at bounding box center [442, 265] width 83 height 19
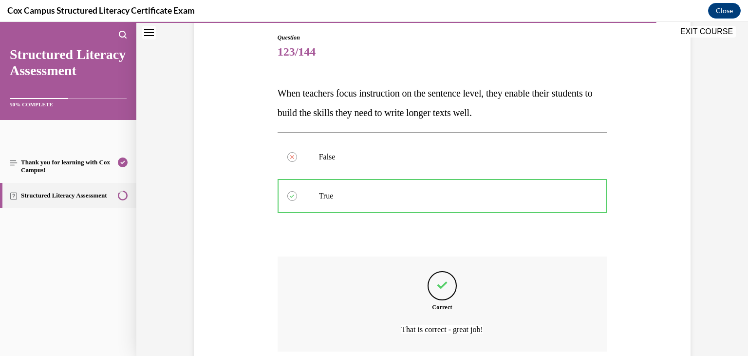
scroll to position [183, 0]
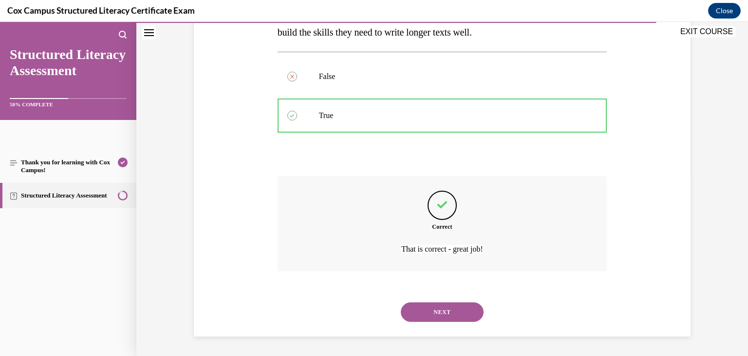
click at [426, 312] on button "NEXT" at bounding box center [442, 311] width 83 height 19
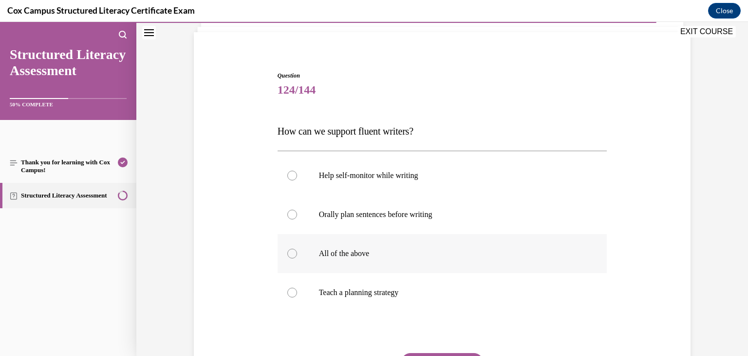
scroll to position [76, 0]
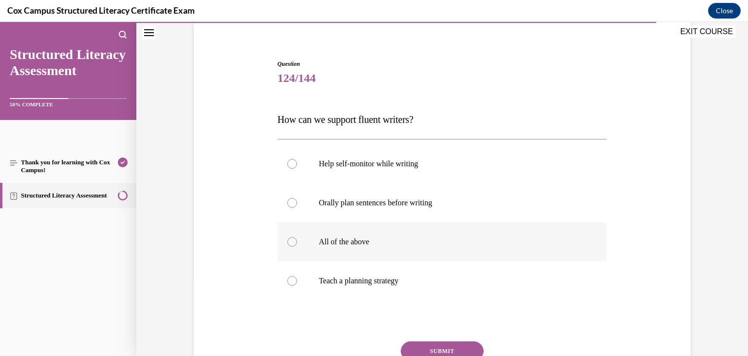
click at [360, 246] on label "All of the above" at bounding box center [443, 241] width 330 height 39
click at [297, 246] on input "All of the above" at bounding box center [293, 242] width 10 height 10
radio input "true"
click at [423, 349] on button "SUBMIT" at bounding box center [442, 350] width 83 height 19
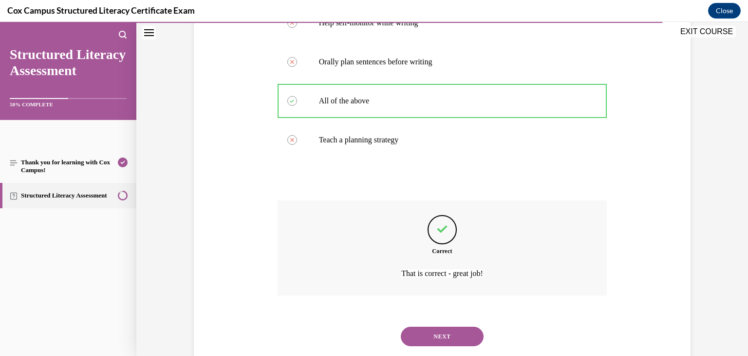
scroll to position [241, 0]
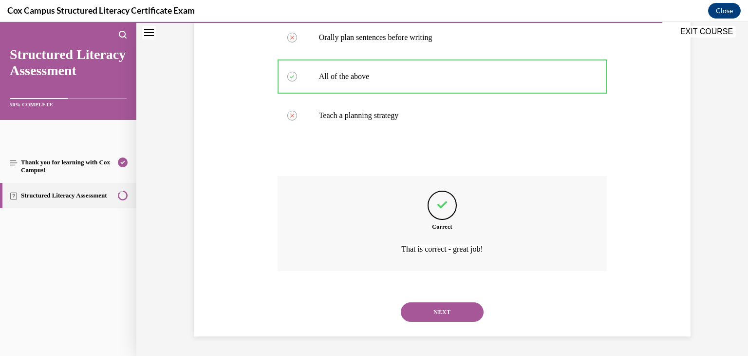
click at [432, 315] on button "NEXT" at bounding box center [442, 311] width 83 height 19
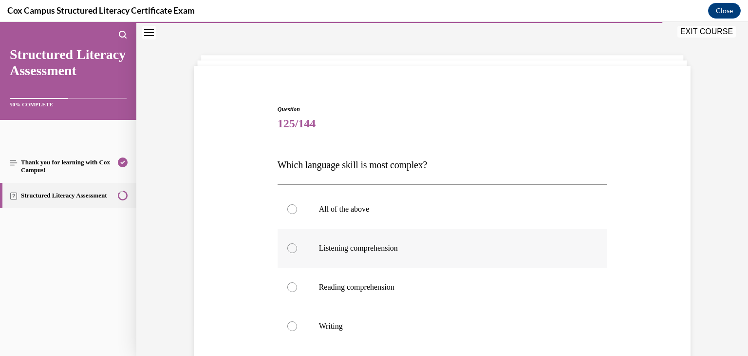
scroll to position [54, 0]
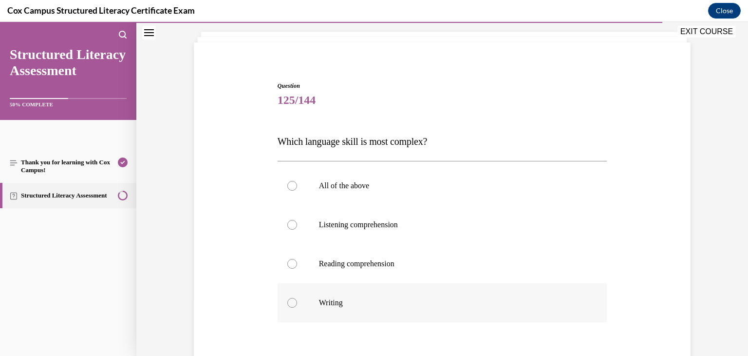
click at [293, 301] on div at bounding box center [293, 303] width 10 height 10
click at [293, 301] on input "Writing" at bounding box center [293, 303] width 10 height 10
radio input "true"
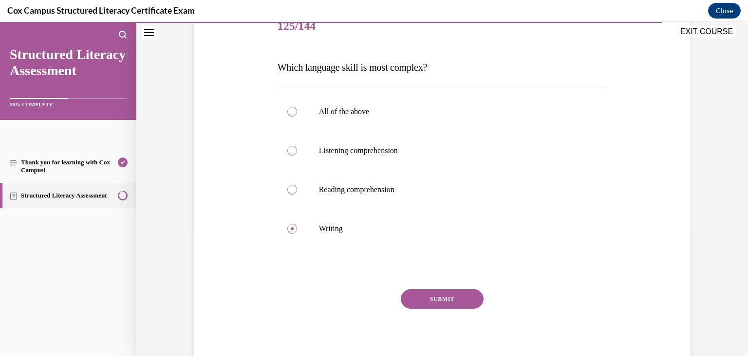
scroll to position [153, 0]
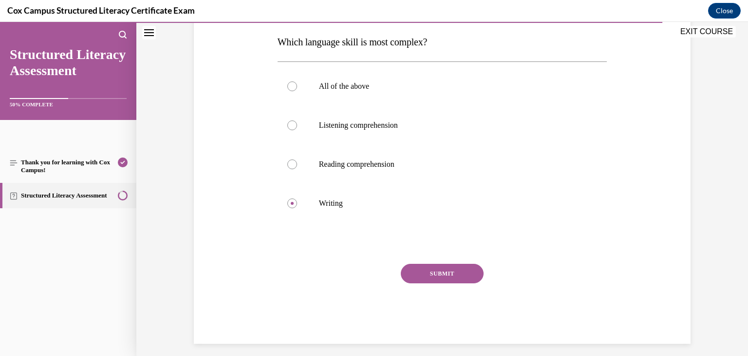
click at [432, 275] on button "SUBMIT" at bounding box center [442, 273] width 83 height 19
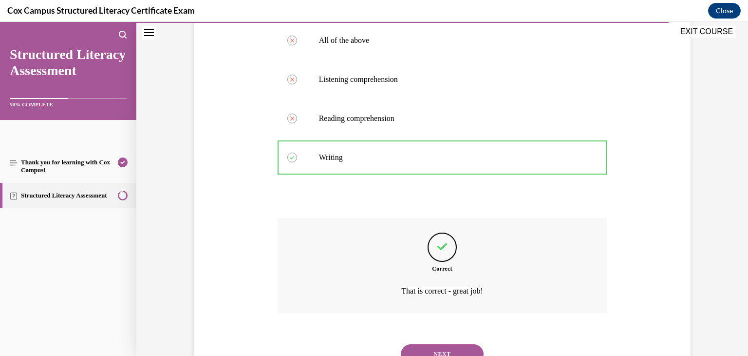
scroll to position [241, 0]
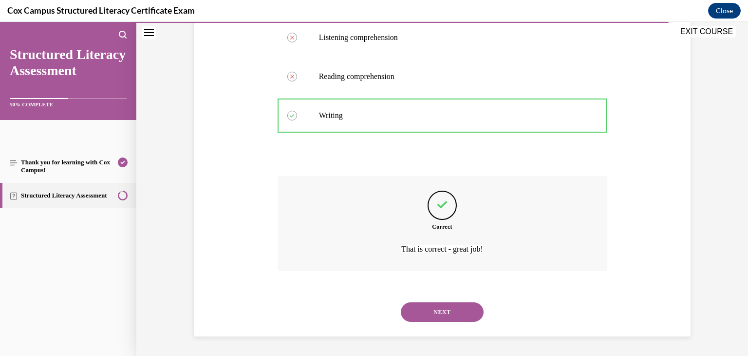
click at [437, 311] on button "NEXT" at bounding box center [442, 311] width 83 height 19
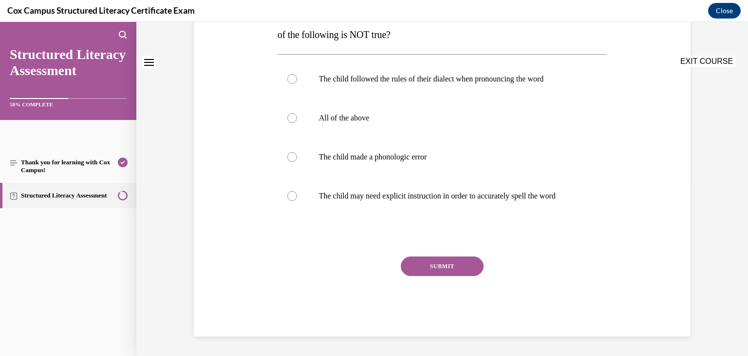
scroll to position [0, 0]
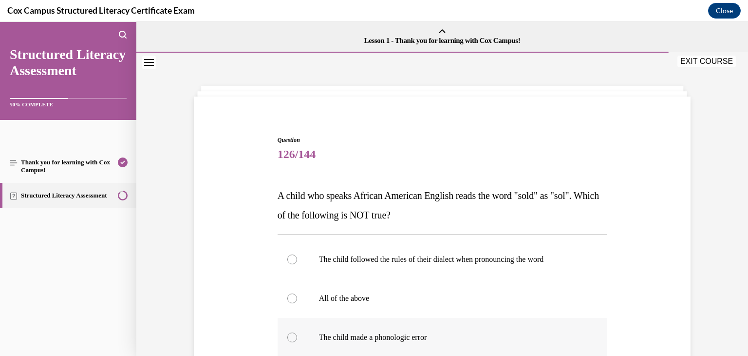
click at [404, 339] on p "The child made a phonologic error" at bounding box center [451, 337] width 264 height 10
click at [297, 339] on input "The child made a phonologic error" at bounding box center [293, 337] width 10 height 10
radio input "true"
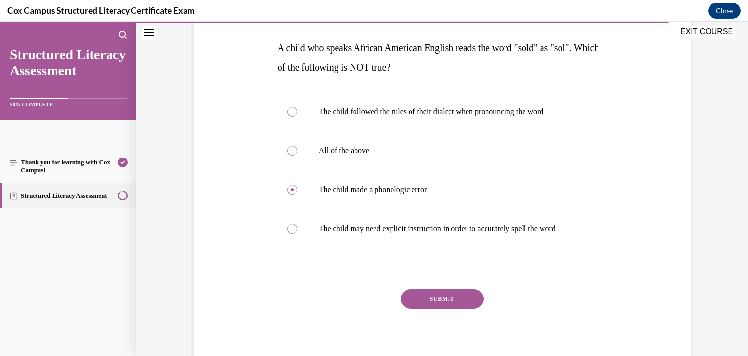
scroll to position [152, 0]
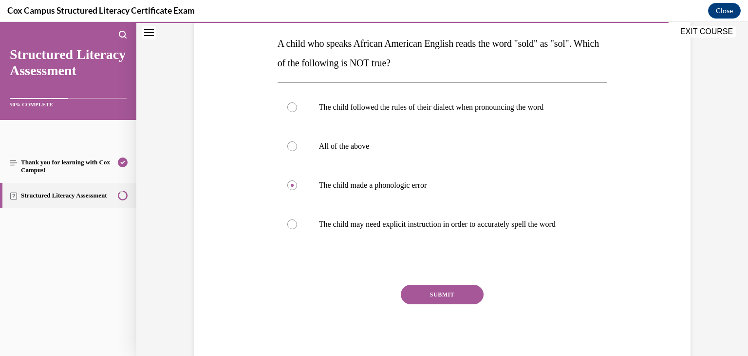
click at [461, 293] on button "SUBMIT" at bounding box center [442, 294] width 83 height 19
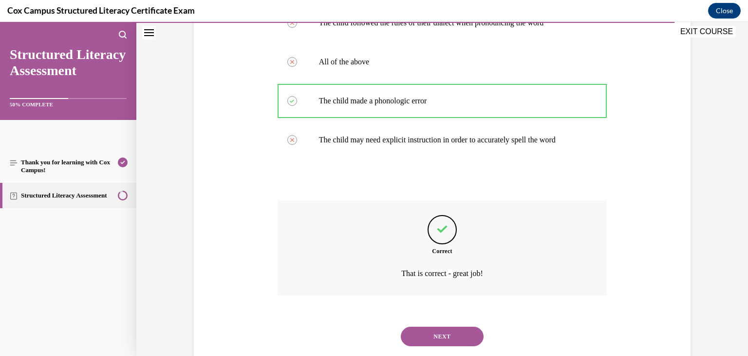
scroll to position [261, 0]
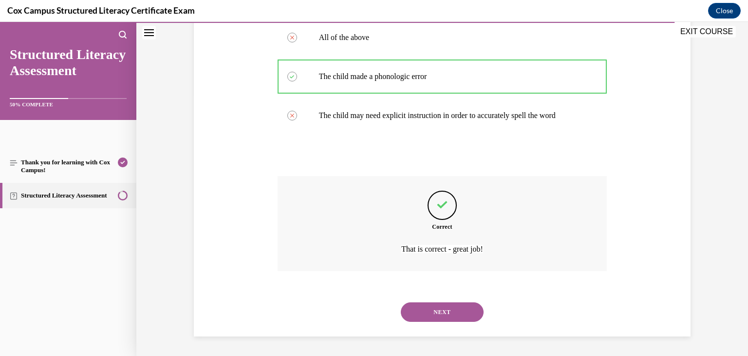
click at [442, 312] on button "NEXT" at bounding box center [442, 311] width 83 height 19
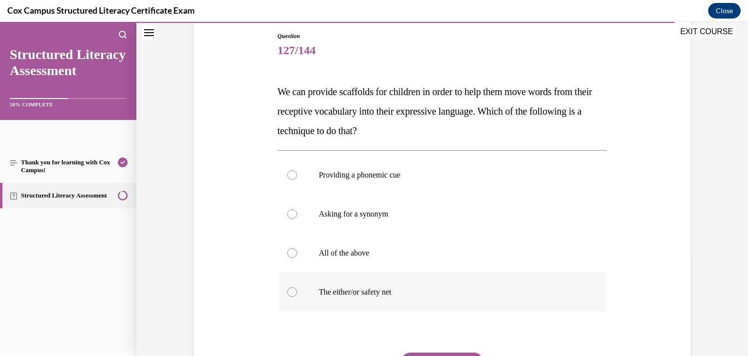
scroll to position [109, 0]
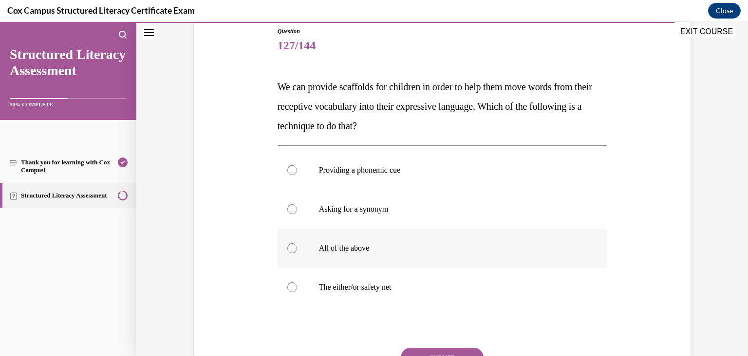
click at [363, 249] on p "All of the above" at bounding box center [451, 248] width 264 height 10
click at [297, 249] on input "All of the above" at bounding box center [293, 248] width 10 height 10
radio input "true"
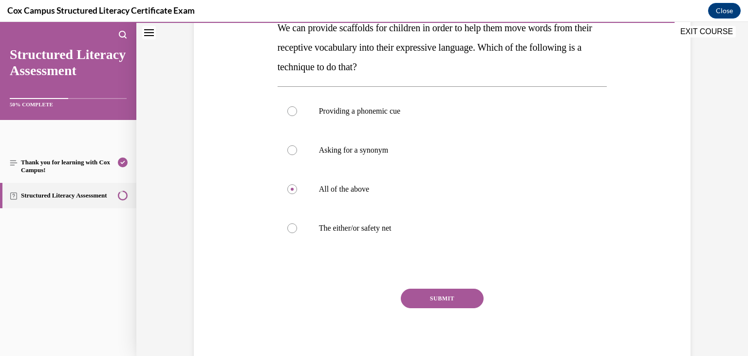
click at [427, 298] on button "SUBMIT" at bounding box center [442, 297] width 83 height 19
click at [427, 298] on div "SUBMIT NEXT" at bounding box center [443, 328] width 330 height 80
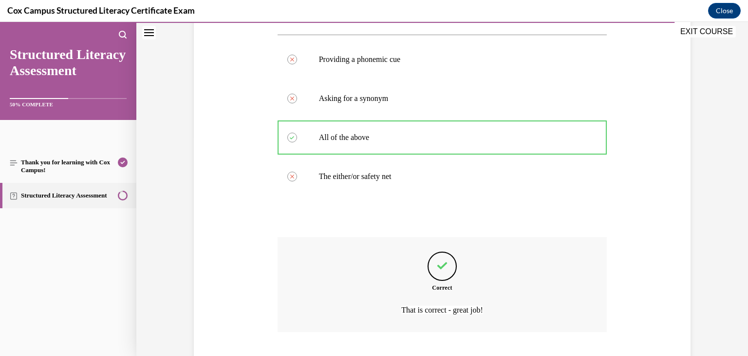
scroll to position [280, 0]
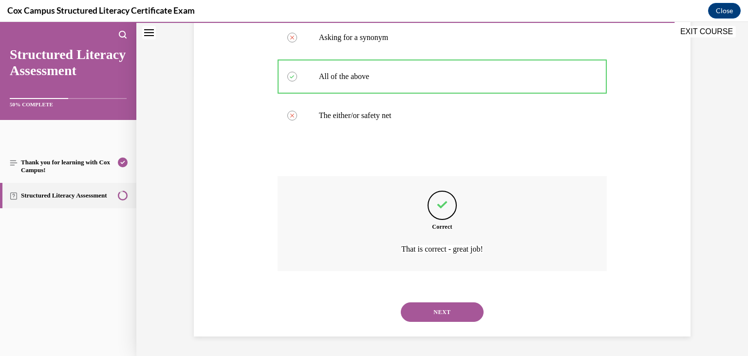
click at [433, 311] on button "NEXT" at bounding box center [442, 311] width 83 height 19
click at [0, 22] on p "Morning Meeting" at bounding box center [0, 22] width 0 height 0
click at [0, 22] on input "Morning Meeting" at bounding box center [0, 22] width 0 height 0
radio input "true"
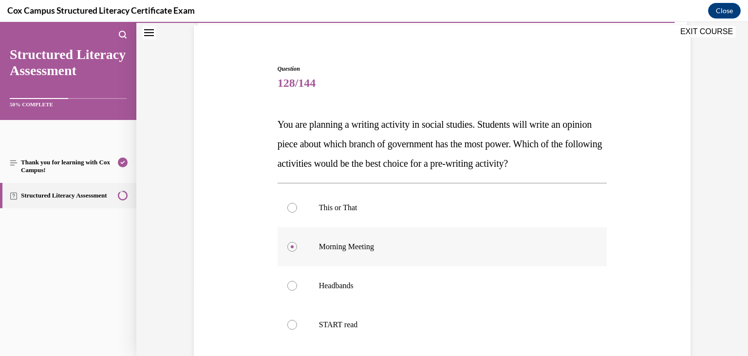
scroll to position [82, 0]
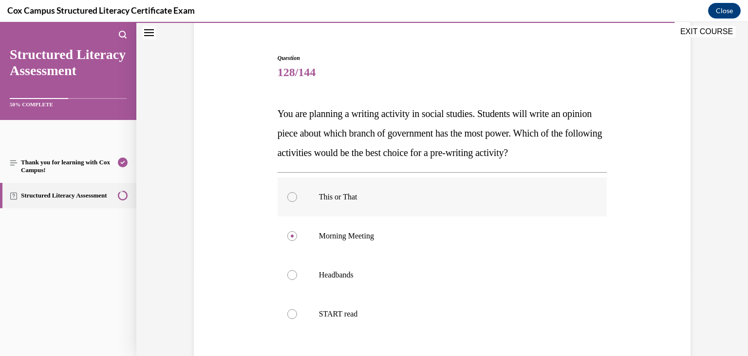
click at [347, 201] on p "This or That" at bounding box center [451, 197] width 264 height 10
click at [297, 201] on input "This or That" at bounding box center [293, 197] width 10 height 10
radio input "true"
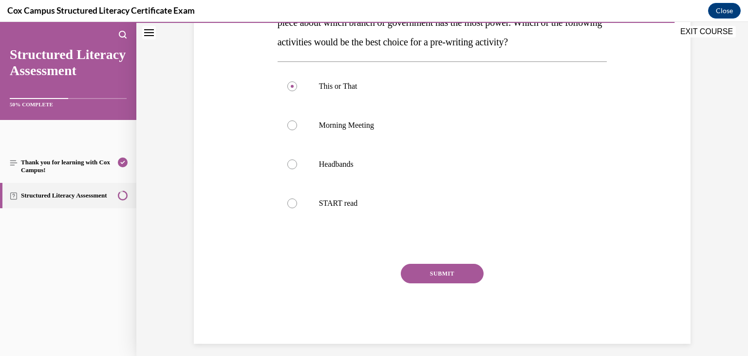
scroll to position [199, 0]
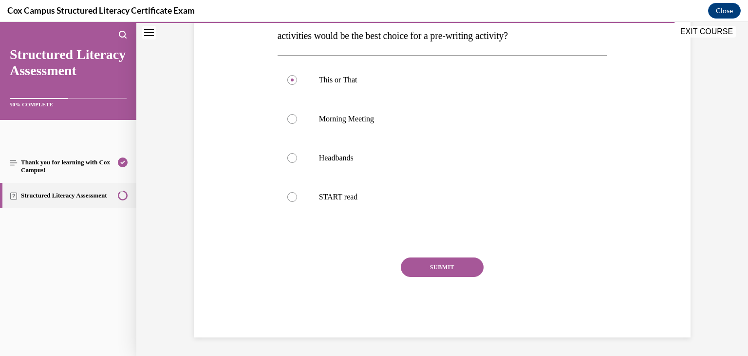
click at [438, 268] on button "SUBMIT" at bounding box center [442, 266] width 83 height 19
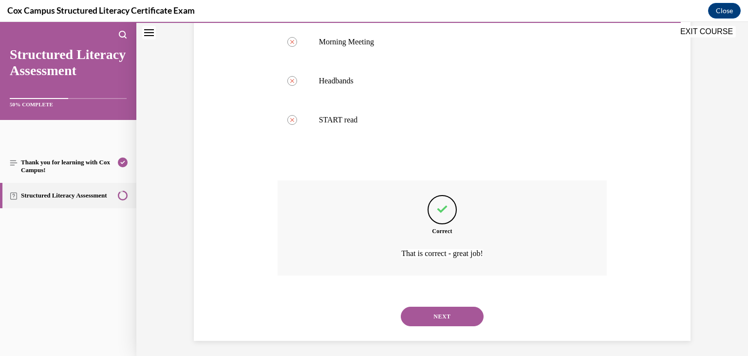
scroll to position [280, 0]
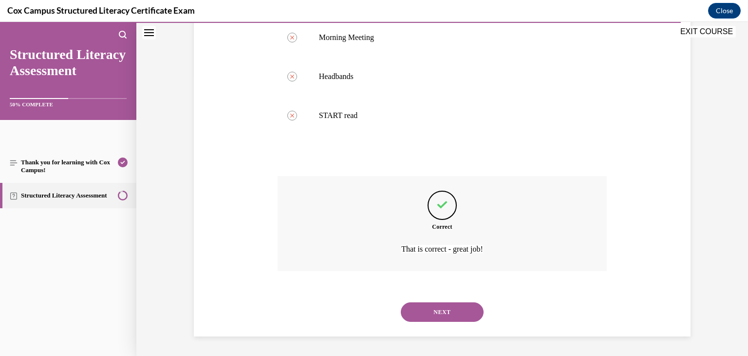
click at [437, 313] on button "NEXT" at bounding box center [442, 311] width 83 height 19
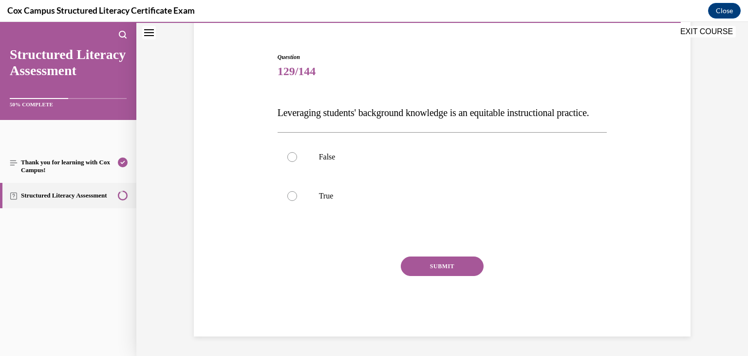
scroll to position [102, 0]
click at [326, 192] on p "True" at bounding box center [451, 196] width 264 height 10
click at [297, 192] on input "True" at bounding box center [293, 196] width 10 height 10
radio input "true"
click at [427, 266] on button "SUBMIT" at bounding box center [442, 265] width 83 height 19
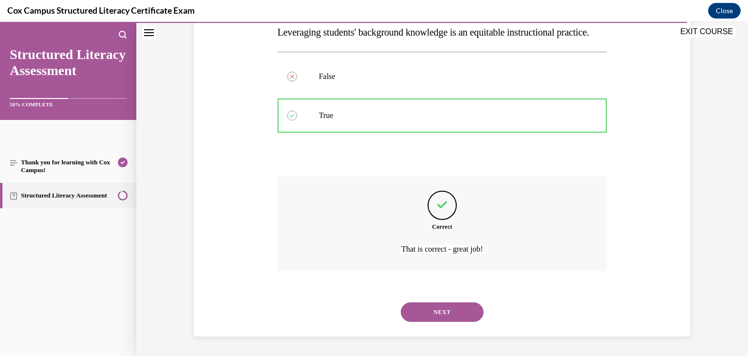
scroll to position [183, 0]
click at [438, 311] on button "NEXT" at bounding box center [442, 311] width 83 height 19
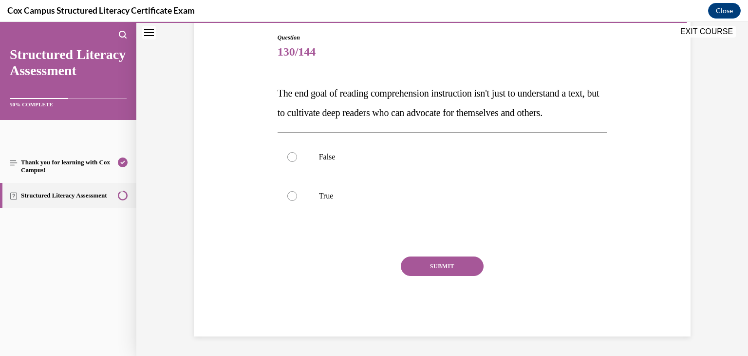
scroll to position [108, 0]
click at [330, 201] on p "True" at bounding box center [451, 196] width 264 height 10
click at [297, 201] on input "True" at bounding box center [293, 196] width 10 height 10
radio input "true"
click at [426, 276] on button "SUBMIT" at bounding box center [442, 265] width 83 height 19
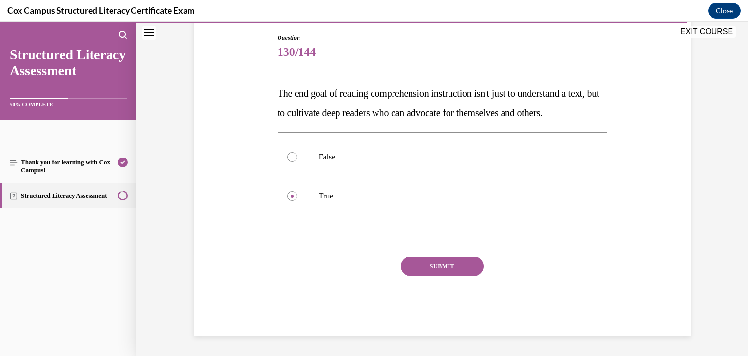
click at [426, 276] on button "SUBMIT" at bounding box center [442, 265] width 83 height 19
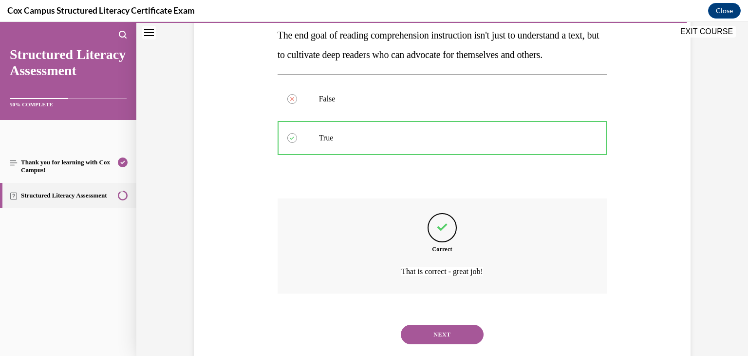
scroll to position [202, 0]
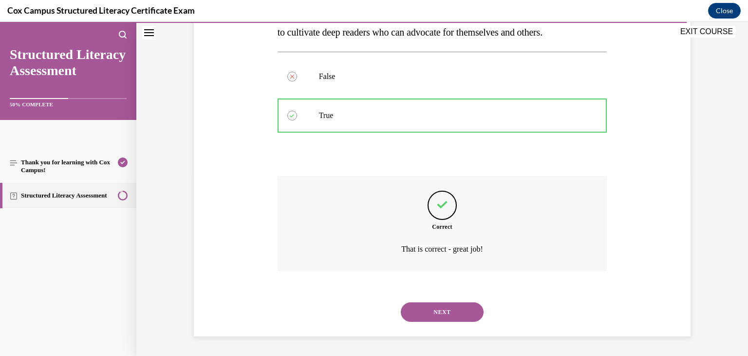
click at [431, 311] on button "NEXT" at bounding box center [442, 311] width 83 height 19
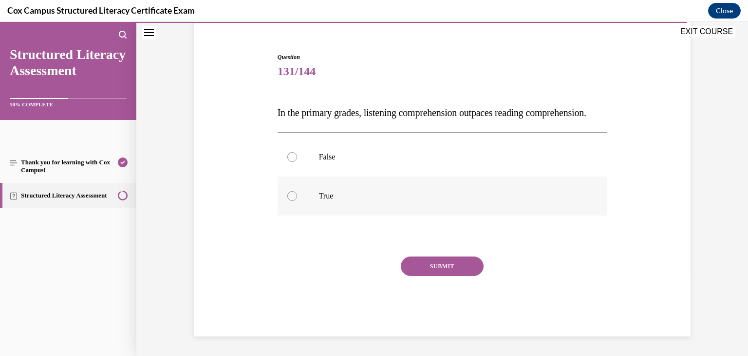
click at [337, 198] on p "True" at bounding box center [451, 196] width 264 height 10
click at [297, 198] on input "True" at bounding box center [293, 196] width 10 height 10
radio input "true"
click at [441, 265] on button "SUBMIT" at bounding box center [442, 265] width 83 height 19
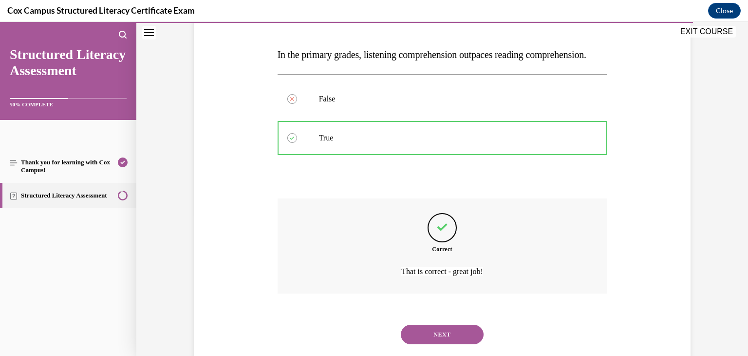
scroll to position [183, 0]
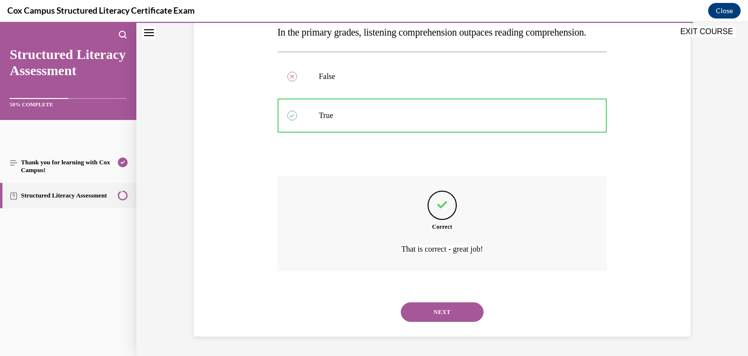
click at [442, 309] on button "NEXT" at bounding box center [442, 311] width 83 height 19
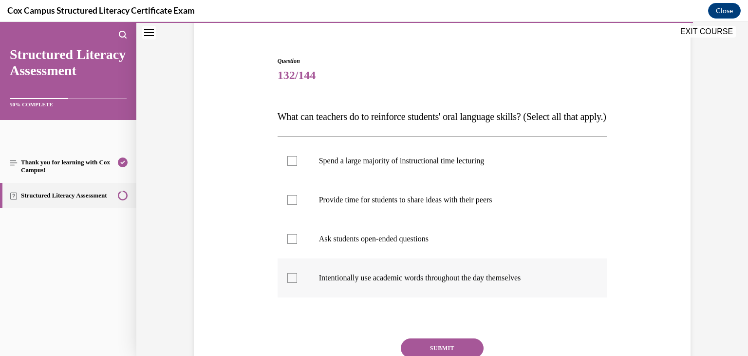
scroll to position [79, 0]
click at [294, 282] on div at bounding box center [293, 277] width 10 height 10
click at [294, 282] on input "Intentionally use academic words throughout the day themselves" at bounding box center [293, 277] width 10 height 10
checkbox input "true"
click at [290, 252] on label "Ask students open-ended questions" at bounding box center [443, 238] width 330 height 39
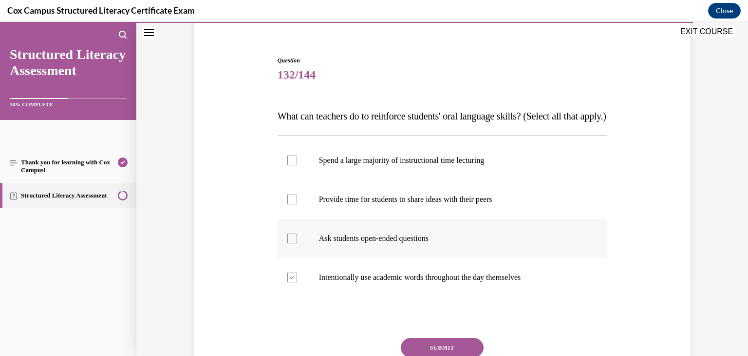
click at [290, 243] on input "Ask students open-ended questions" at bounding box center [293, 238] width 10 height 10
checkbox input "true"
click at [291, 204] on div at bounding box center [293, 199] width 10 height 10
click at [291, 204] on input "Provide time for students to share ideas with their peers" at bounding box center [293, 199] width 10 height 10
checkbox input "true"
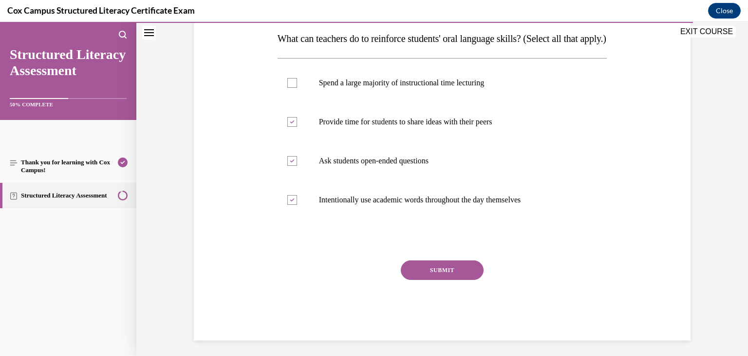
scroll to position [159, 0]
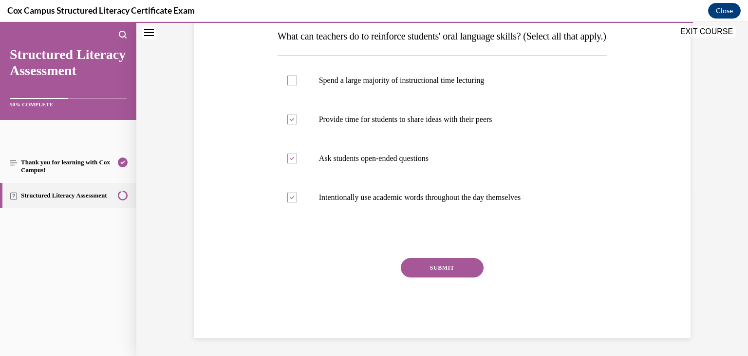
click at [451, 277] on button "SUBMIT" at bounding box center [442, 267] width 83 height 19
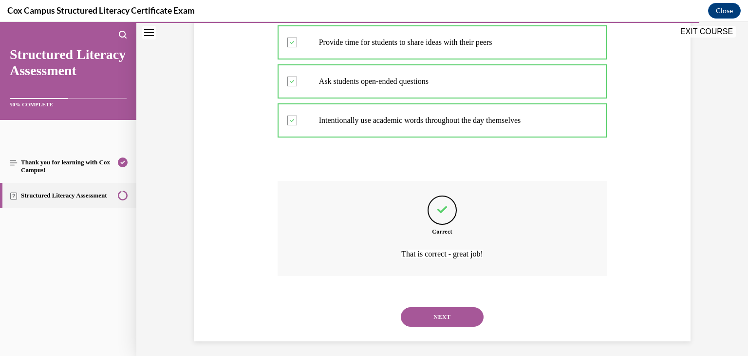
scroll to position [261, 0]
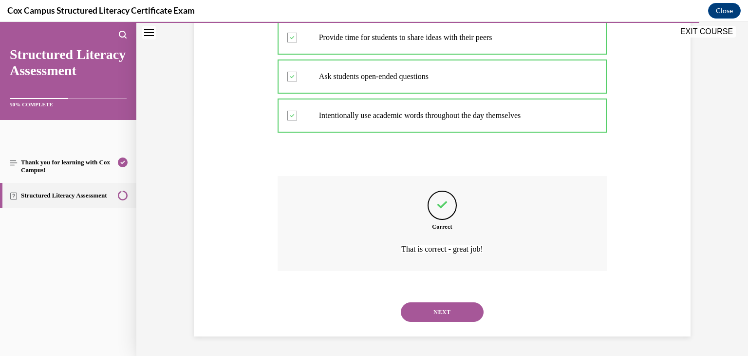
click at [449, 308] on button "NEXT" at bounding box center [442, 311] width 83 height 19
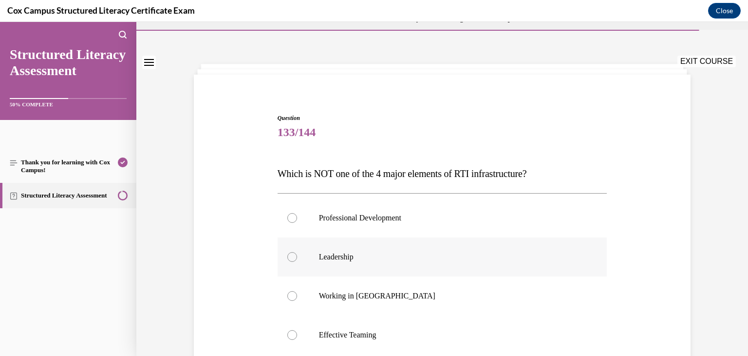
scroll to position [23, 0]
click at [363, 297] on p "Working in Silos" at bounding box center [451, 294] width 264 height 10
click at [297, 297] on input "Working in Silos" at bounding box center [293, 294] width 10 height 10
radio input "true"
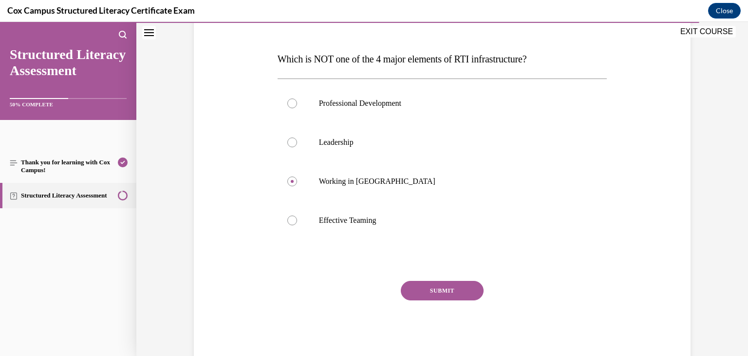
click at [438, 293] on button "SUBMIT" at bounding box center [442, 290] width 83 height 19
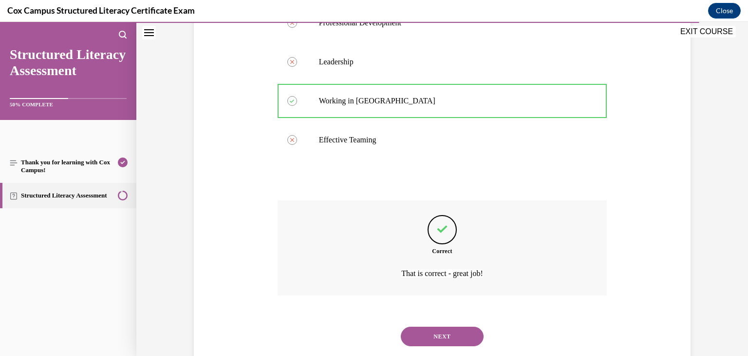
scroll to position [241, 0]
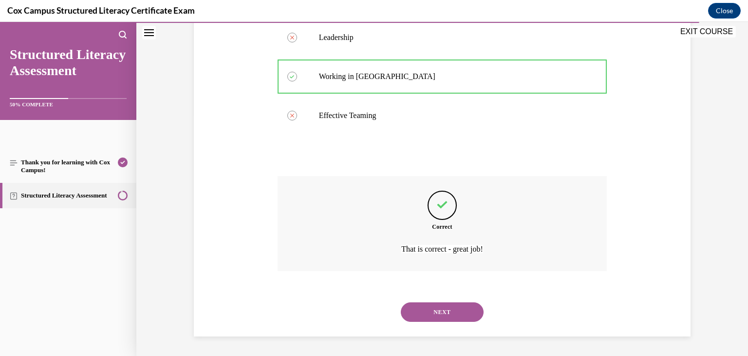
click at [431, 314] on button "NEXT" at bounding box center [442, 311] width 83 height 19
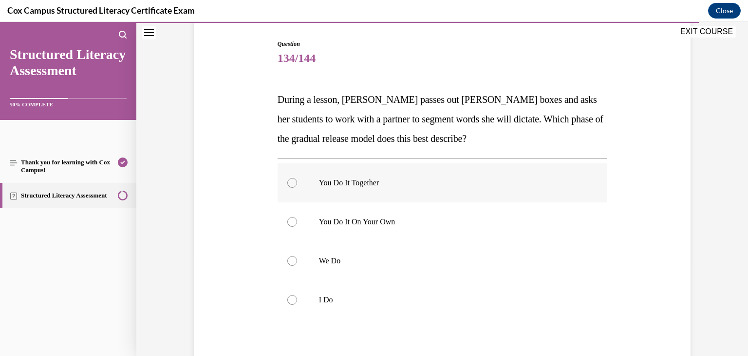
scroll to position [103, 0]
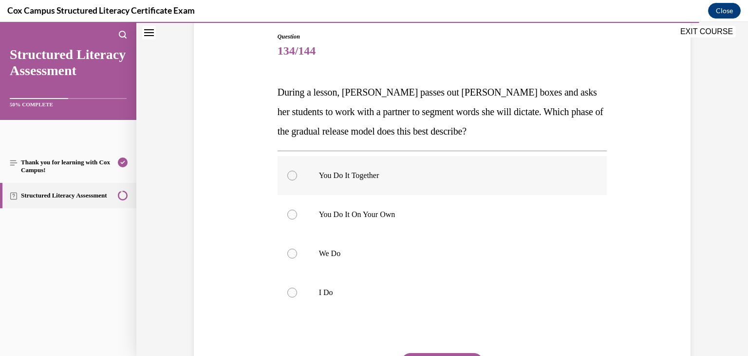
click at [390, 176] on p "You Do It Together" at bounding box center [451, 176] width 264 height 10
click at [297, 176] on input "You Do It Together" at bounding box center [293, 176] width 10 height 10
radio input "true"
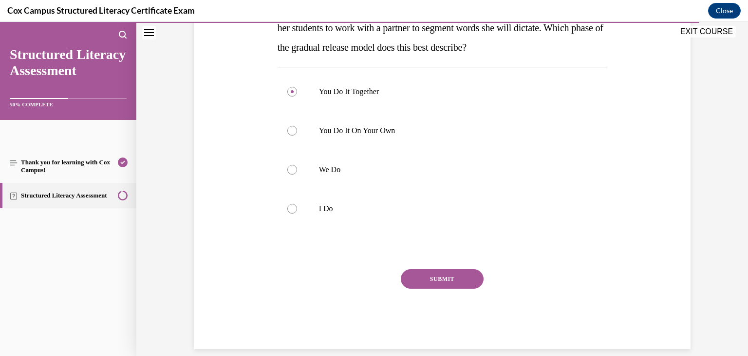
scroll to position [175, 0]
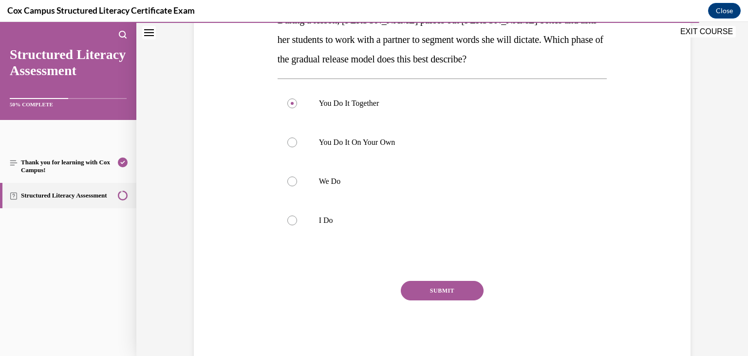
click at [446, 287] on button "SUBMIT" at bounding box center [442, 290] width 83 height 19
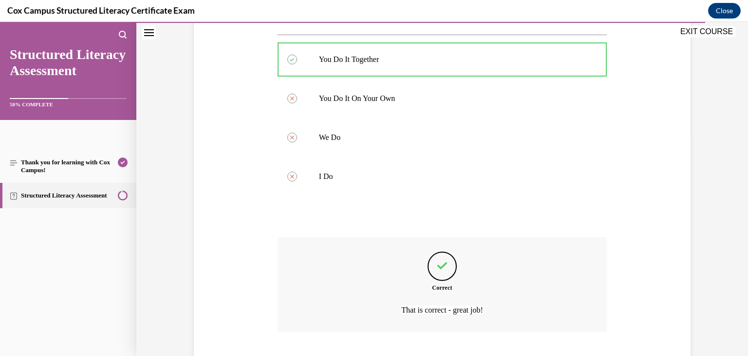
scroll to position [280, 0]
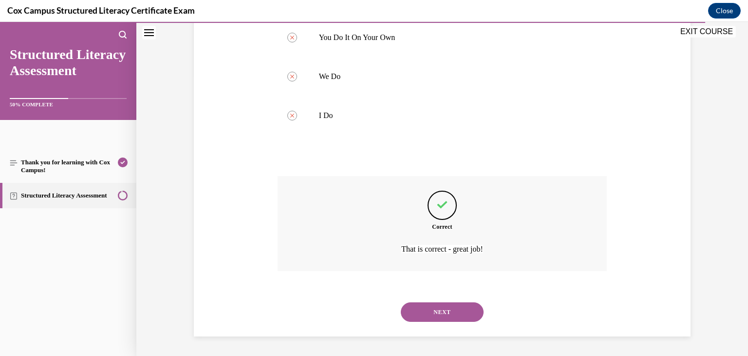
click at [438, 310] on button "NEXT" at bounding box center [442, 311] width 83 height 19
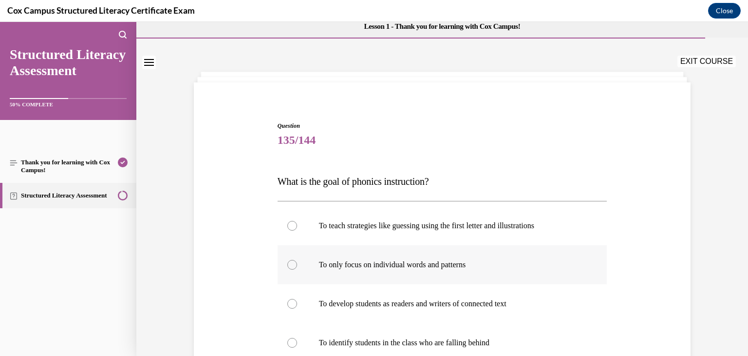
scroll to position [37, 0]
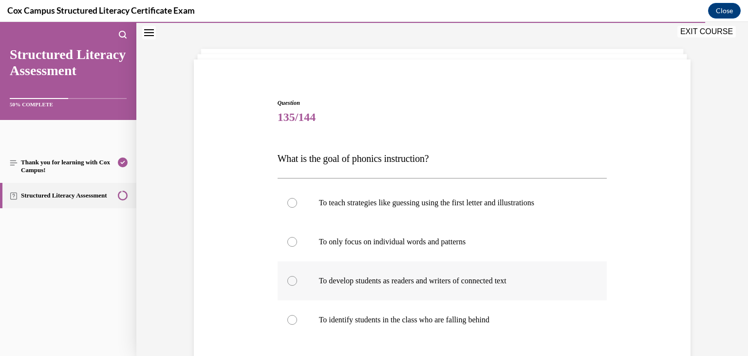
click at [292, 280] on div at bounding box center [293, 281] width 10 height 10
click at [292, 280] on input "To develop students as readers and writers of connected text" at bounding box center [293, 281] width 10 height 10
radio input "true"
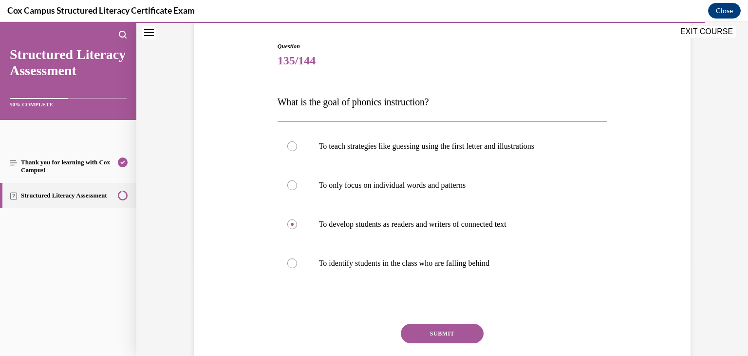
scroll to position [99, 0]
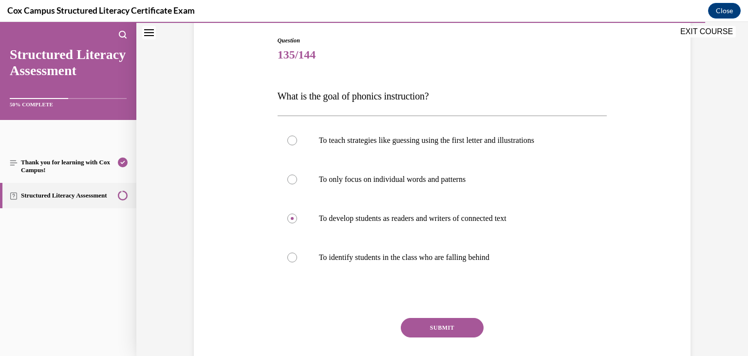
click at [442, 326] on button "SUBMIT" at bounding box center [442, 327] width 83 height 19
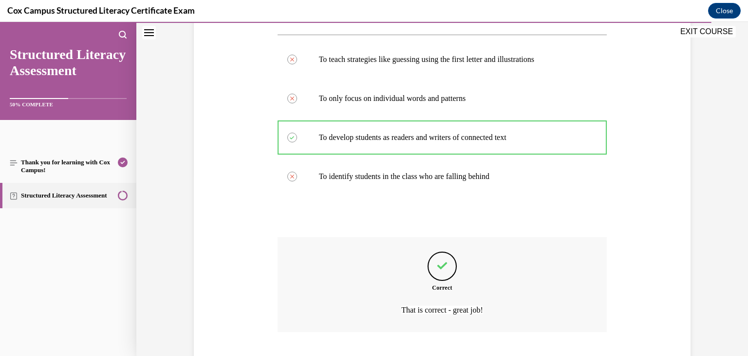
scroll to position [241, 0]
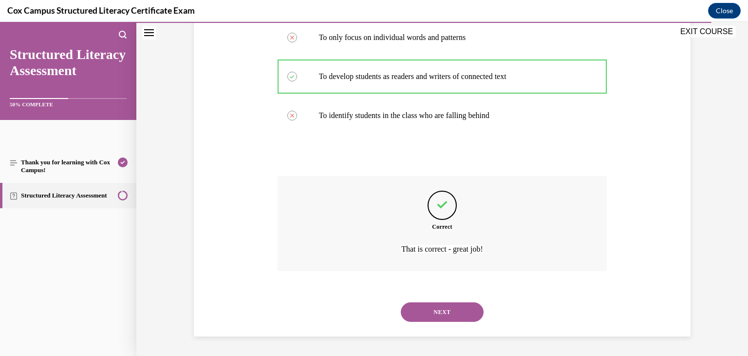
click at [442, 317] on button "NEXT" at bounding box center [442, 311] width 83 height 19
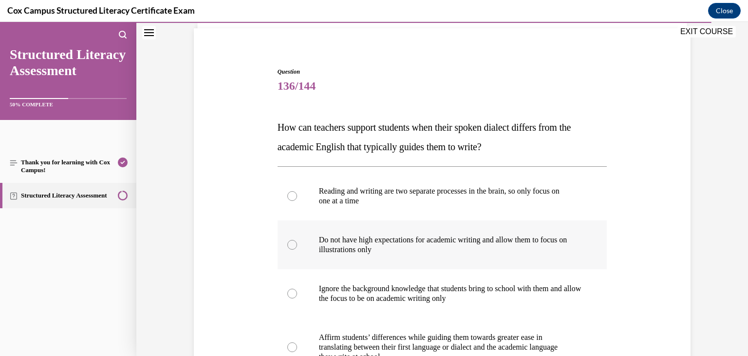
scroll to position [81, 0]
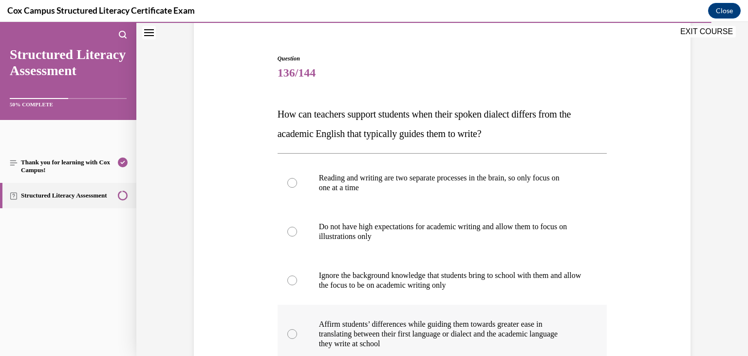
click at [292, 336] on div at bounding box center [293, 334] width 10 height 10
click at [292, 336] on input "Affirm students’ differences while guiding them towards greater ease in transla…" at bounding box center [293, 334] width 10 height 10
radio input "true"
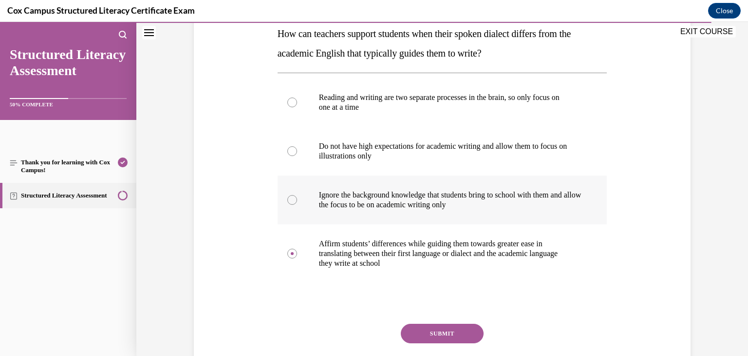
scroll to position [177, 0]
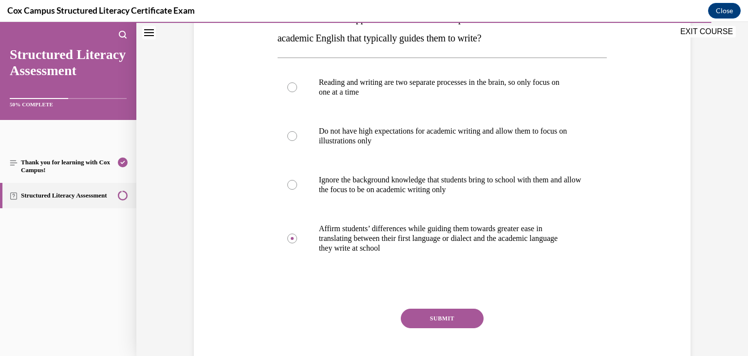
click at [440, 319] on button "SUBMIT" at bounding box center [442, 317] width 83 height 19
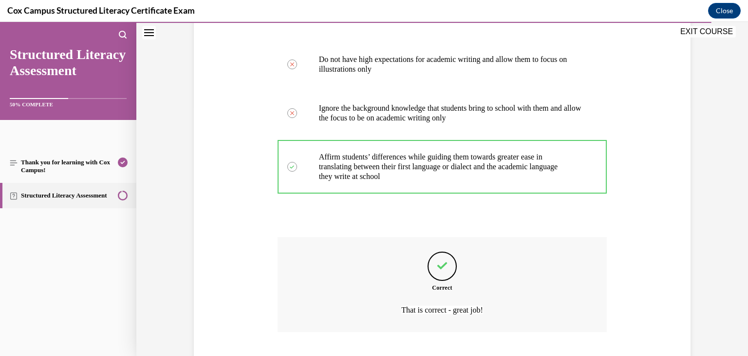
scroll to position [309, 0]
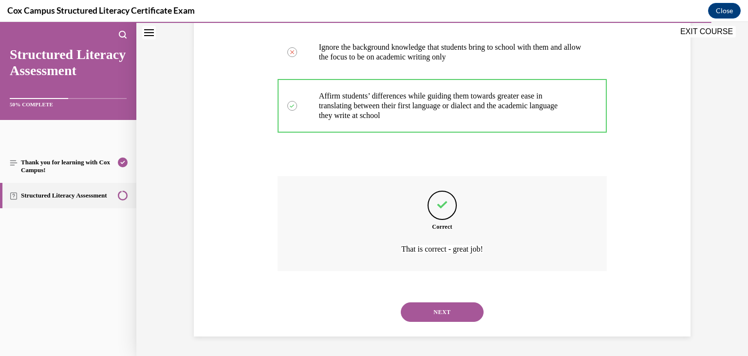
click at [445, 309] on button "NEXT" at bounding box center [442, 311] width 83 height 19
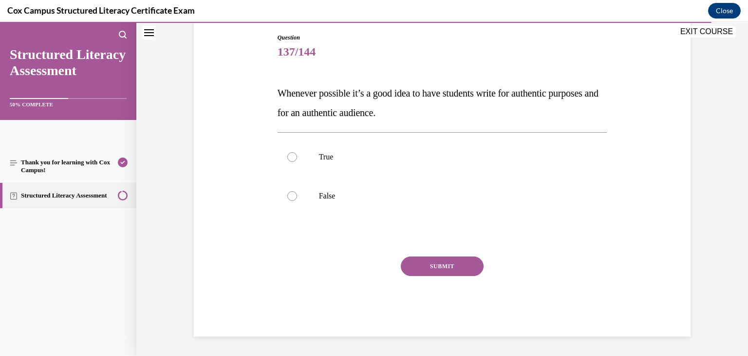
scroll to position [102, 0]
click at [330, 164] on label "True" at bounding box center [443, 156] width 330 height 39
click at [297, 162] on input "True" at bounding box center [293, 157] width 10 height 10
radio input "true"
click at [419, 268] on button "SUBMIT" at bounding box center [442, 265] width 83 height 19
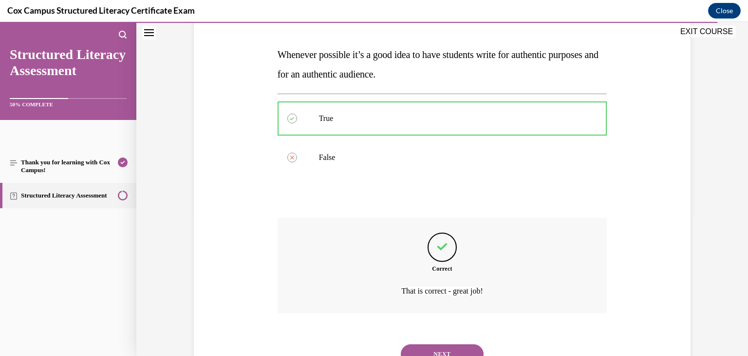
scroll to position [183, 0]
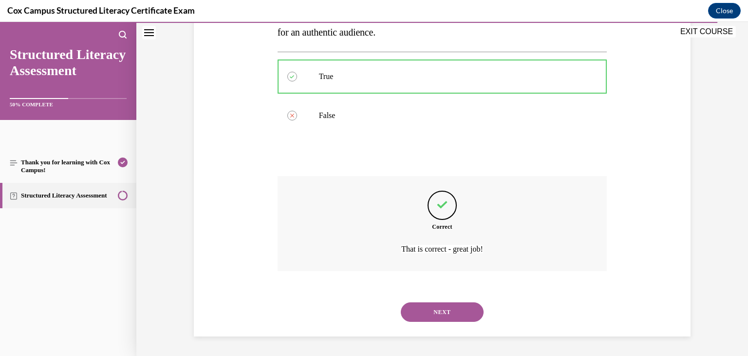
click at [421, 315] on button "NEXT" at bounding box center [442, 311] width 83 height 19
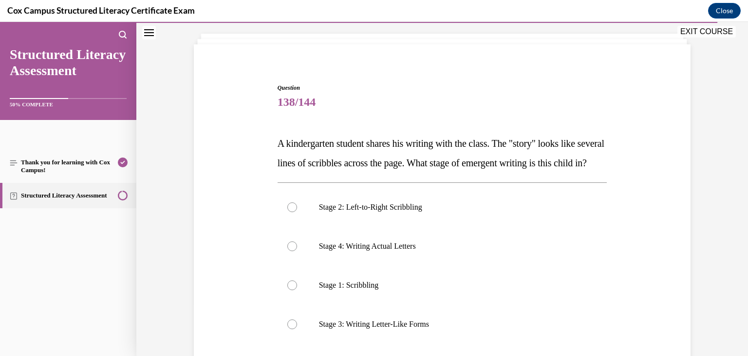
scroll to position [60, 0]
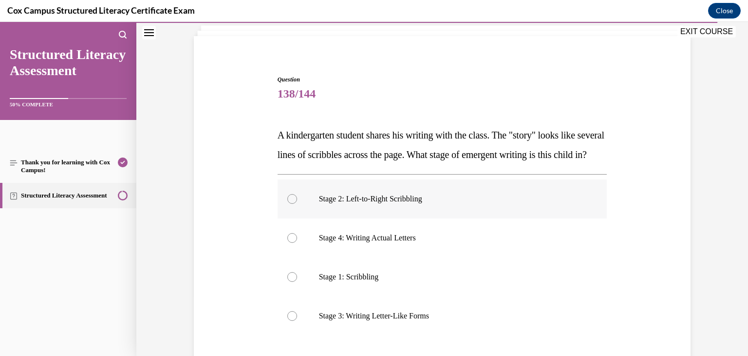
click at [369, 204] on p "Stage 2: Left-to-Right Scribbling" at bounding box center [451, 199] width 264 height 10
click at [297, 204] on input "Stage 2: Left-to-Right Scribbling" at bounding box center [293, 199] width 10 height 10
radio input "true"
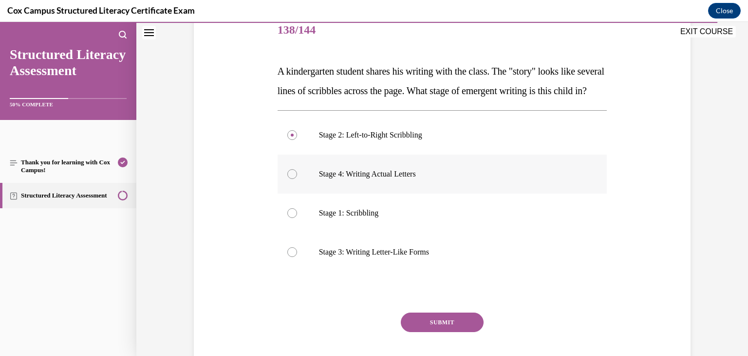
scroll to position [128, 0]
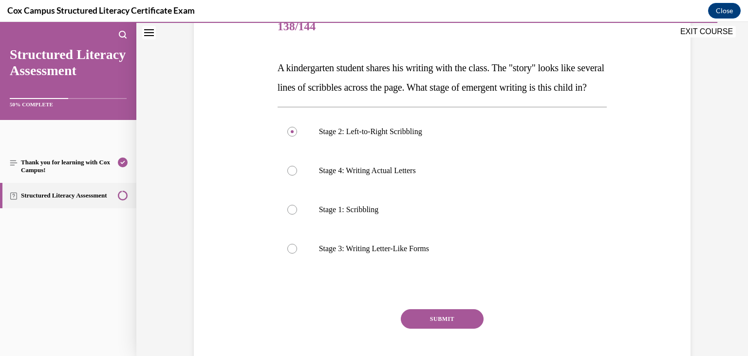
click at [443, 328] on button "SUBMIT" at bounding box center [442, 318] width 83 height 19
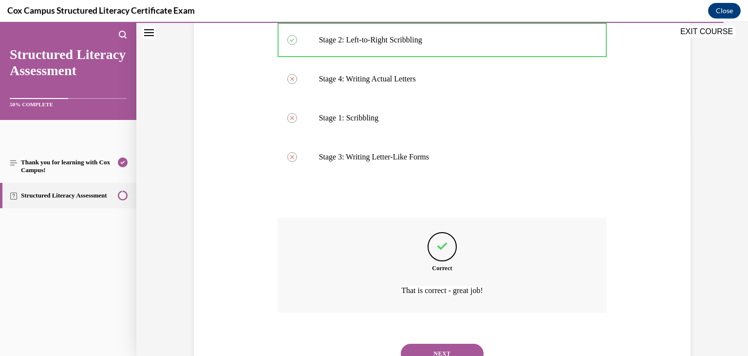
scroll to position [280, 0]
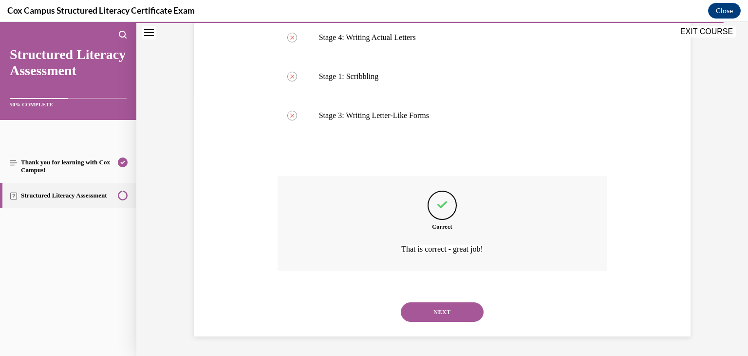
click at [442, 311] on button "NEXT" at bounding box center [442, 311] width 83 height 19
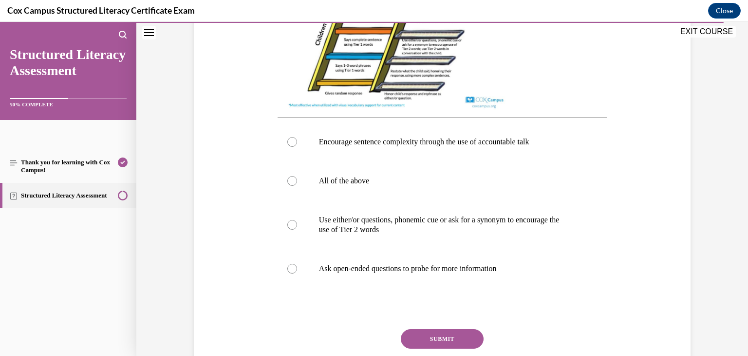
scroll to position [376, 0]
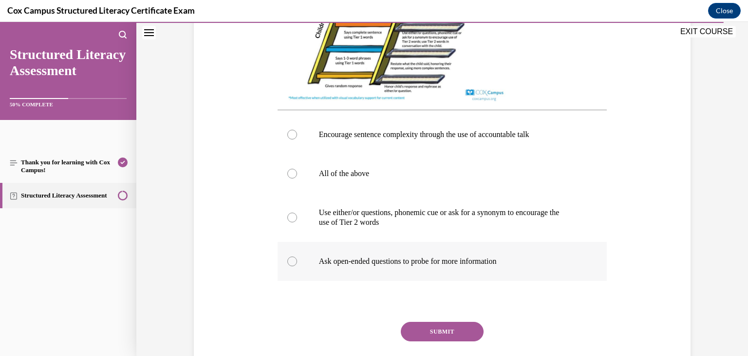
click at [338, 266] on p "Ask open-ended questions to probe for more information" at bounding box center [451, 261] width 264 height 10
click at [297, 266] on input "Ask open-ended questions to probe for more information" at bounding box center [293, 261] width 10 height 10
radio input "true"
click at [428, 340] on button "SUBMIT" at bounding box center [442, 331] width 83 height 19
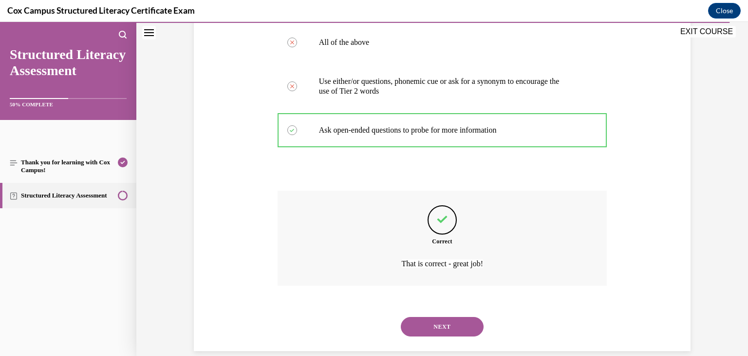
scroll to position [531, 0]
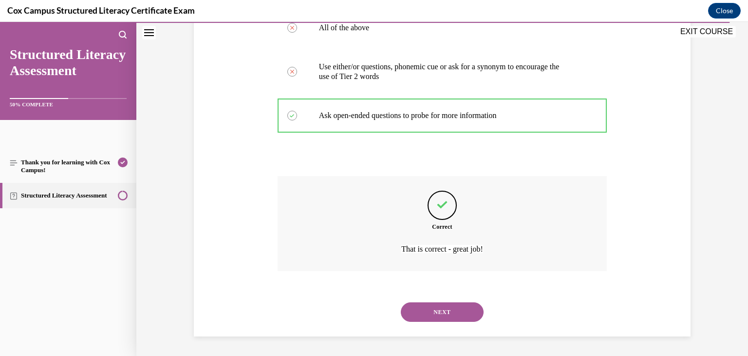
click at [441, 312] on button "NEXT" at bounding box center [442, 311] width 83 height 19
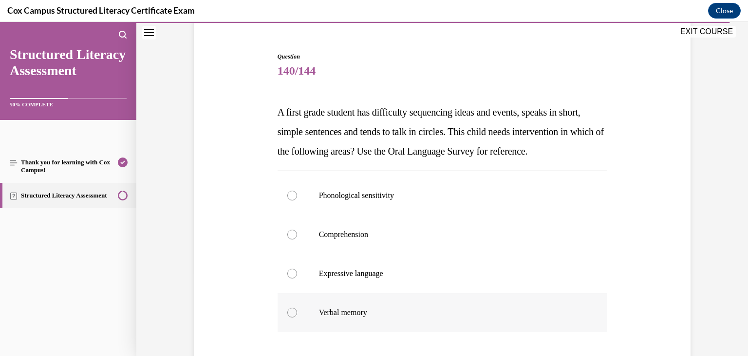
scroll to position [105, 0]
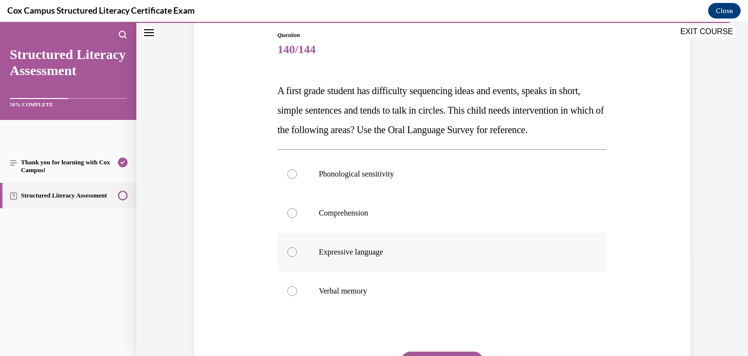
drag, startPoint x: 365, startPoint y: 274, endPoint x: 369, endPoint y: 277, distance: 5.3
click at [365, 257] on p "Expressive language" at bounding box center [451, 252] width 264 height 10
click at [297, 257] on input "Expressive language" at bounding box center [293, 252] width 10 height 10
radio input "true"
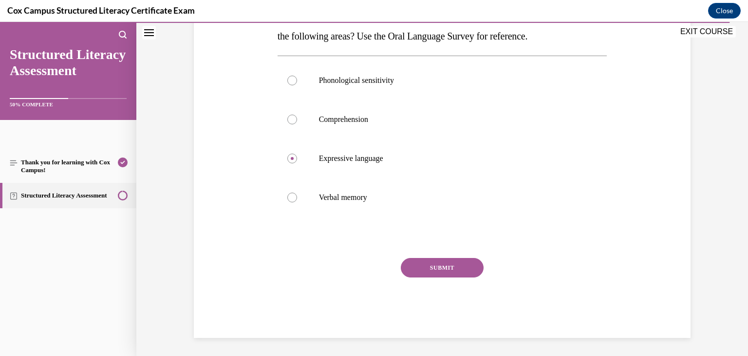
click at [436, 277] on button "SUBMIT" at bounding box center [442, 267] width 83 height 19
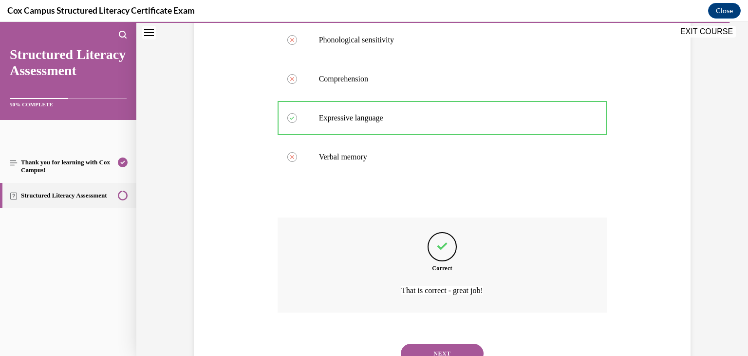
scroll to position [300, 0]
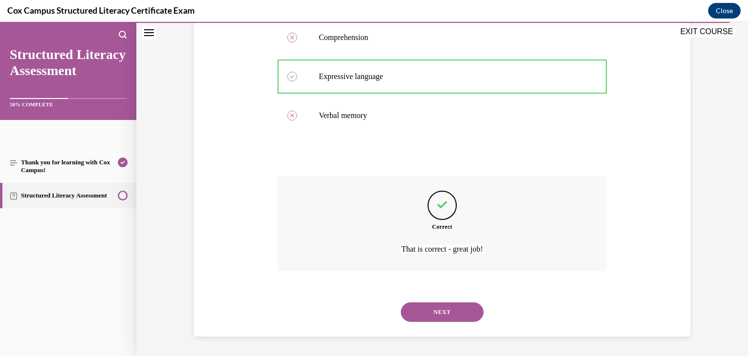
click at [441, 307] on button "NEXT" at bounding box center [442, 311] width 83 height 19
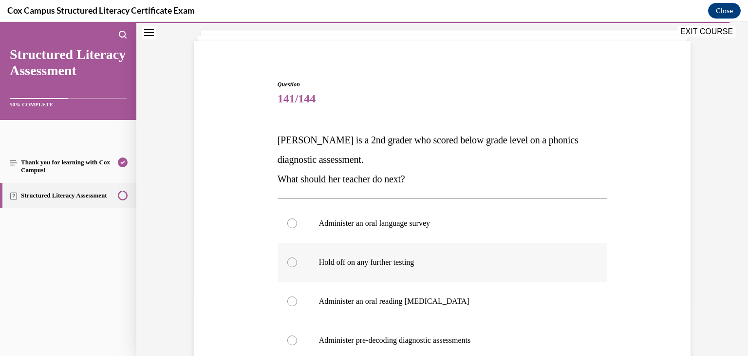
scroll to position [62, 0]
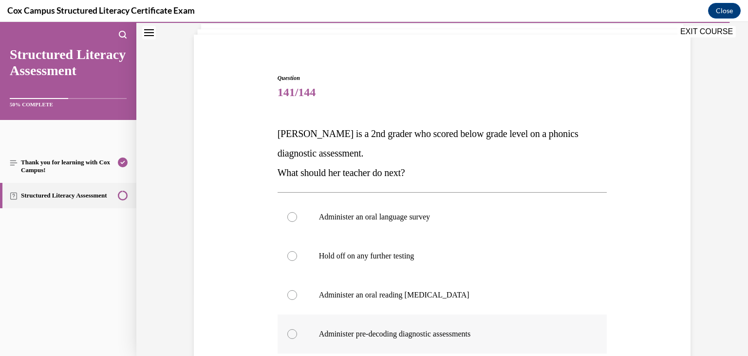
click at [443, 332] on p "Administer pre-decoding diagnostic assessments" at bounding box center [451, 334] width 264 height 10
click at [297, 332] on input "Administer pre-decoding diagnostic assessments" at bounding box center [293, 334] width 10 height 10
radio input "true"
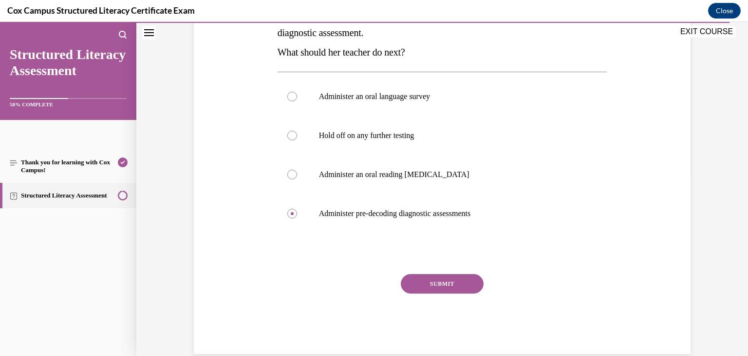
click at [448, 285] on button "SUBMIT" at bounding box center [442, 283] width 83 height 19
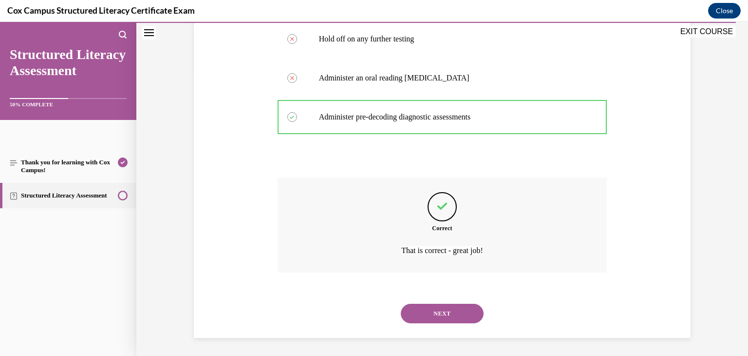
scroll to position [280, 0]
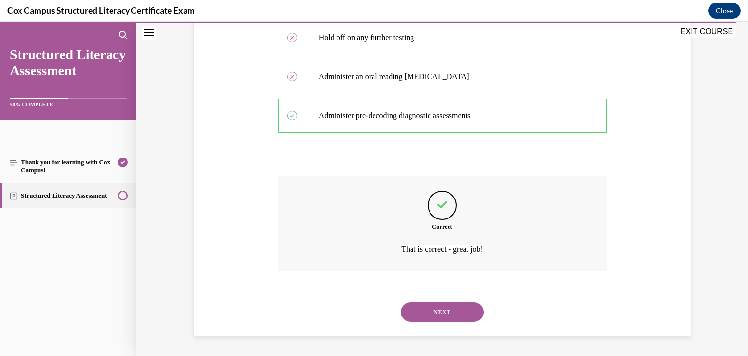
click at [442, 310] on button "NEXT" at bounding box center [442, 311] width 83 height 19
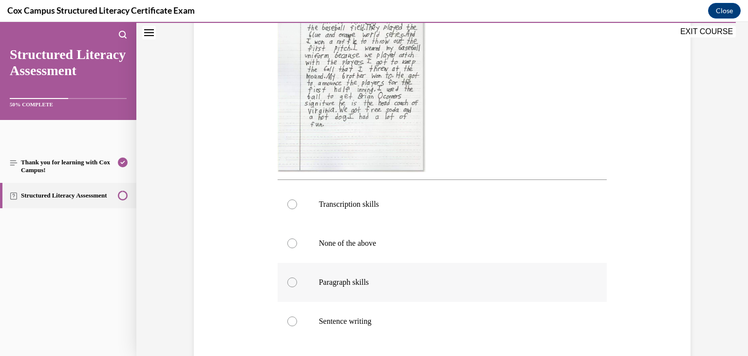
scroll to position [288, 0]
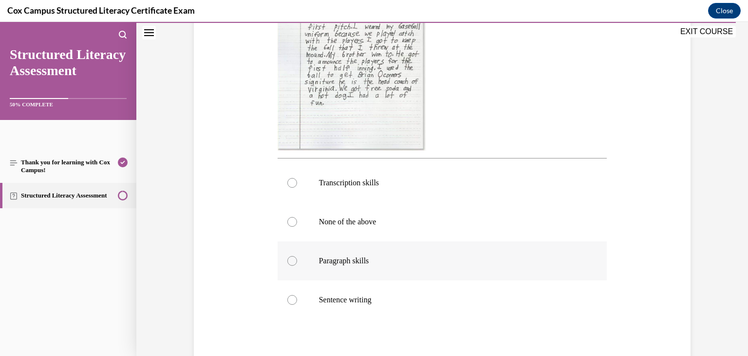
click at [383, 260] on p "Paragraph skills" at bounding box center [451, 261] width 264 height 10
click at [297, 260] on input "Paragraph skills" at bounding box center [293, 261] width 10 height 10
radio input "true"
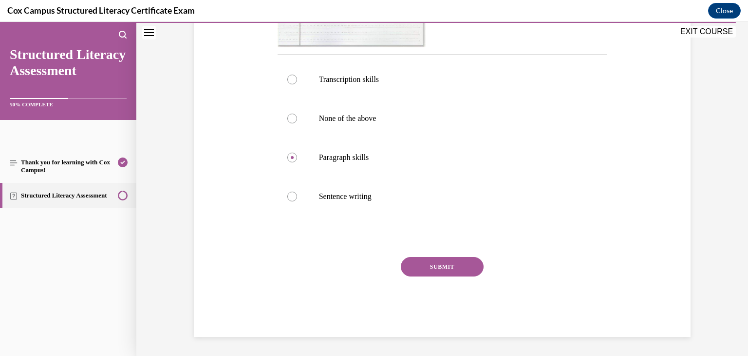
click at [465, 266] on button "SUBMIT" at bounding box center [442, 266] width 83 height 19
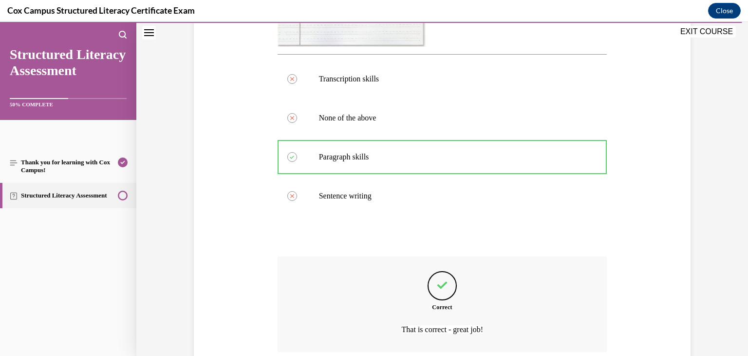
scroll to position [473, 0]
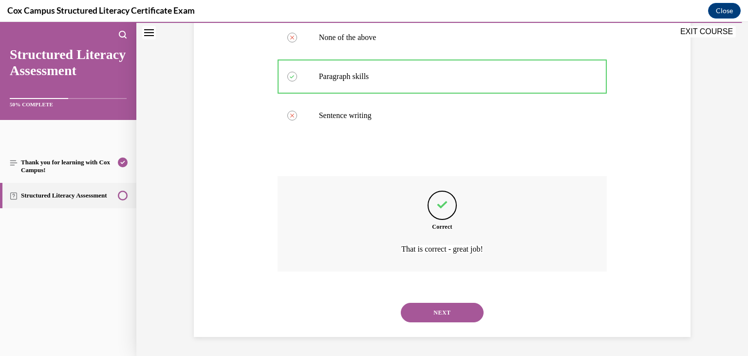
click at [445, 310] on button "NEXT" at bounding box center [442, 312] width 83 height 19
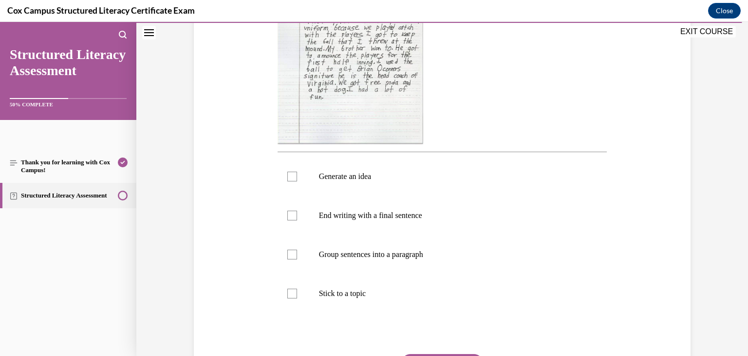
scroll to position [276, 0]
click at [291, 175] on div at bounding box center [293, 176] width 10 height 10
click at [291, 175] on input "Generate an idea" at bounding box center [293, 176] width 10 height 10
checkbox input "true"
click at [293, 215] on div at bounding box center [293, 215] width 10 height 10
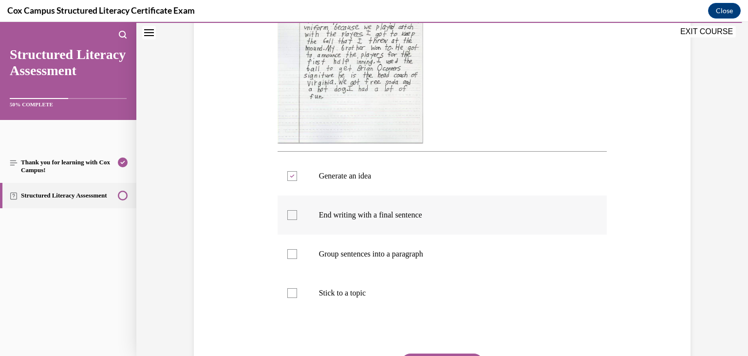
click at [293, 215] on input "End writing with a final sentence" at bounding box center [293, 215] width 10 height 10
checkbox input "true"
click at [292, 253] on div at bounding box center [293, 254] width 10 height 10
click at [292, 253] on input "Group sentences into a paragraph" at bounding box center [293, 254] width 10 height 10
checkbox input "true"
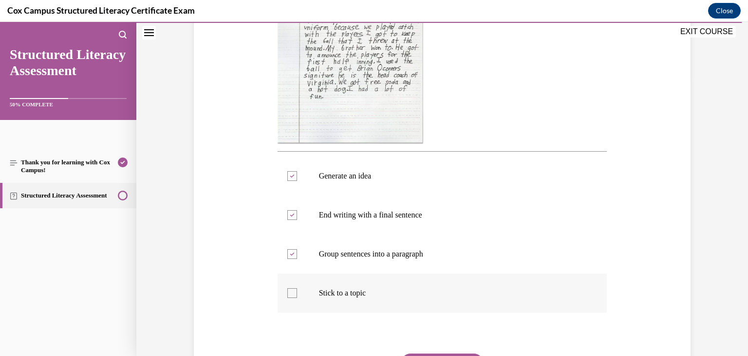
click at [293, 293] on div at bounding box center [293, 293] width 10 height 10
click at [293, 293] on input "Stick to a topic" at bounding box center [293, 293] width 10 height 10
checkbox input "true"
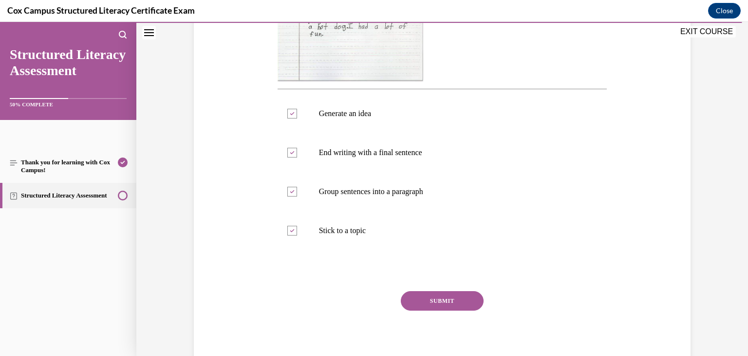
click at [429, 298] on button "SUBMIT" at bounding box center [442, 300] width 83 height 19
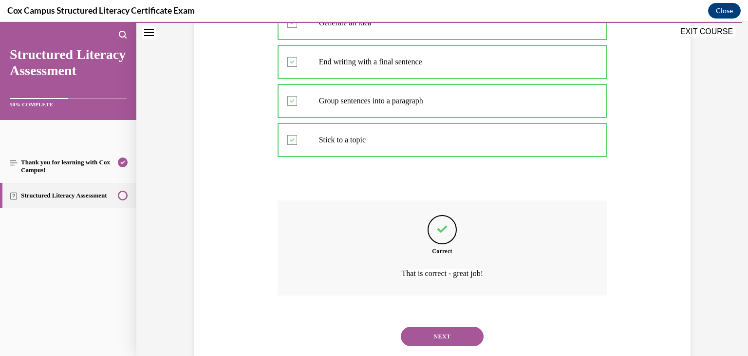
scroll to position [453, 0]
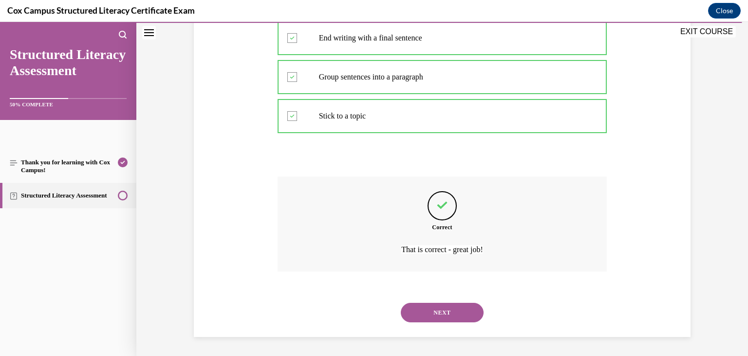
click at [450, 310] on button "NEXT" at bounding box center [442, 312] width 83 height 19
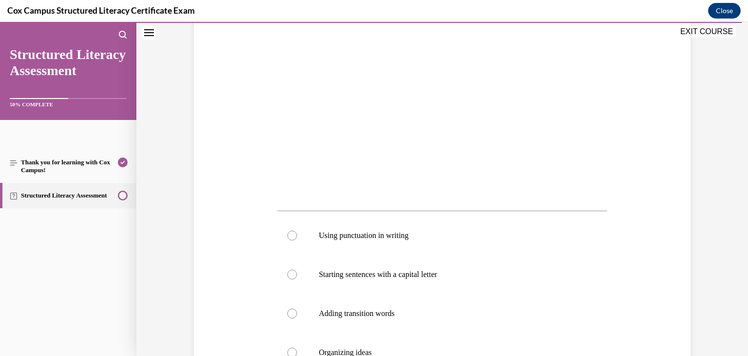
scroll to position [224, 0]
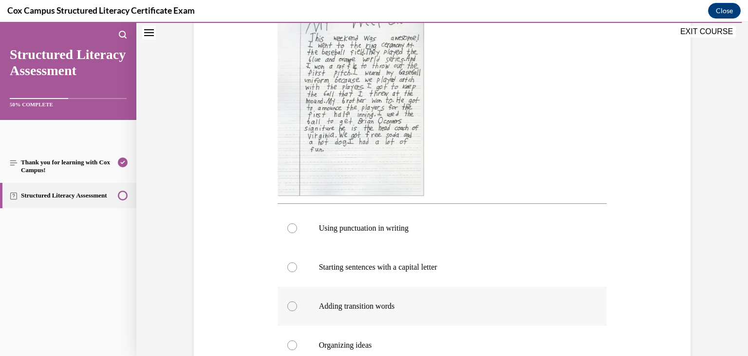
click at [395, 307] on p "Adding transition words" at bounding box center [451, 306] width 264 height 10
click at [297, 307] on input "Adding transition words" at bounding box center [293, 306] width 10 height 10
radio input "true"
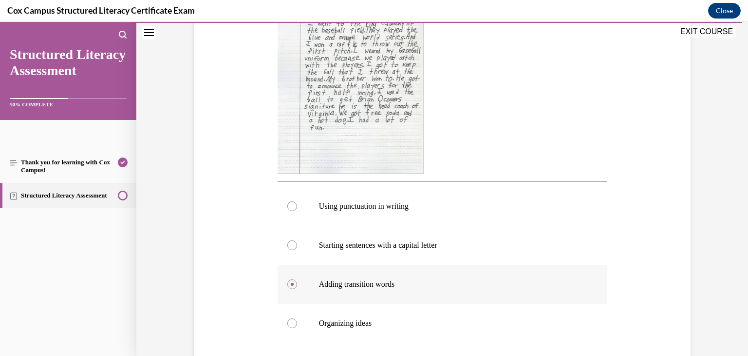
scroll to position [302, 0]
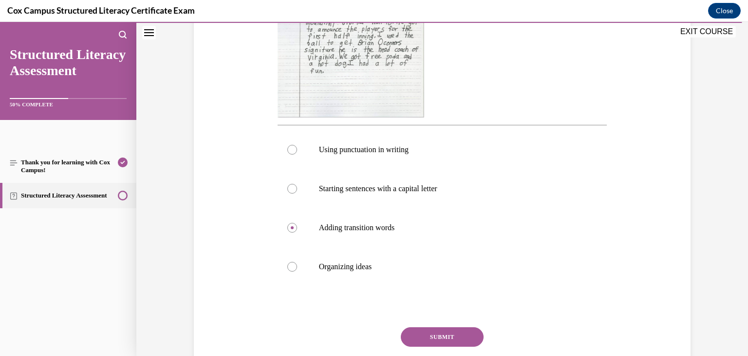
click at [449, 336] on button "SUBMIT" at bounding box center [442, 336] width 83 height 19
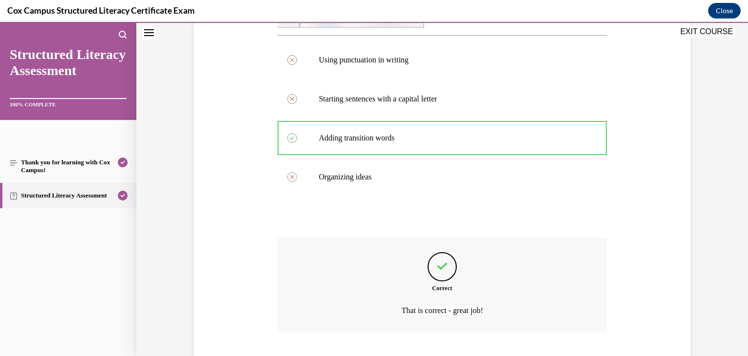
scroll to position [453, 0]
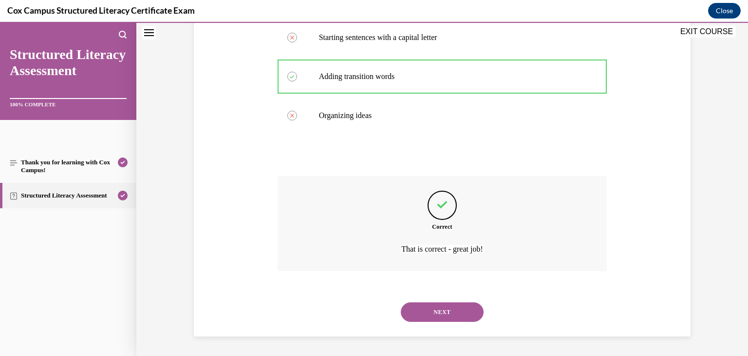
click at [451, 308] on button "NEXT" at bounding box center [442, 311] width 83 height 19
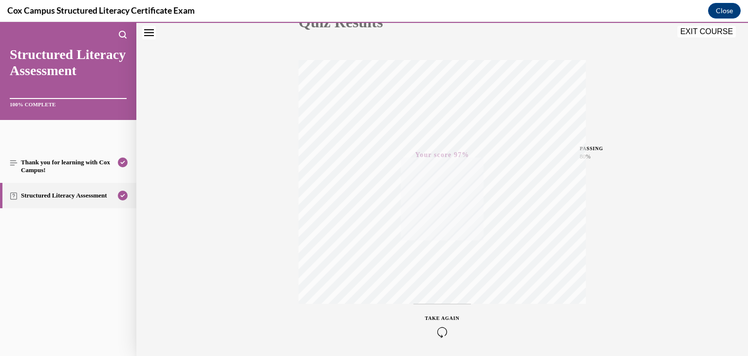
scroll to position [166, 0]
click at [694, 34] on button "EXIT COURSE" at bounding box center [707, 32] width 58 height 12
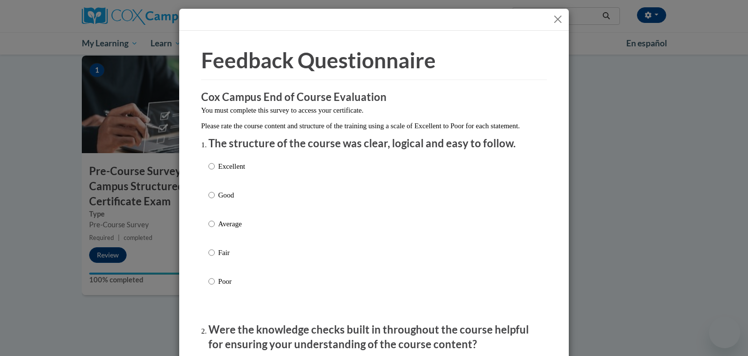
click at [234, 229] on p "Average" at bounding box center [231, 223] width 27 height 11
click at [215, 229] on input "Average" at bounding box center [212, 223] width 6 height 11
radio input "true"
click at [234, 229] on p "Average" at bounding box center [231, 223] width 27 height 11
click at [215, 229] on input "Average" at bounding box center [212, 223] width 6 height 11
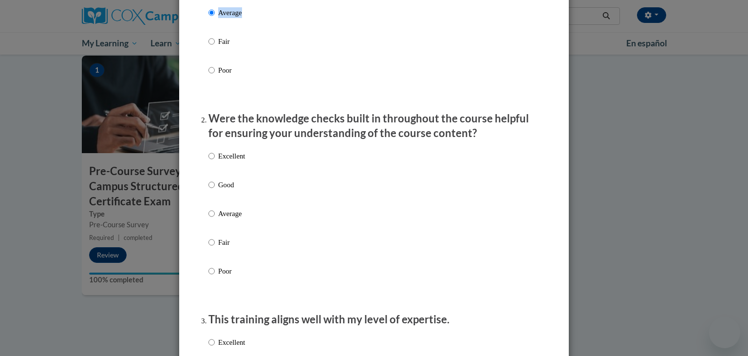
scroll to position [223, 0]
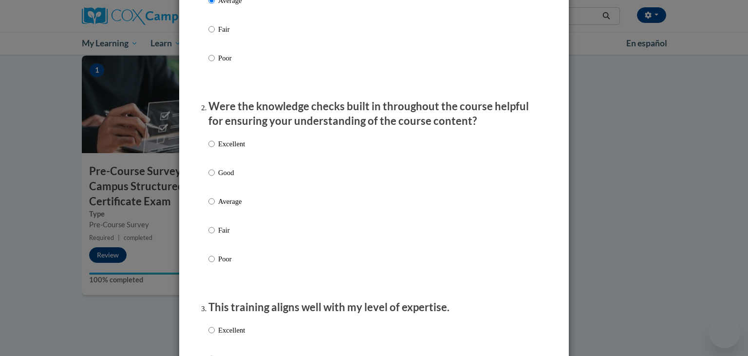
click at [228, 207] on p "Average" at bounding box center [231, 201] width 27 height 11
click at [215, 207] on input "Average" at bounding box center [212, 201] width 6 height 11
radio input "true"
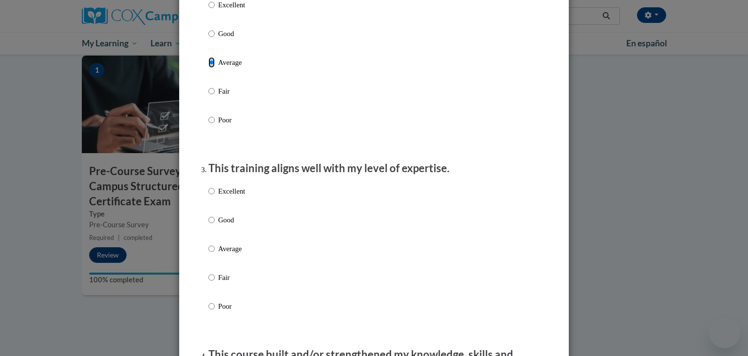
scroll to position [364, 0]
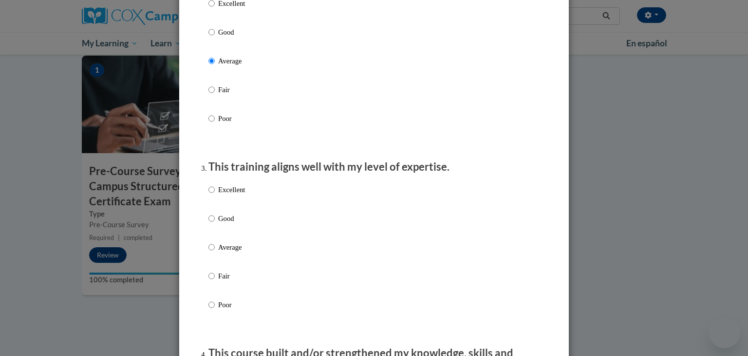
click at [226, 252] on p "Average" at bounding box center [231, 247] width 27 height 11
click at [215, 252] on input "Average" at bounding box center [212, 247] width 6 height 11
radio input "true"
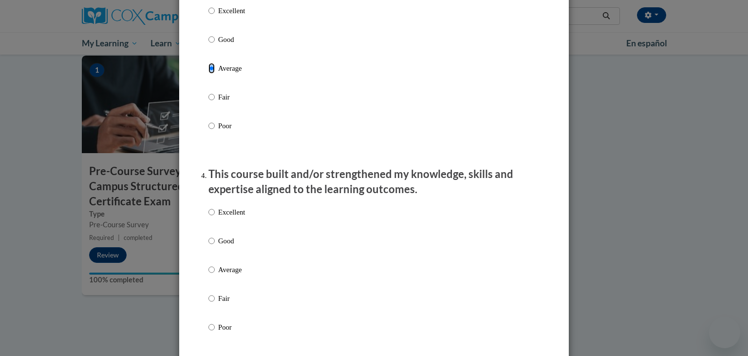
scroll to position [546, 0]
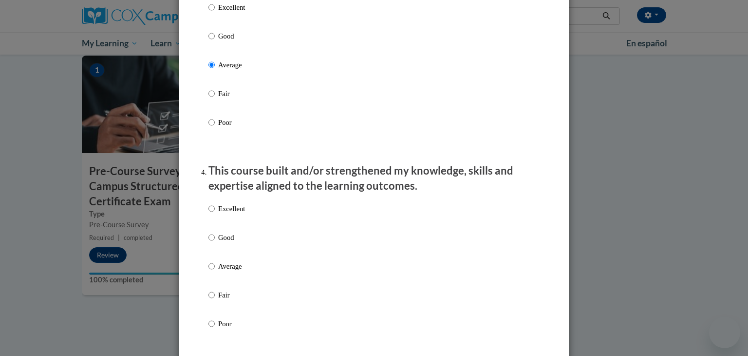
click at [233, 271] on p "Average" at bounding box center [231, 266] width 27 height 11
click at [215, 271] on input "Average" at bounding box center [212, 266] width 6 height 11
radio input "true"
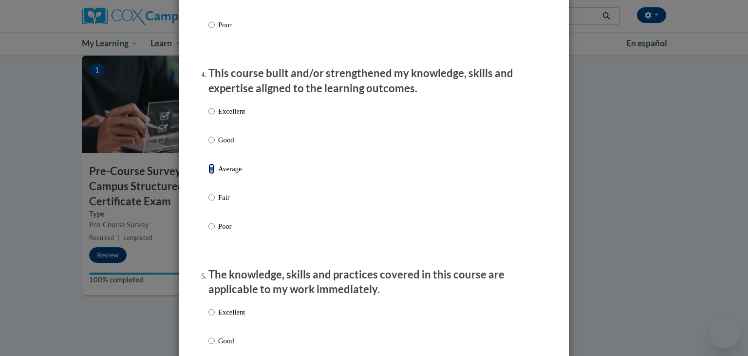
scroll to position [695, 0]
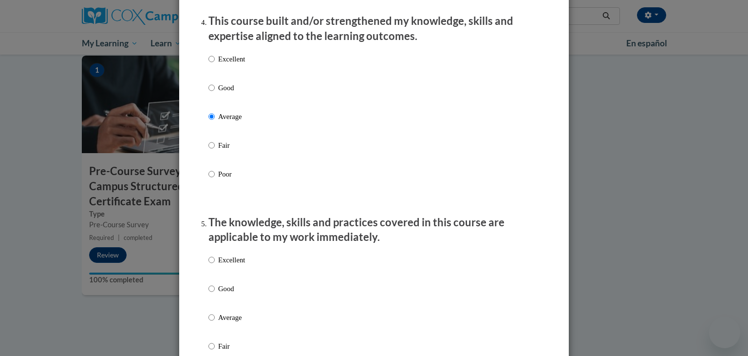
drag, startPoint x: 229, startPoint y: 326, endPoint x: 257, endPoint y: 307, distance: 33.9
click at [230, 323] on p "Average" at bounding box center [231, 317] width 27 height 11
click at [215, 323] on input "Average" at bounding box center [212, 317] width 6 height 11
radio input "true"
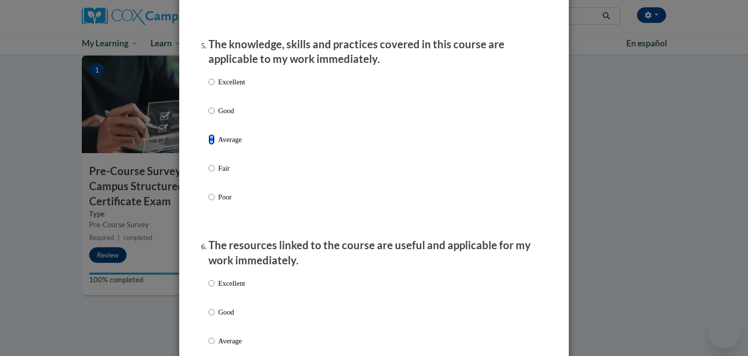
scroll to position [933, 0]
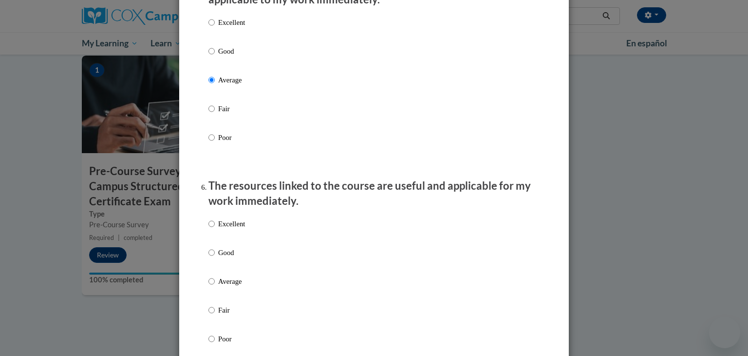
click at [225, 287] on p "Average" at bounding box center [231, 281] width 27 height 11
click at [215, 287] on input "Average" at bounding box center [212, 281] width 6 height 11
radio input "true"
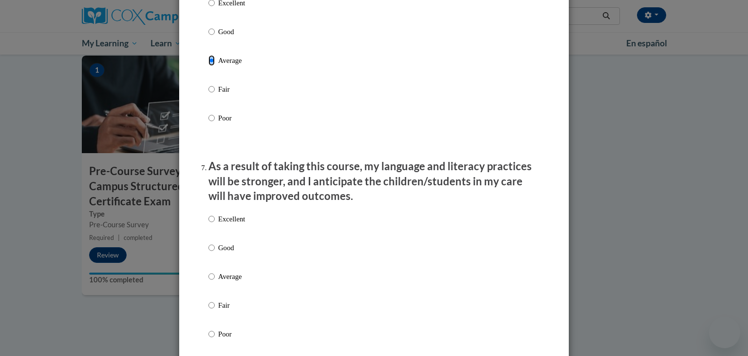
scroll to position [1160, 0]
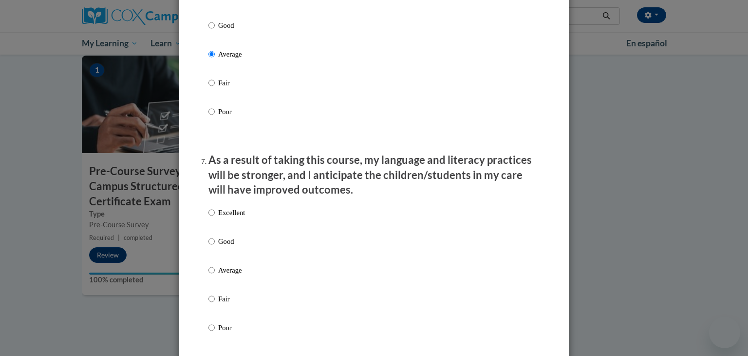
click at [245, 275] on p "Average" at bounding box center [231, 270] width 27 height 11
click at [215, 275] on input "Average" at bounding box center [212, 270] width 6 height 11
radio input "true"
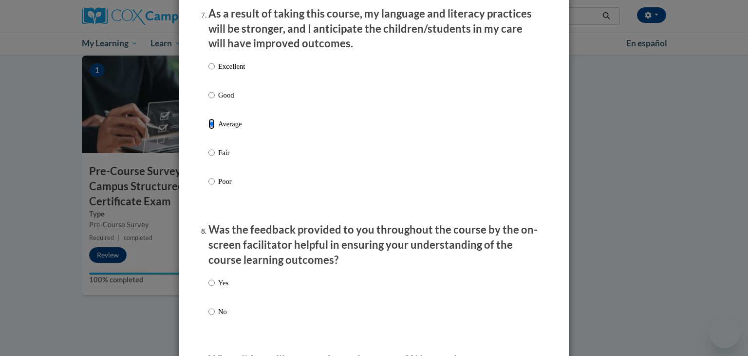
scroll to position [1364, 0]
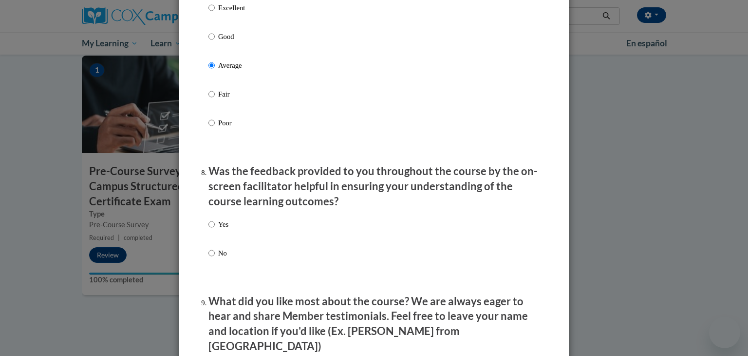
click at [221, 230] on p "Yes" at bounding box center [223, 224] width 10 height 11
click at [215, 230] on input "Yes" at bounding box center [212, 224] width 6 height 11
radio input "true"
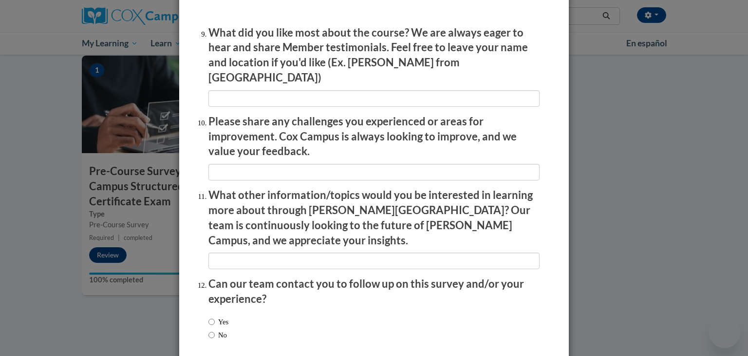
scroll to position [1674, 0]
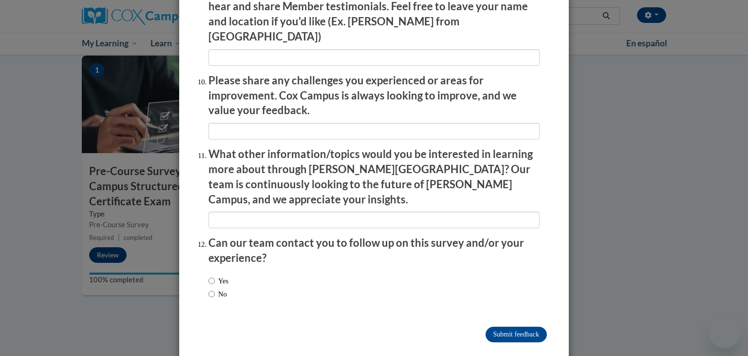
click at [227, 288] on label "No" at bounding box center [218, 293] width 19 height 11
click at [215, 288] on input "No" at bounding box center [212, 293] width 6 height 11
radio input "true"
click at [499, 326] on input "Submit feedback" at bounding box center [516, 334] width 61 height 16
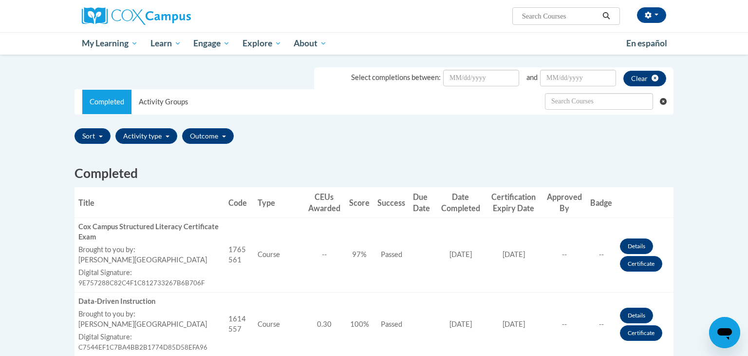
scroll to position [174, 0]
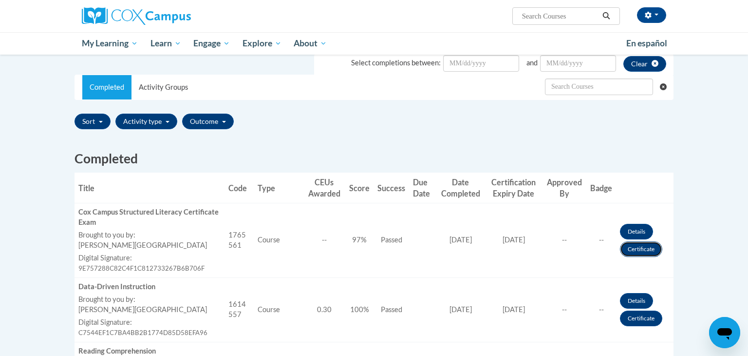
click at [642, 251] on link "Certificate" at bounding box center [641, 249] width 42 height 16
click at [646, 16] on icon "button" at bounding box center [648, 15] width 6 height 7
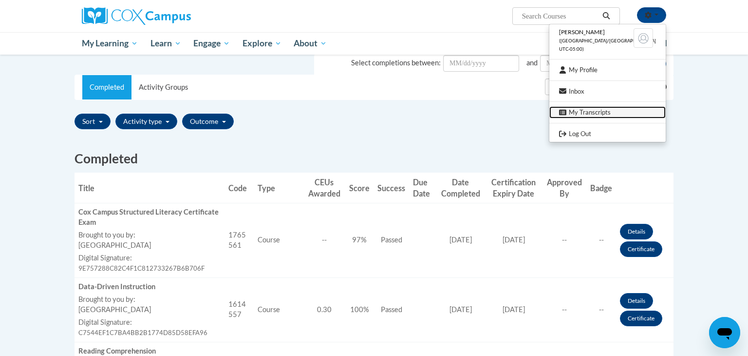
click at [604, 113] on link "My Transcripts" at bounding box center [608, 112] width 116 height 12
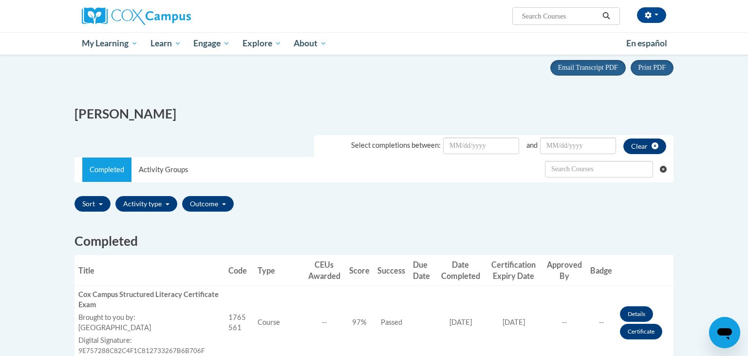
scroll to position [138, 0]
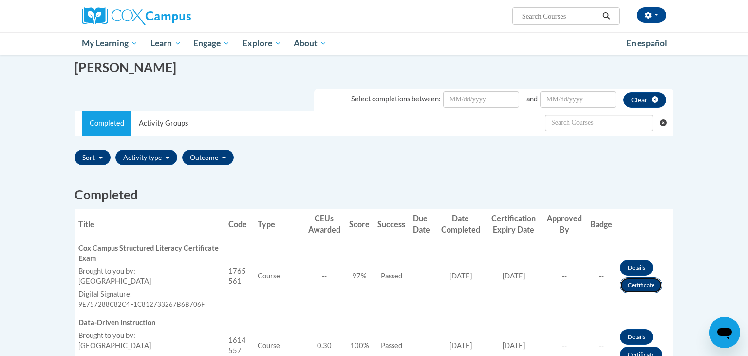
click at [633, 284] on link "Certificate" at bounding box center [641, 285] width 42 height 16
